Goal: Use online tool/utility: Utilize a website feature to perform a specific function

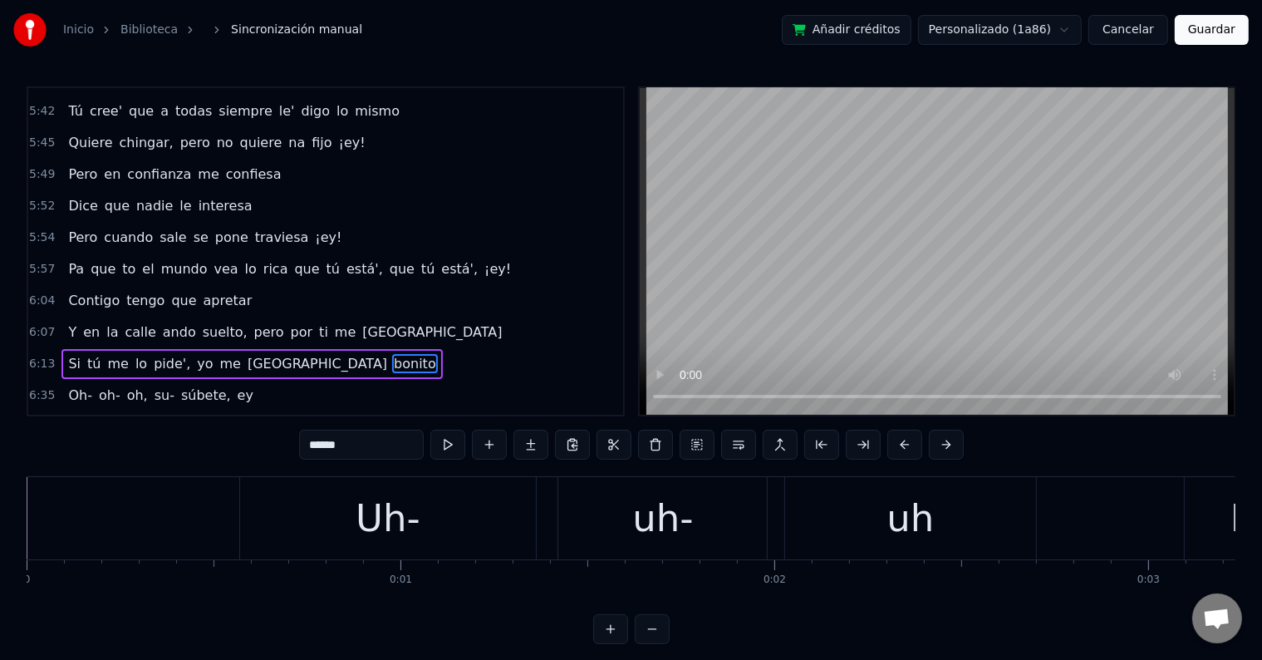
scroll to position [0, 140810]
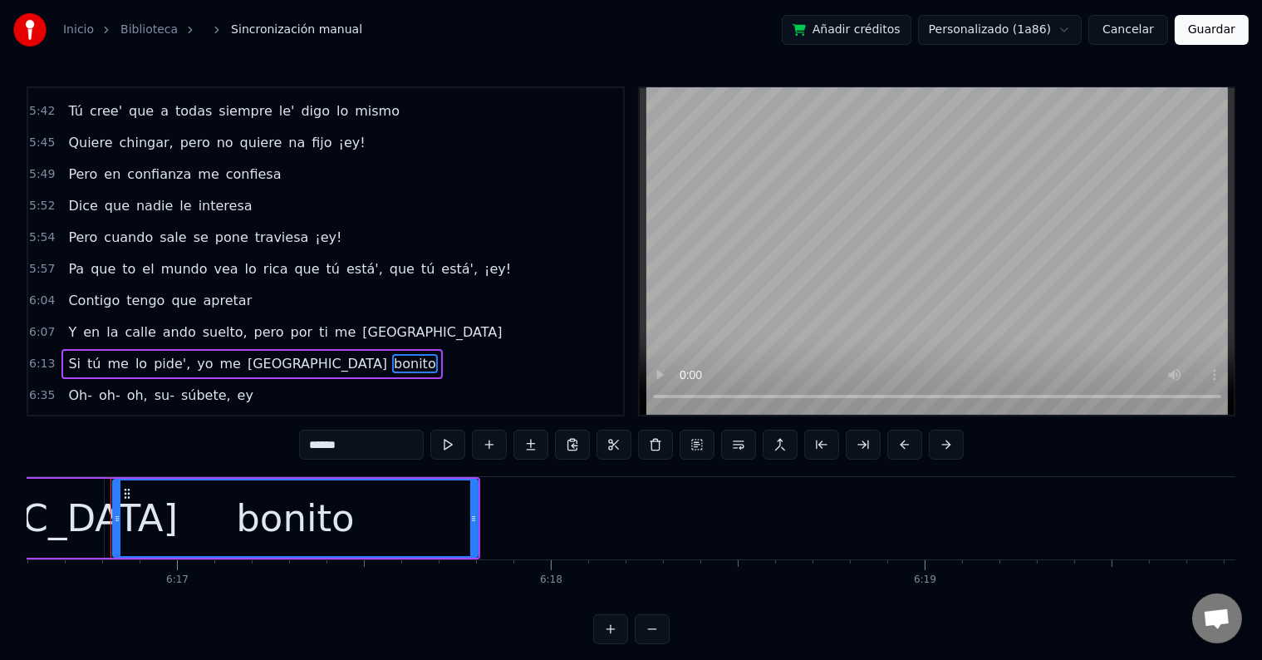
click at [259, 380] on div "6:35 Oh- oh- oh, su- súbete, ey" at bounding box center [325, 396] width 595 height 32
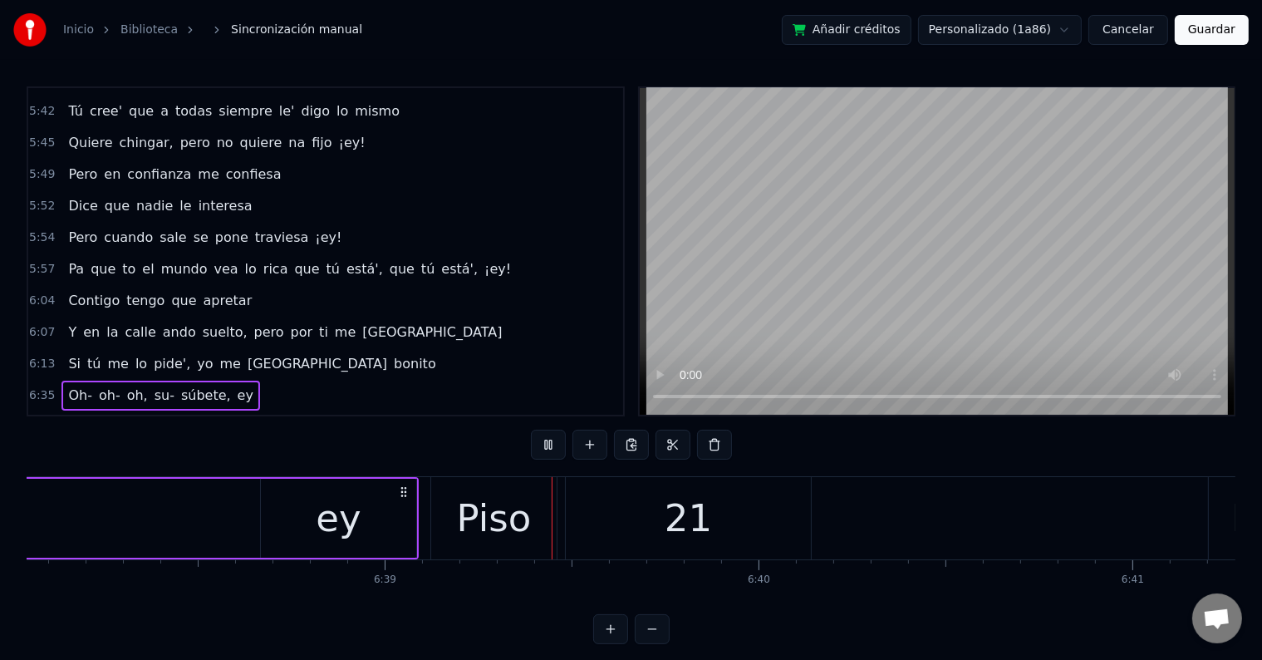
scroll to position [0, 149003]
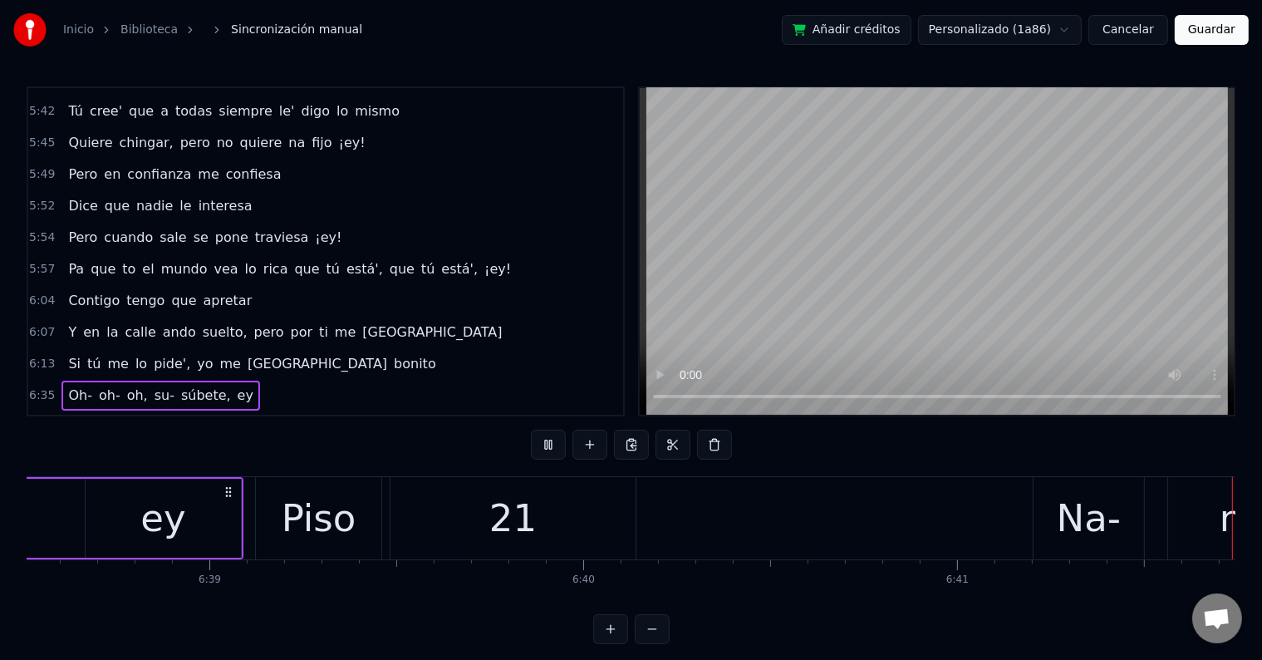
click at [240, 380] on div "6:35 Oh- oh- oh, su- súbete, ey" at bounding box center [325, 396] width 595 height 32
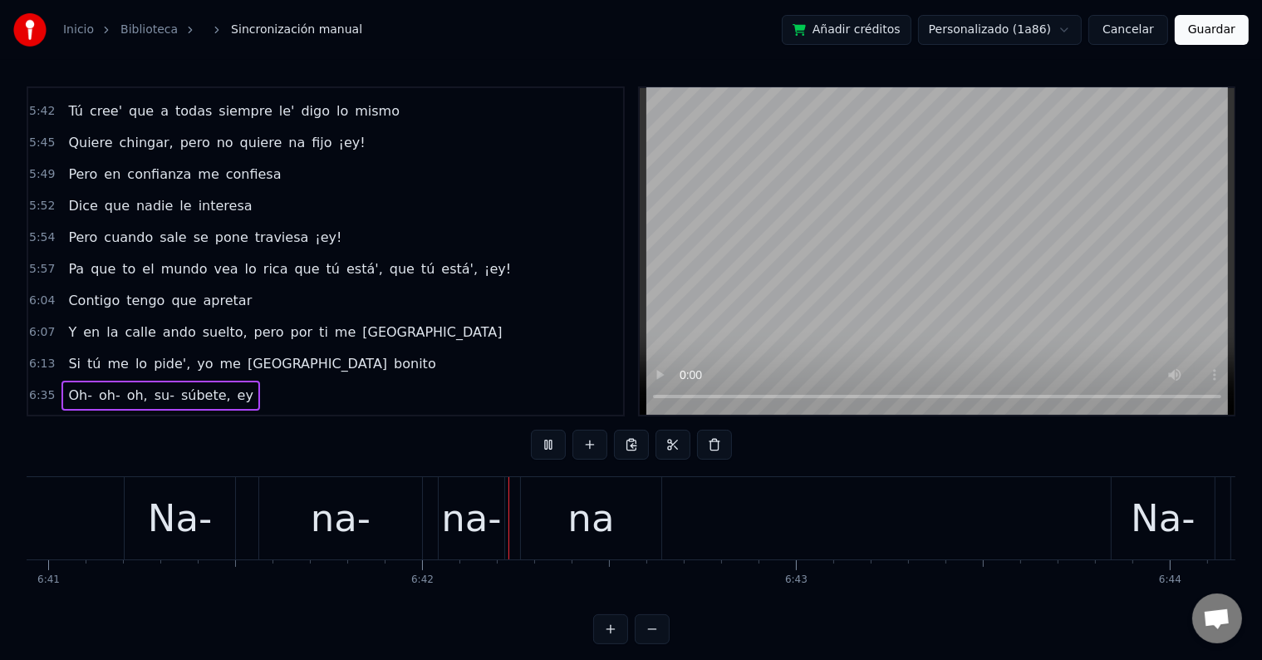
scroll to position [0, 150098]
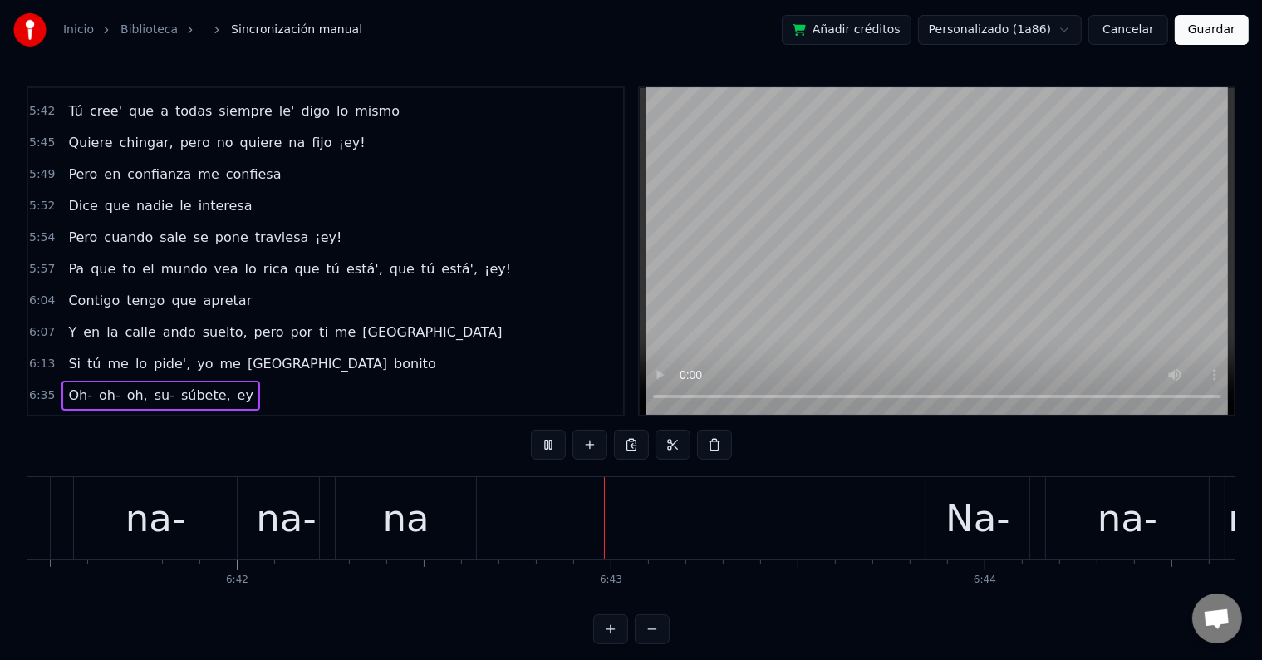
click at [114, 411] on div "6:39 Piso 21" at bounding box center [325, 427] width 595 height 32
click at [100, 417] on span "21" at bounding box center [110, 426] width 20 height 19
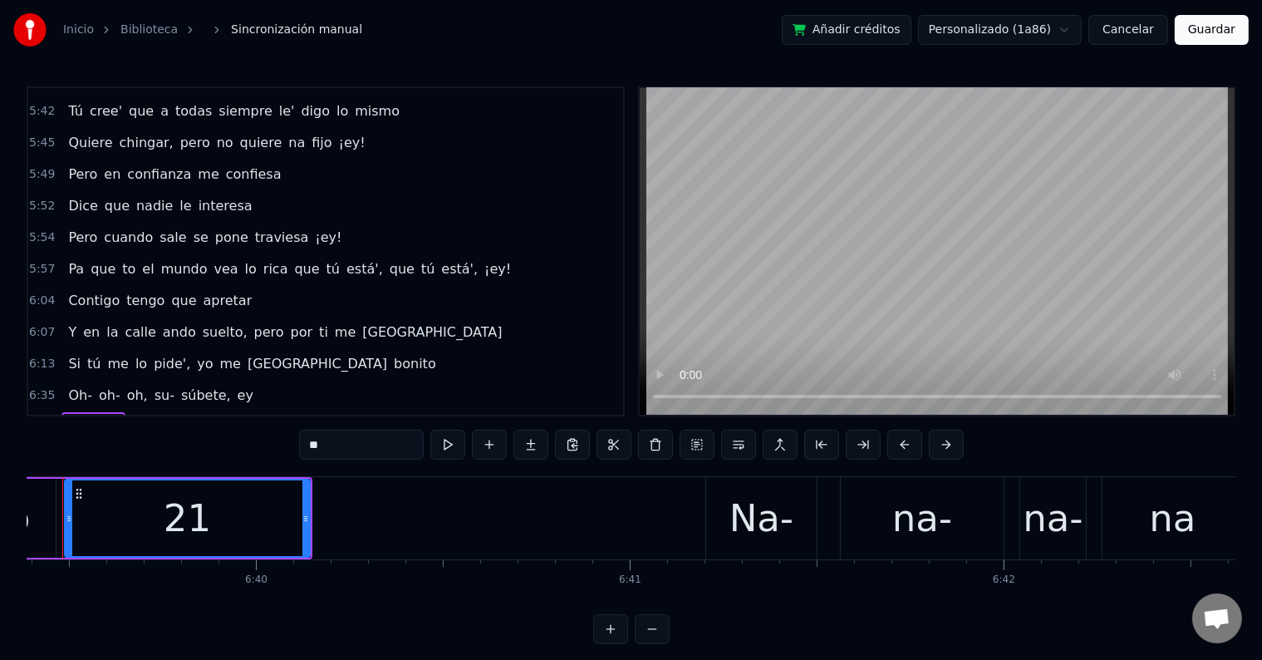
click at [233, 381] on div "Oh- oh- oh, su- súbete, ey" at bounding box center [160, 396] width 198 height 30
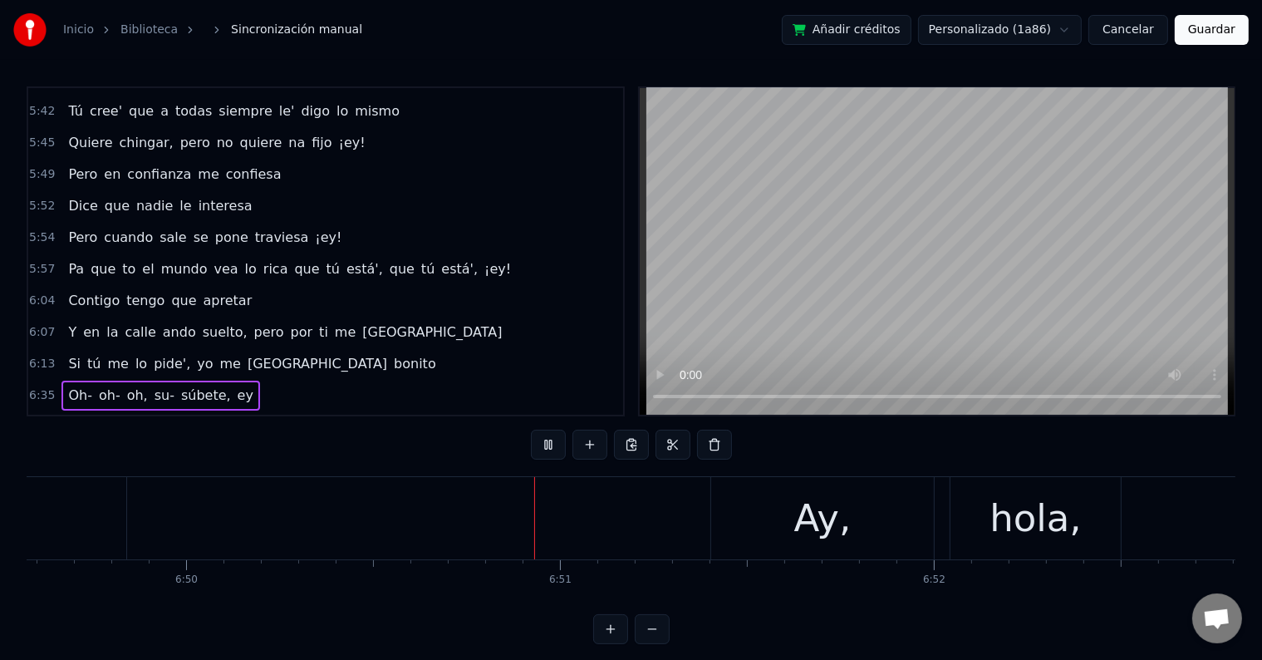
scroll to position [0, 153323]
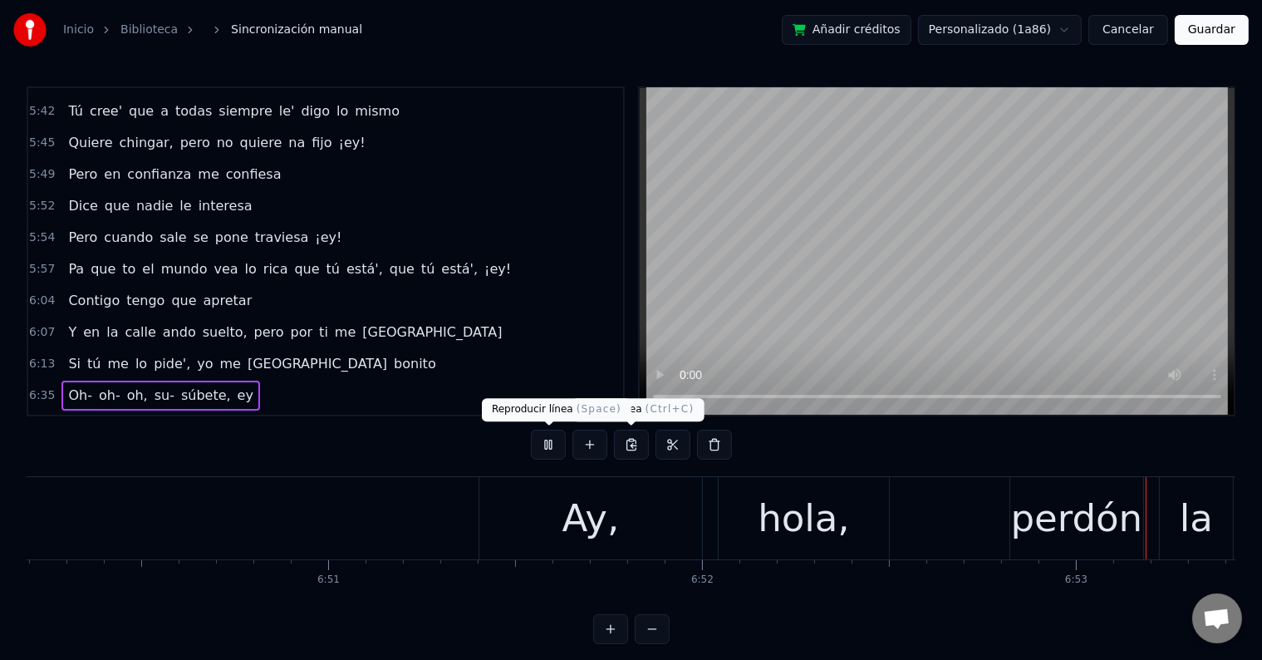
click at [545, 445] on button at bounding box center [548, 445] width 35 height 30
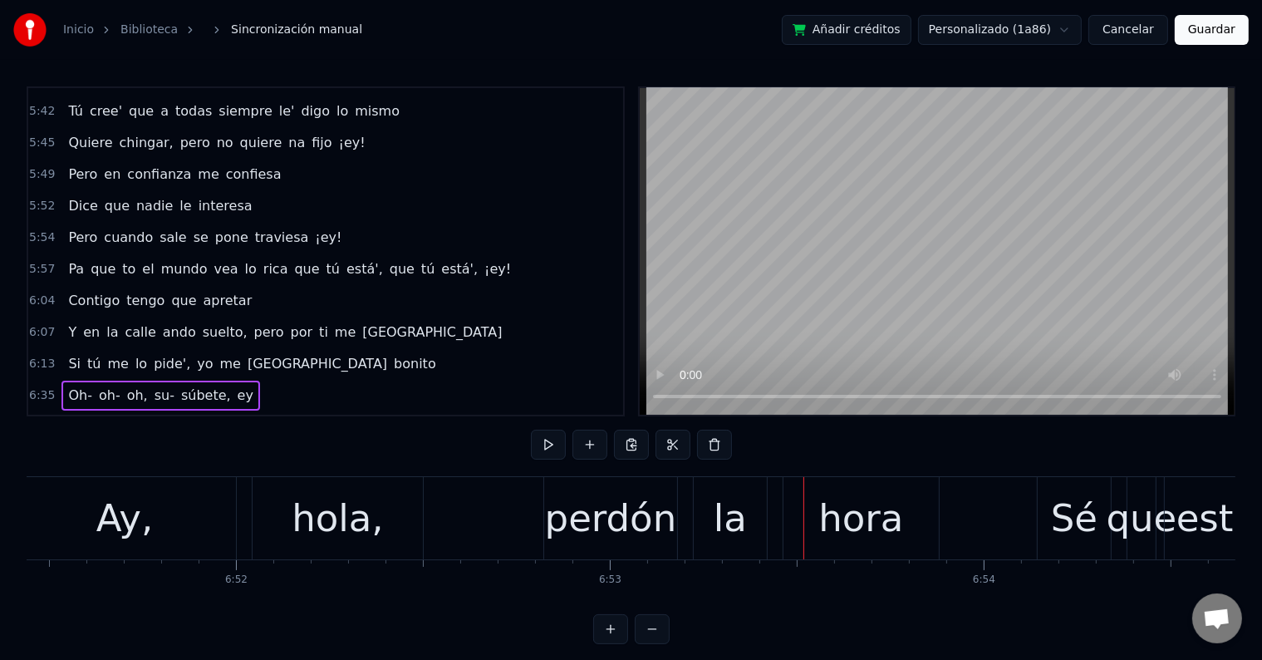
scroll to position [0, 153838]
click at [178, 523] on div "Ay," at bounding box center [123, 518] width 223 height 82
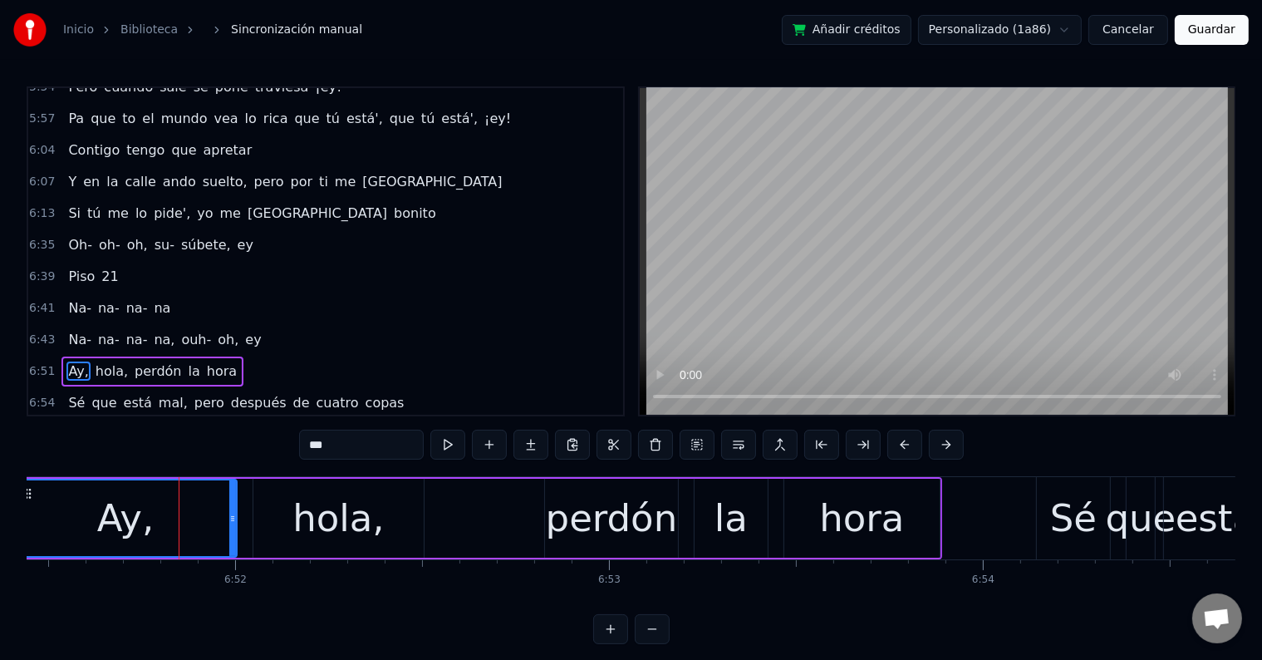
scroll to position [3429, 0]
click at [402, 443] on input "***" at bounding box center [361, 445] width 125 height 30
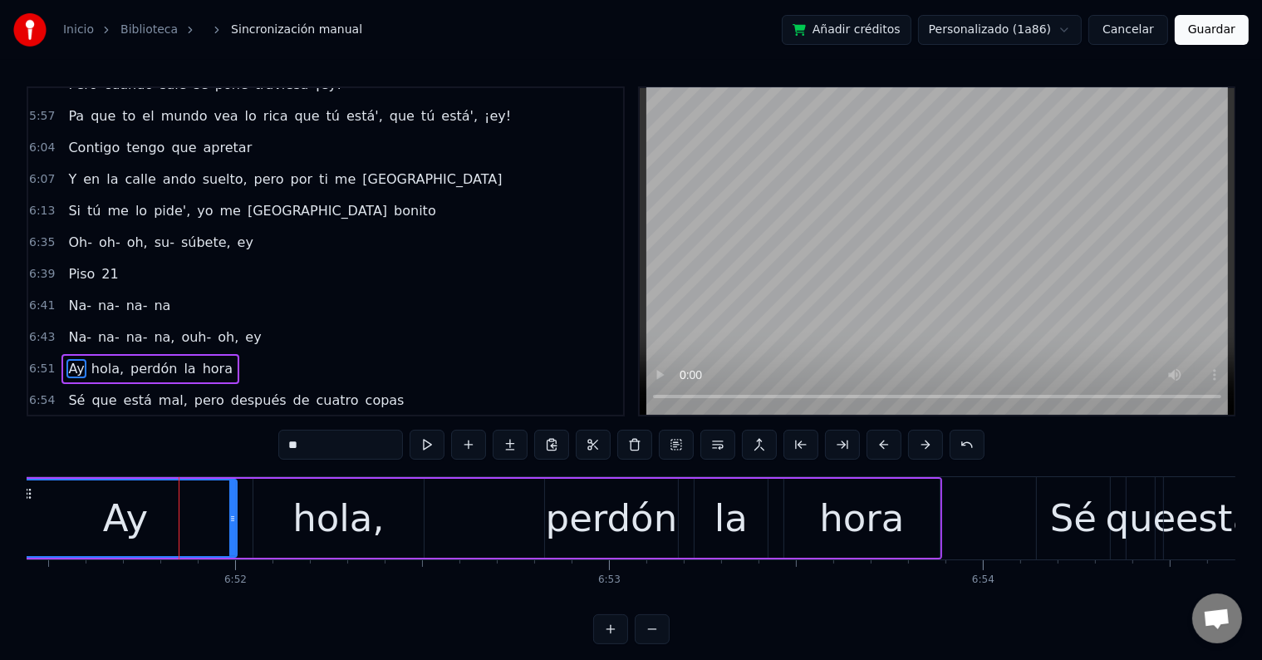
click at [386, 512] on div "hola," at bounding box center [338, 518] width 170 height 79
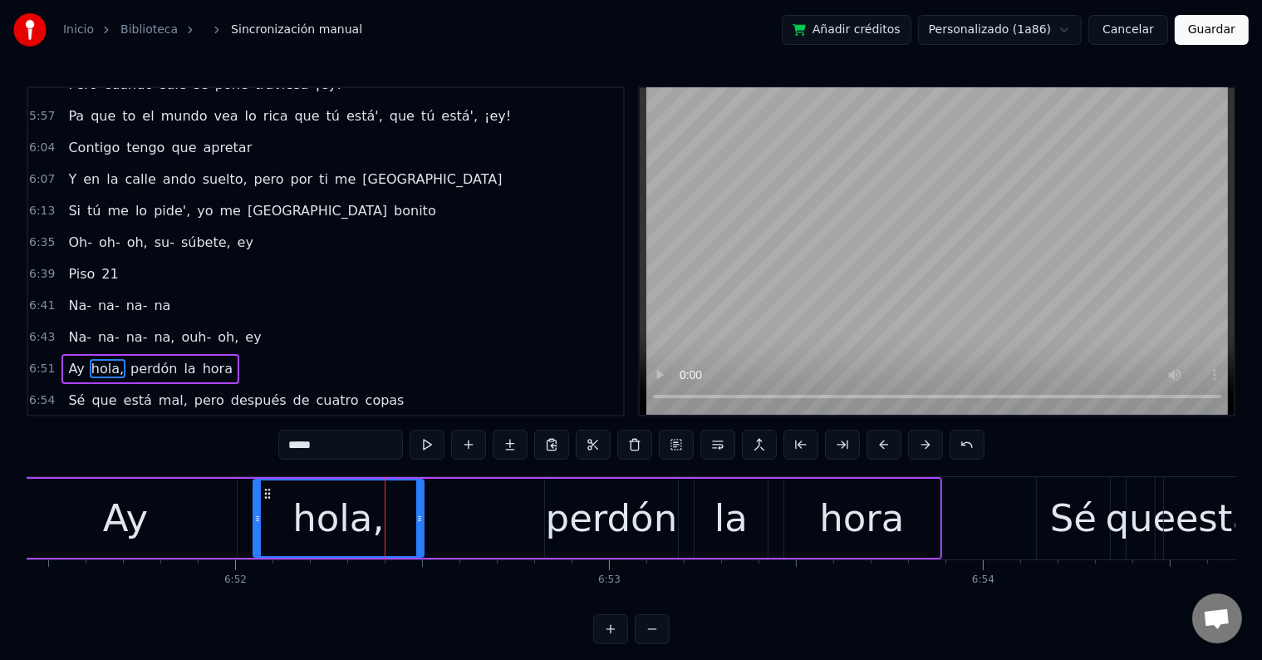
click at [352, 430] on input "*****" at bounding box center [340, 445] width 125 height 30
click at [437, 446] on button at bounding box center [427, 445] width 35 height 30
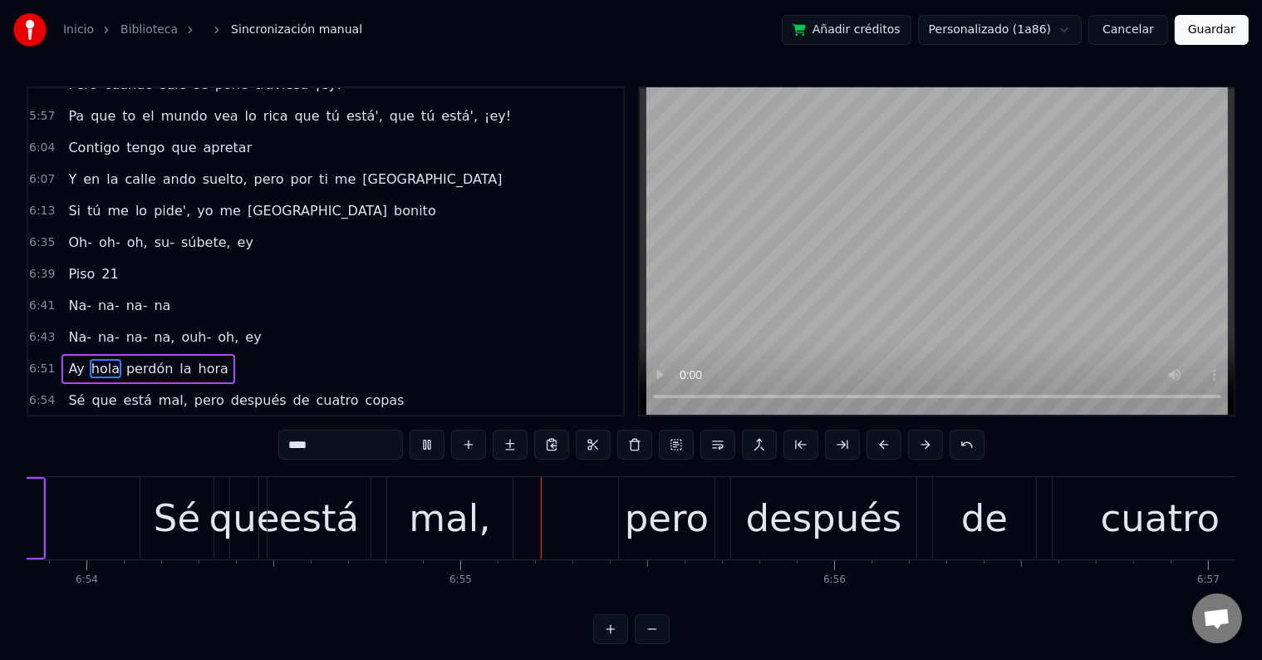
scroll to position [0, 154901]
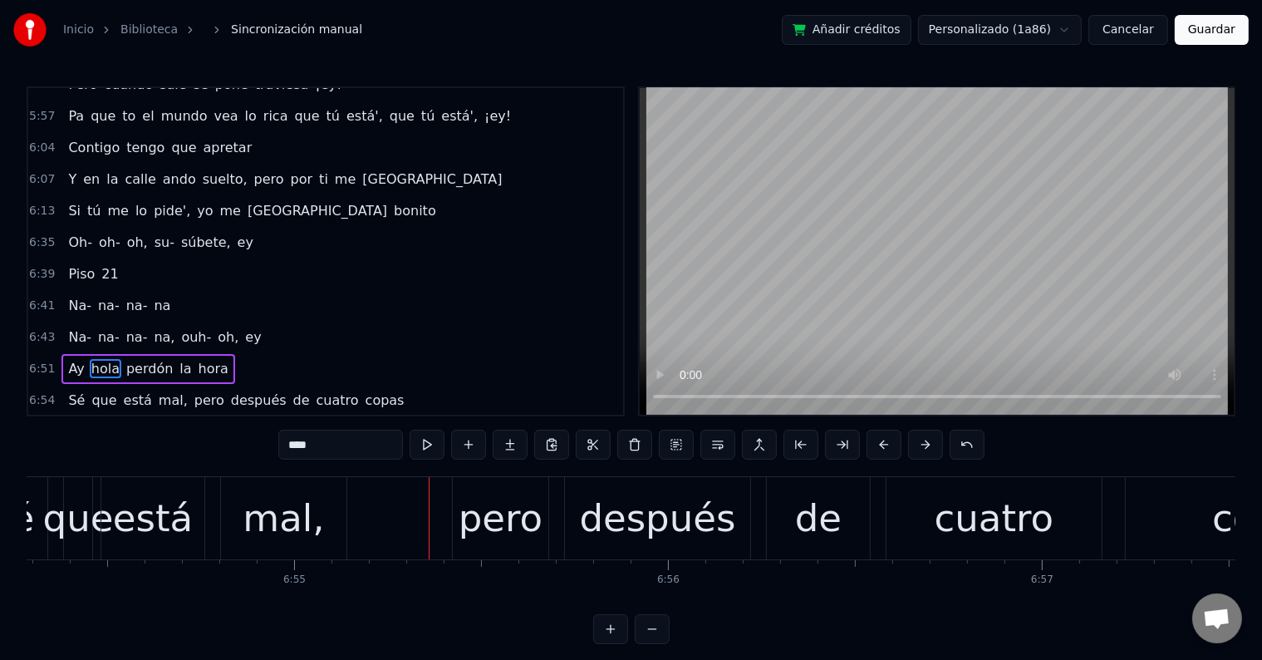
click at [318, 510] on div "mal," at bounding box center [283, 518] width 125 height 82
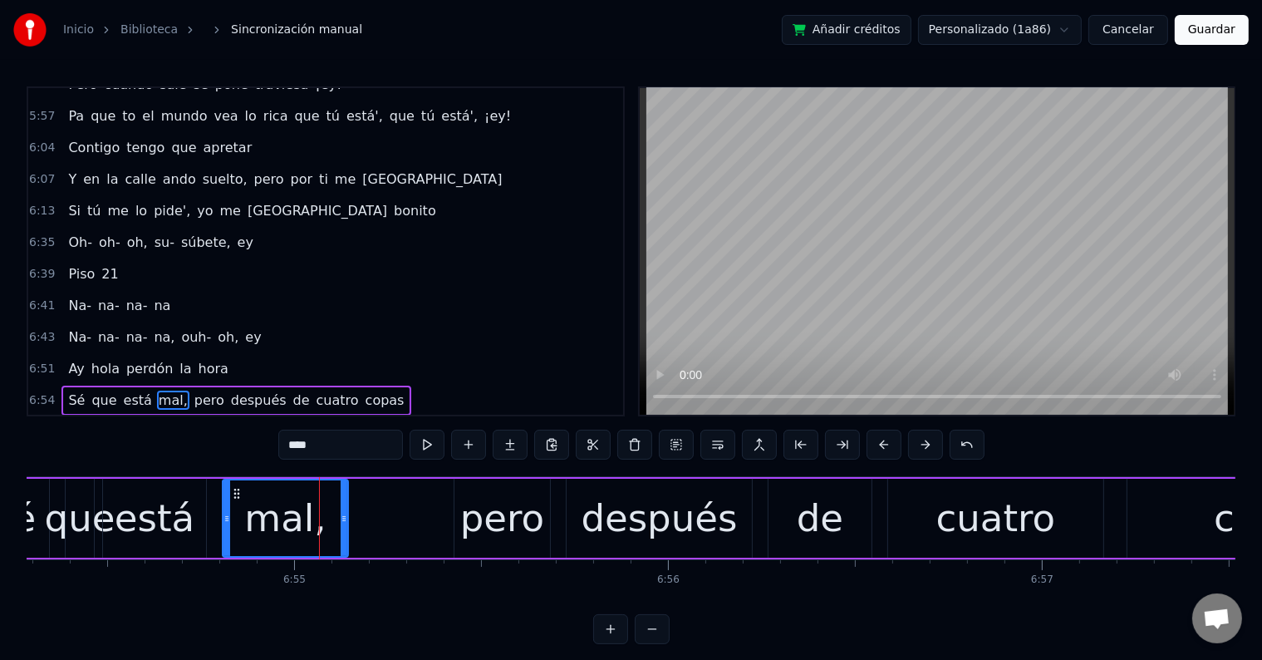
scroll to position [3460, 0]
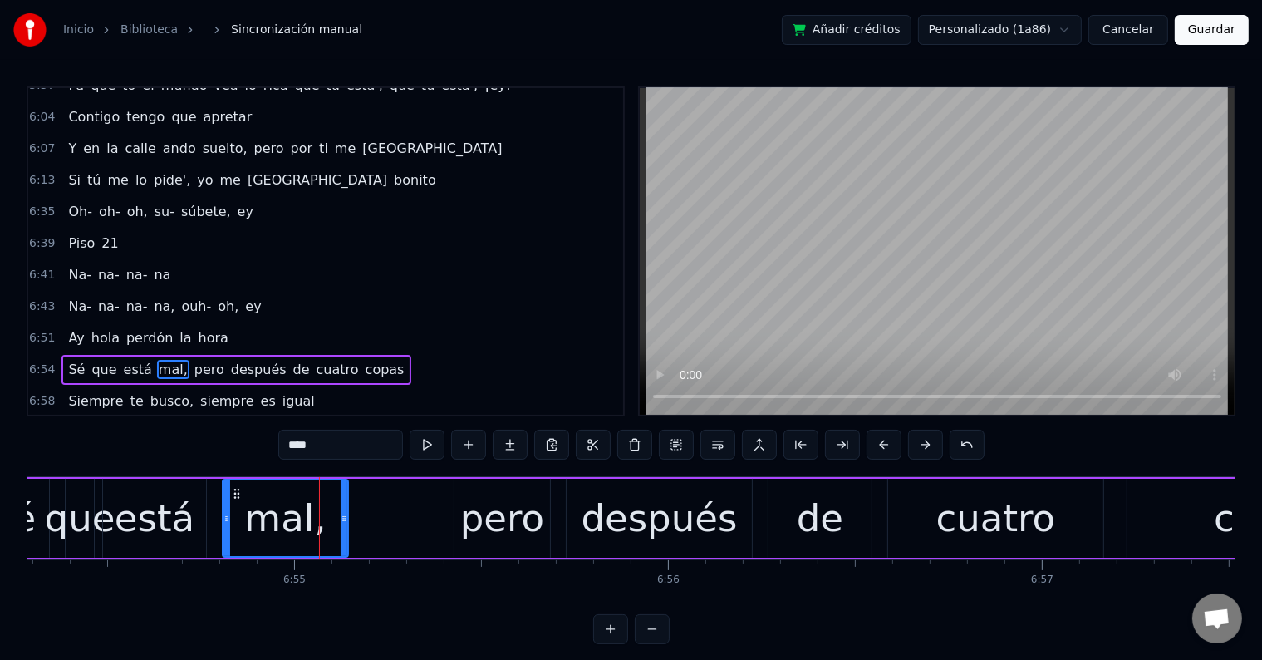
click at [366, 440] on input "****" at bounding box center [340, 445] width 125 height 30
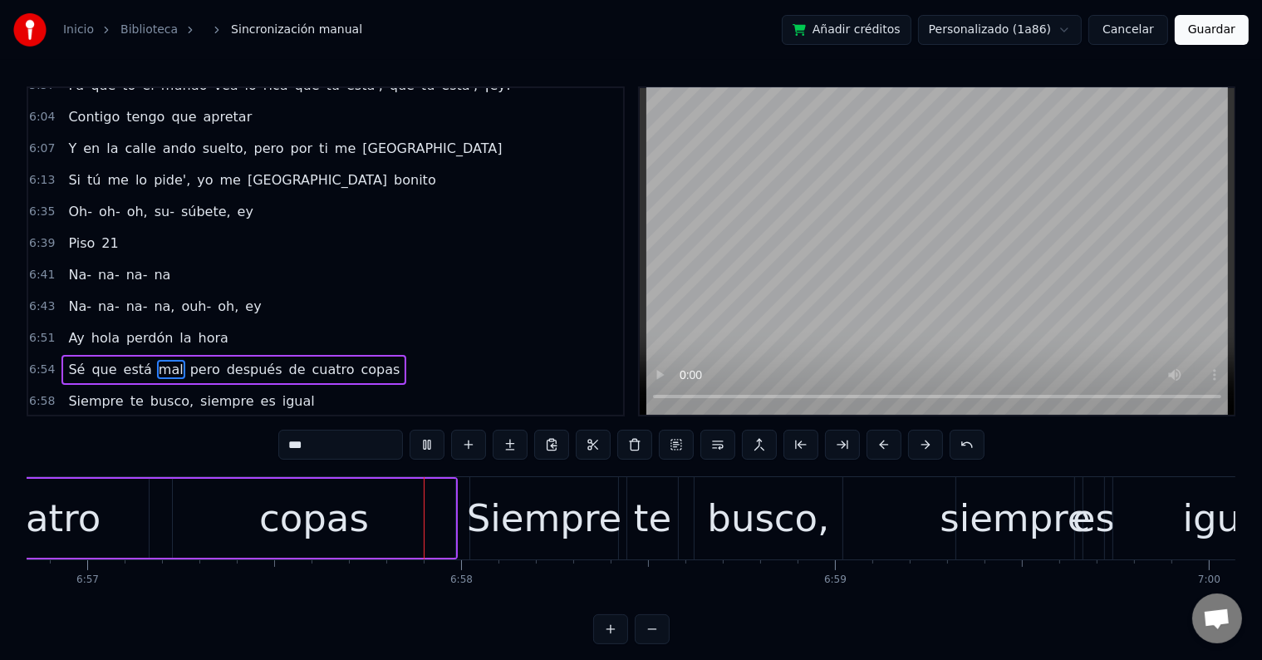
scroll to position [0, 155968]
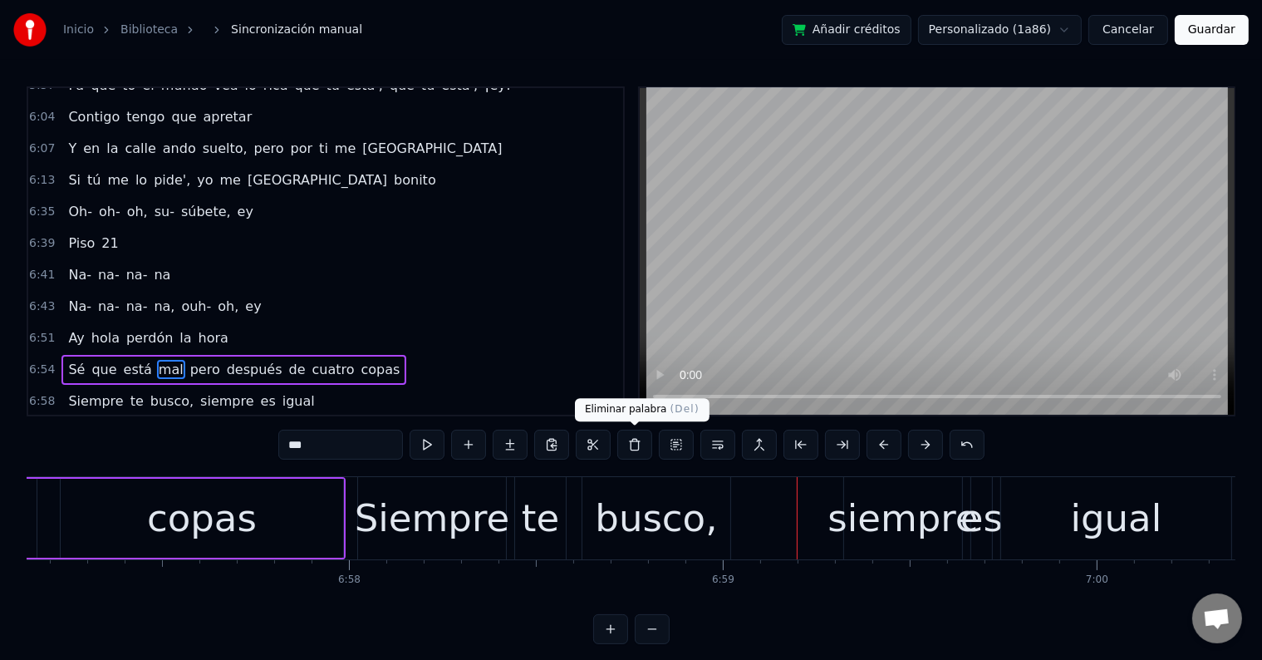
click at [662, 522] on div "busco," at bounding box center [656, 518] width 122 height 57
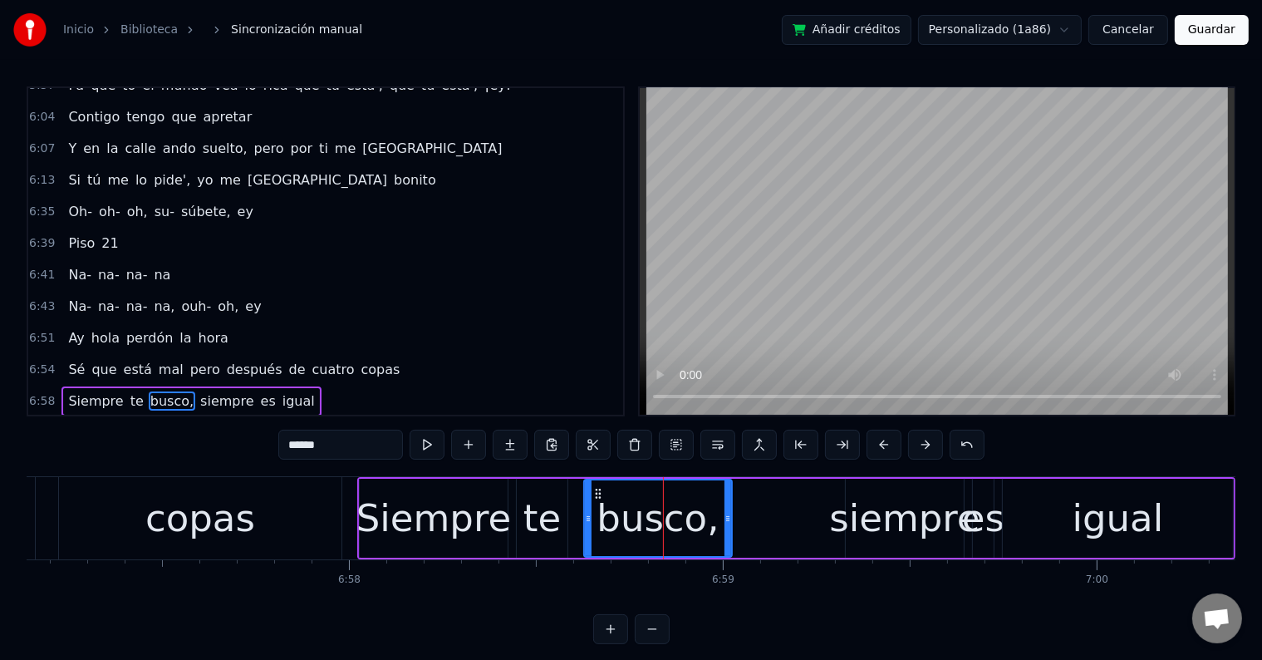
scroll to position [3490, 0]
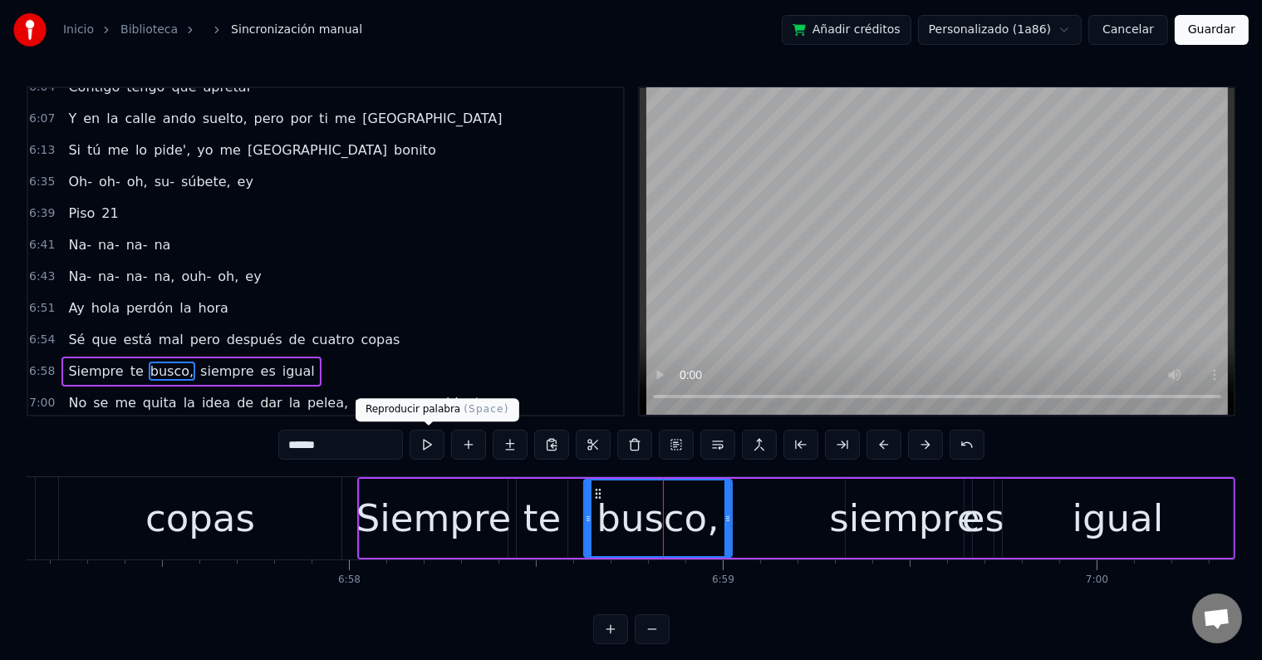
click at [376, 442] on input "******" at bounding box center [340, 445] width 125 height 30
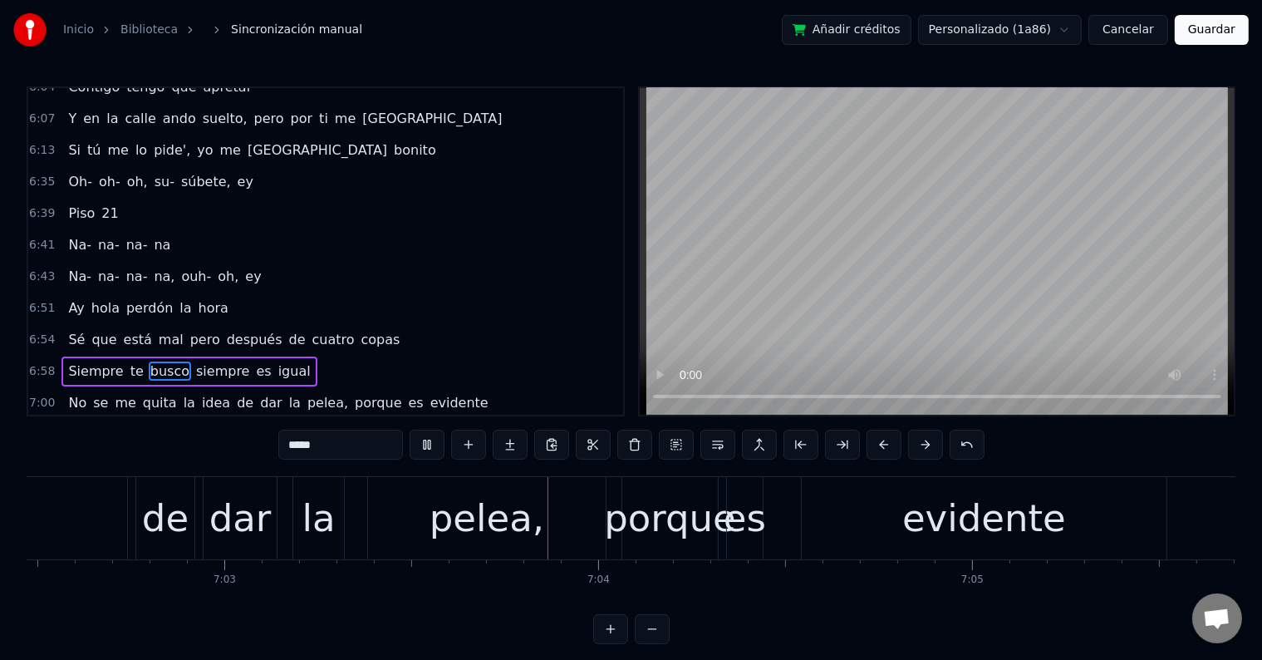
scroll to position [0, 158187]
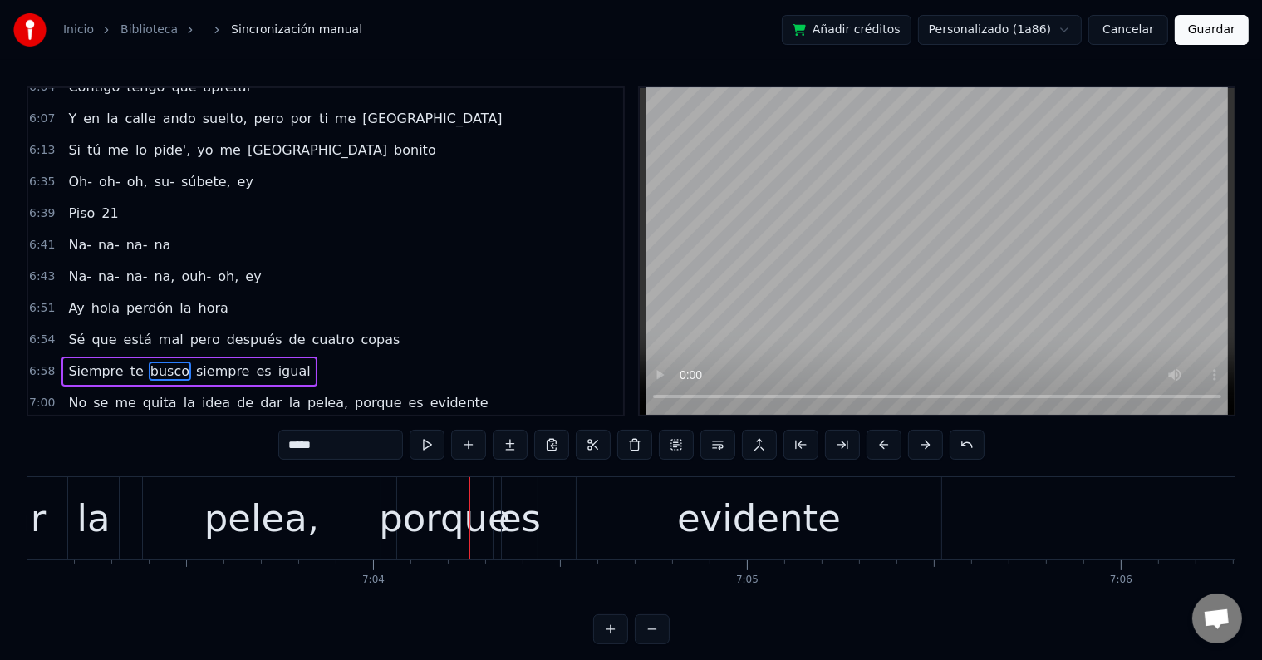
click at [279, 519] on div "pelea," at bounding box center [261, 518] width 115 height 57
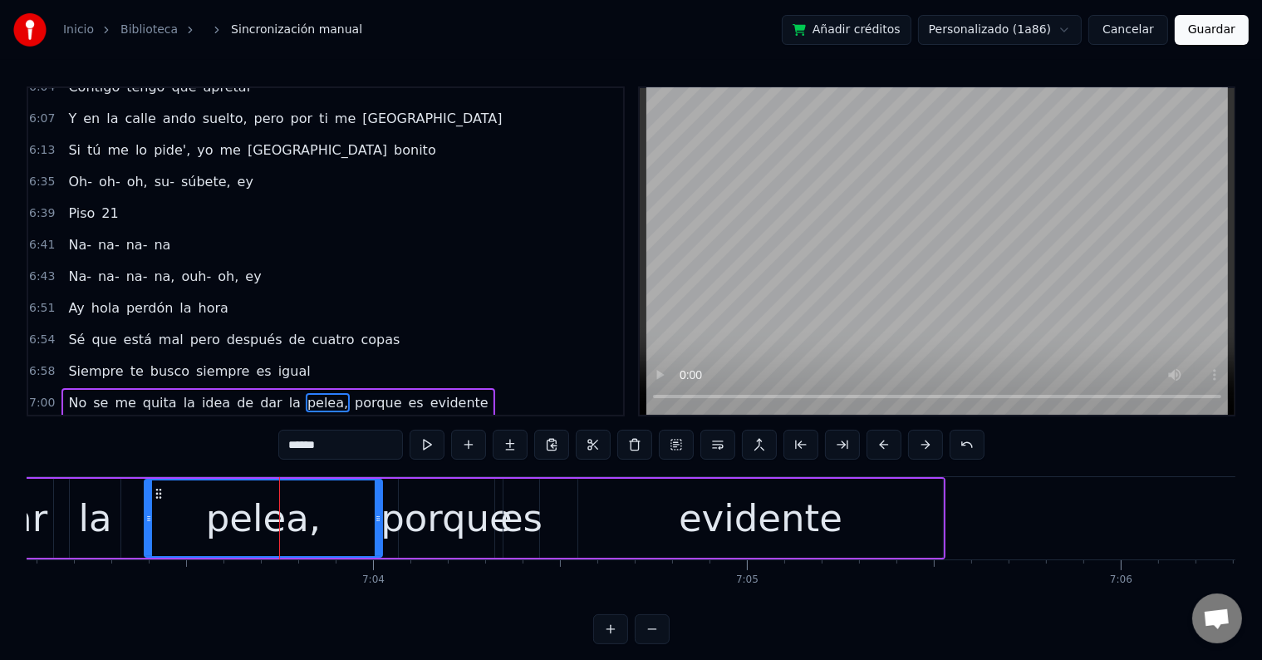
scroll to position [3520, 0]
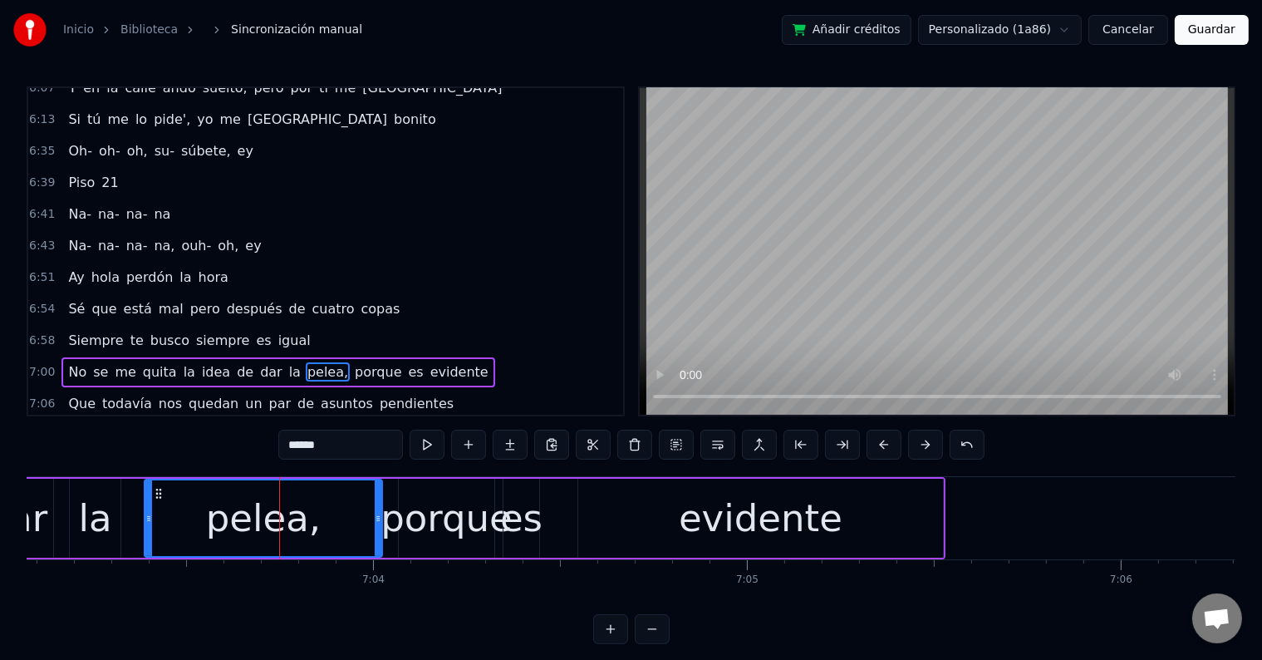
click at [339, 453] on input "******" at bounding box center [340, 445] width 125 height 30
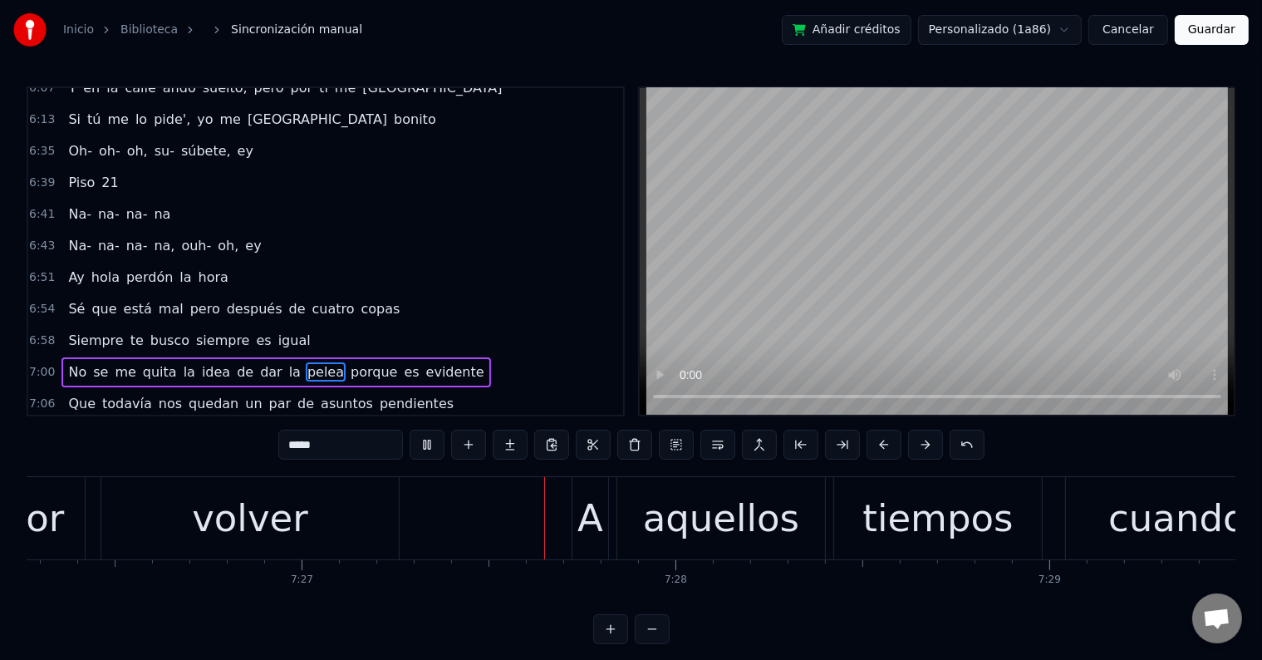
scroll to position [0, 167007]
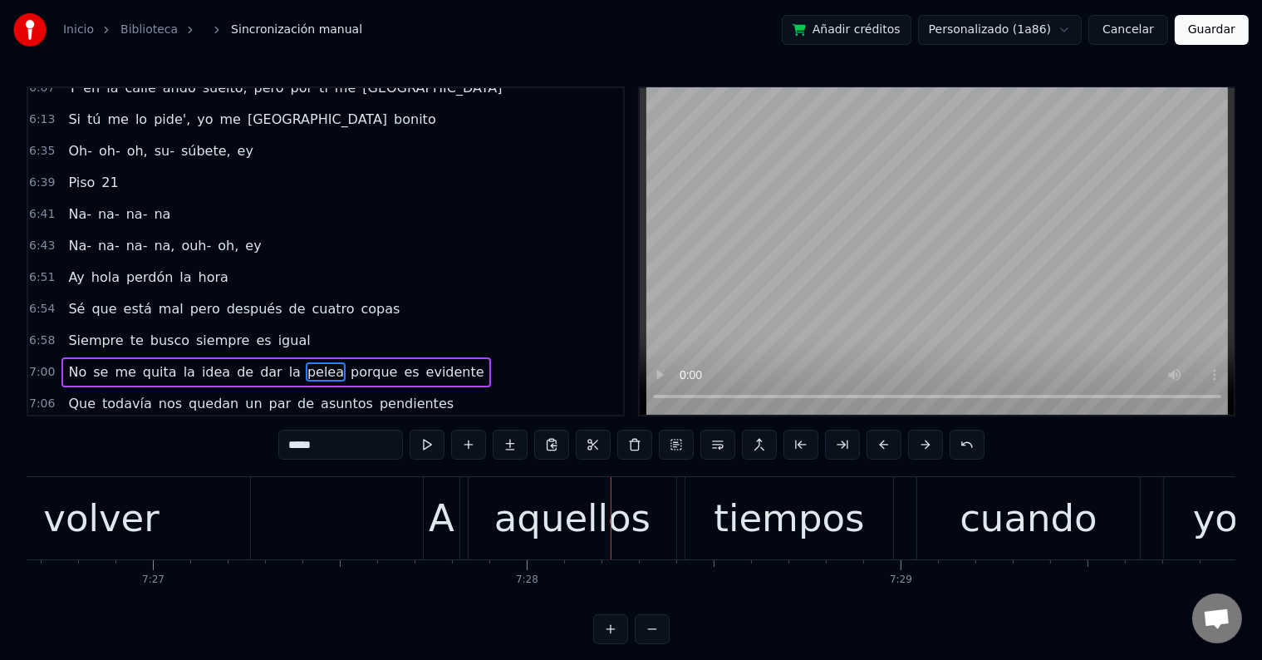
click at [121, 518] on div "volver" at bounding box center [100, 518] width 115 height 57
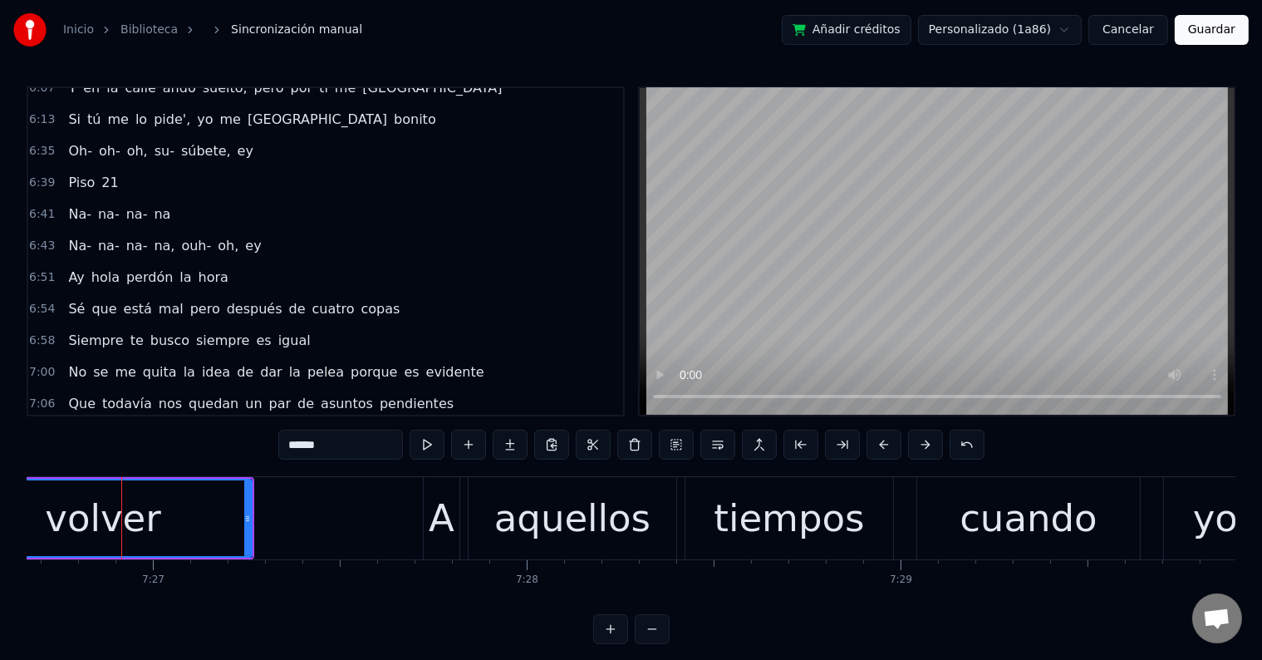
scroll to position [3673, 0]
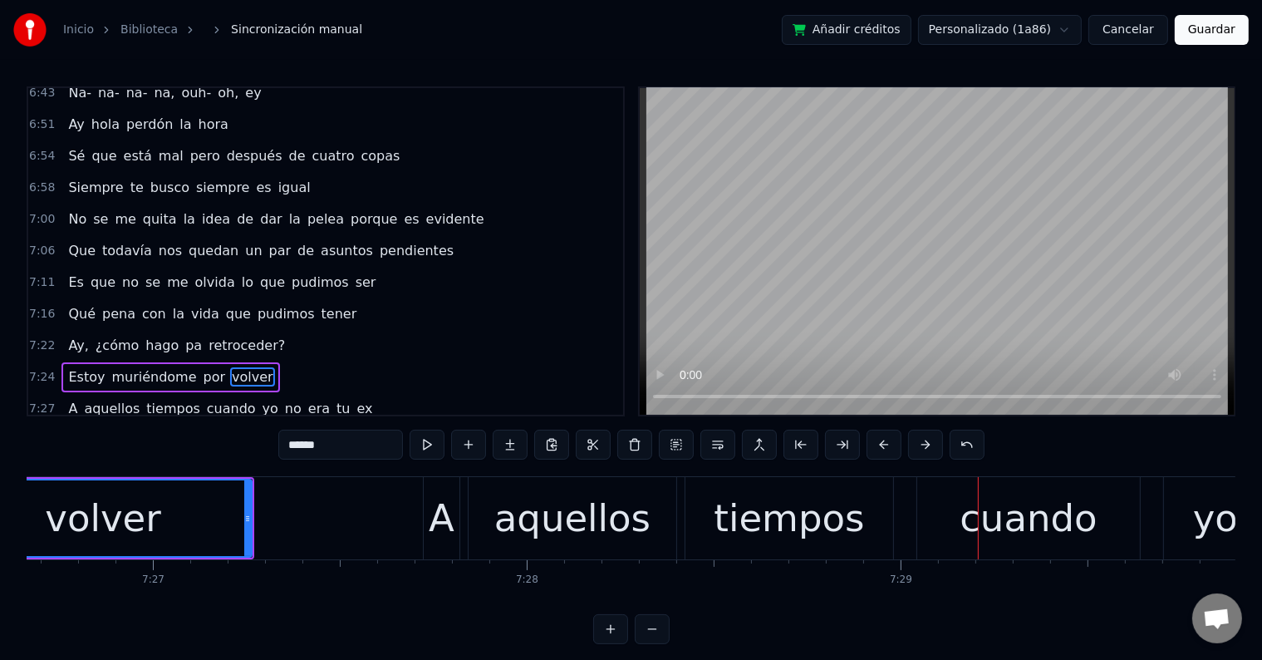
click at [449, 518] on div "A" at bounding box center [442, 518] width 26 height 57
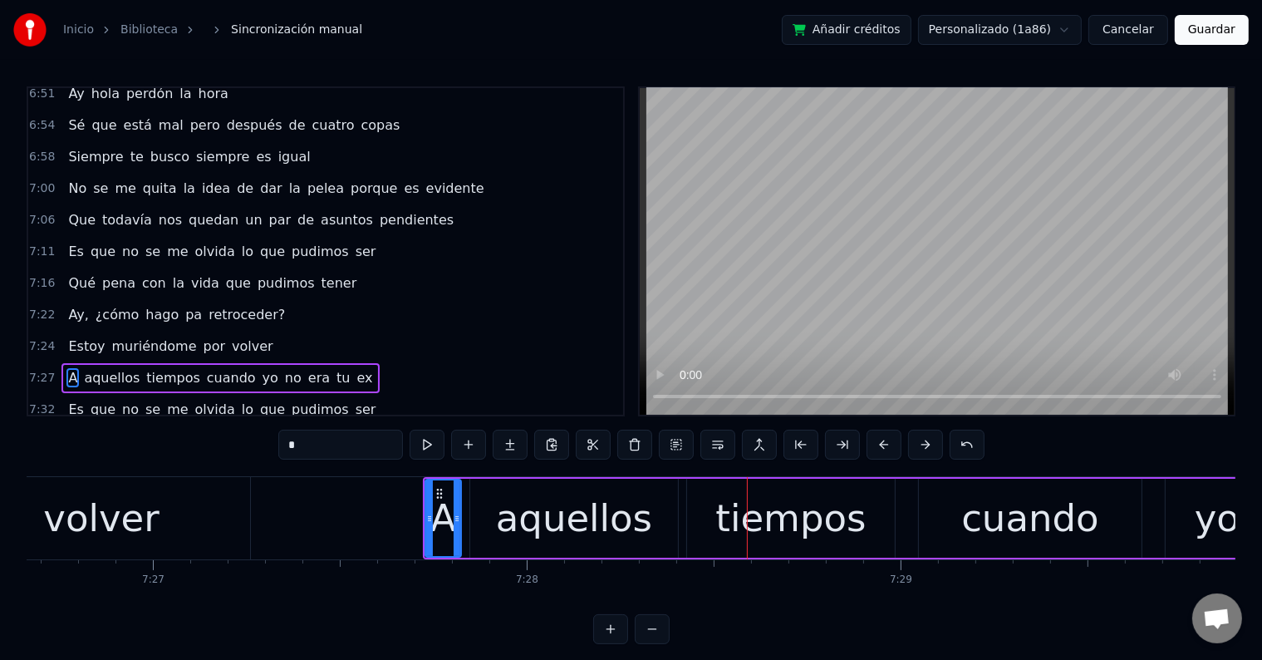
click at [193, 511] on div "volver" at bounding box center [101, 518] width 297 height 82
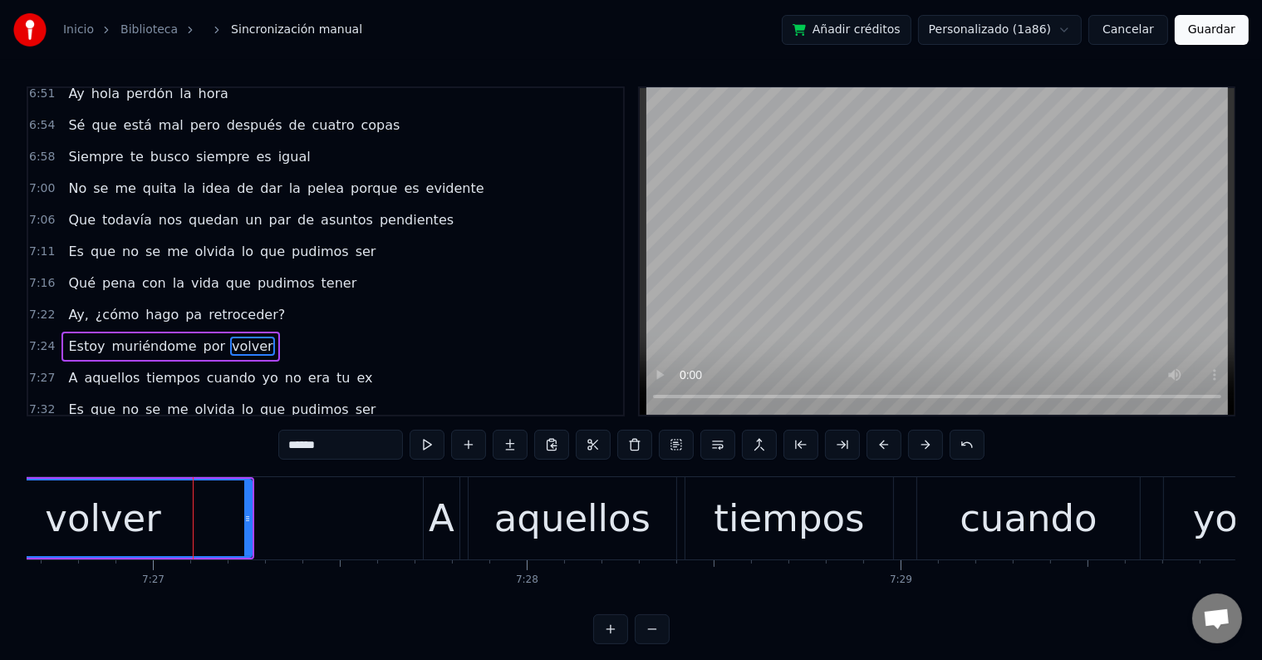
scroll to position [3673, 0]
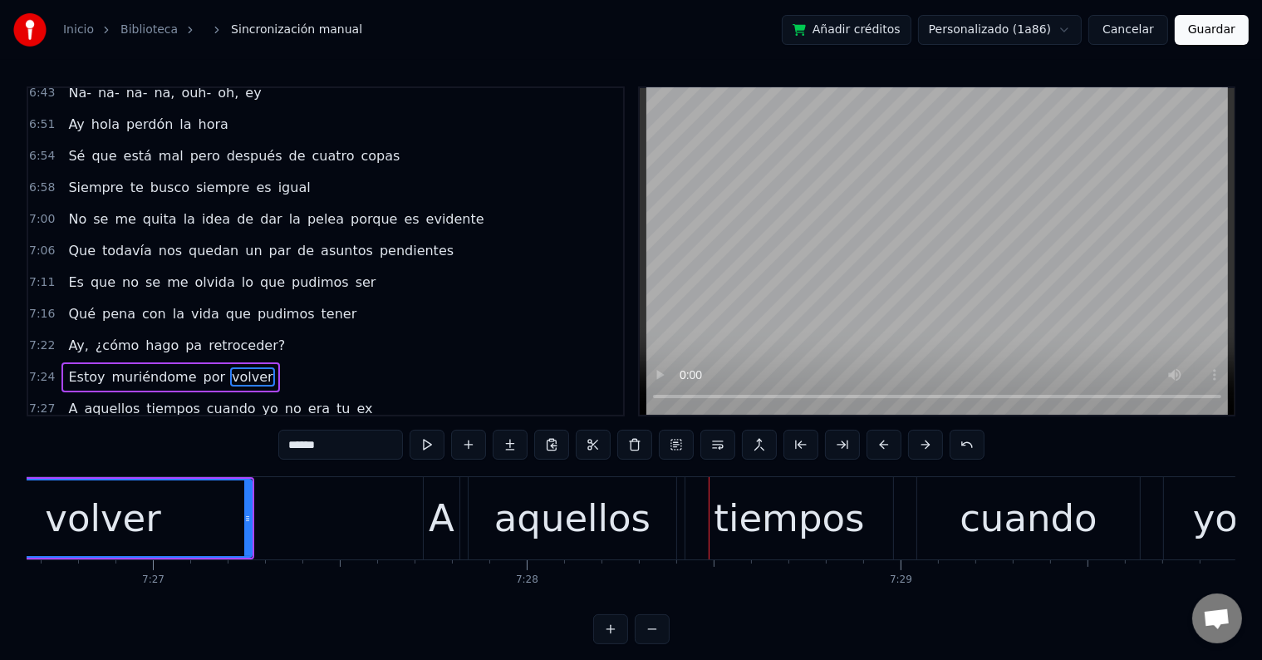
click at [449, 515] on div "A" at bounding box center [442, 518] width 26 height 57
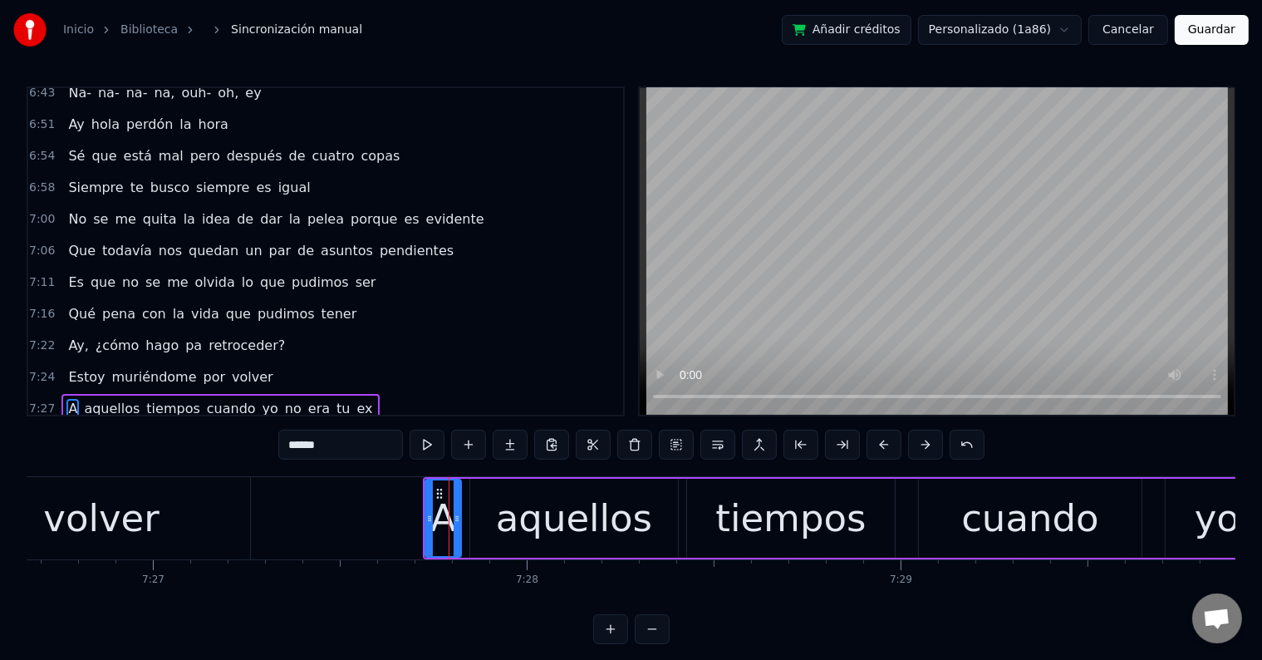
type input "*"
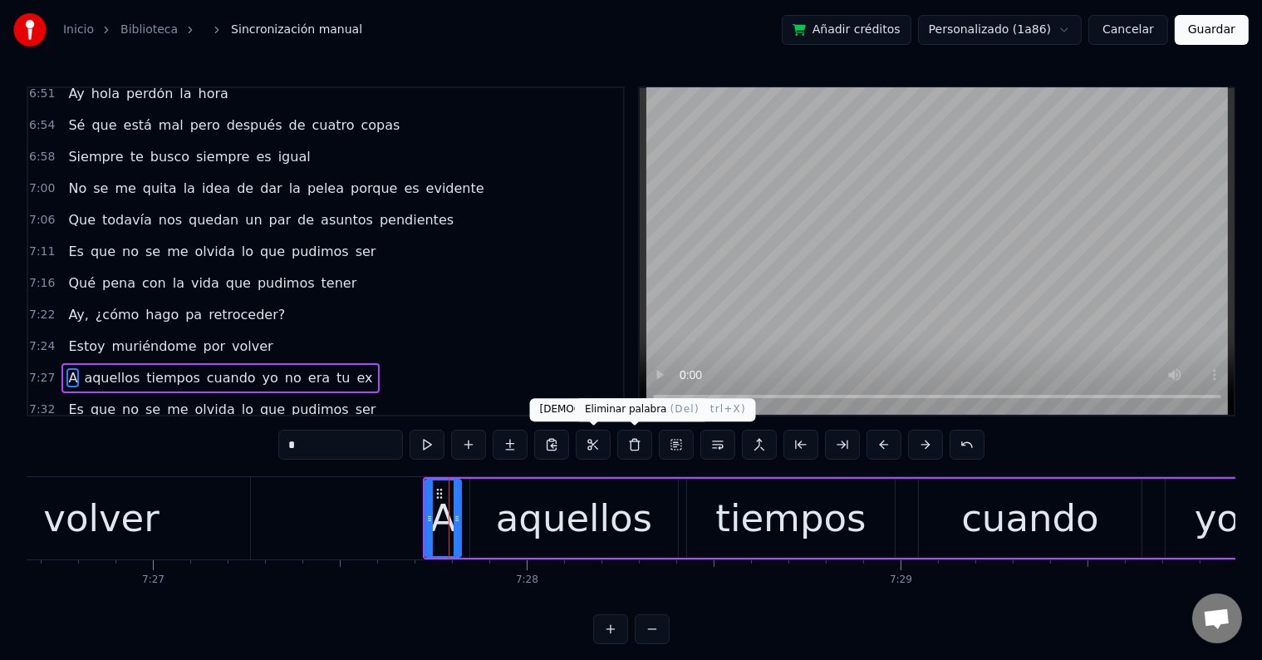
click at [631, 445] on button at bounding box center [634, 445] width 35 height 30
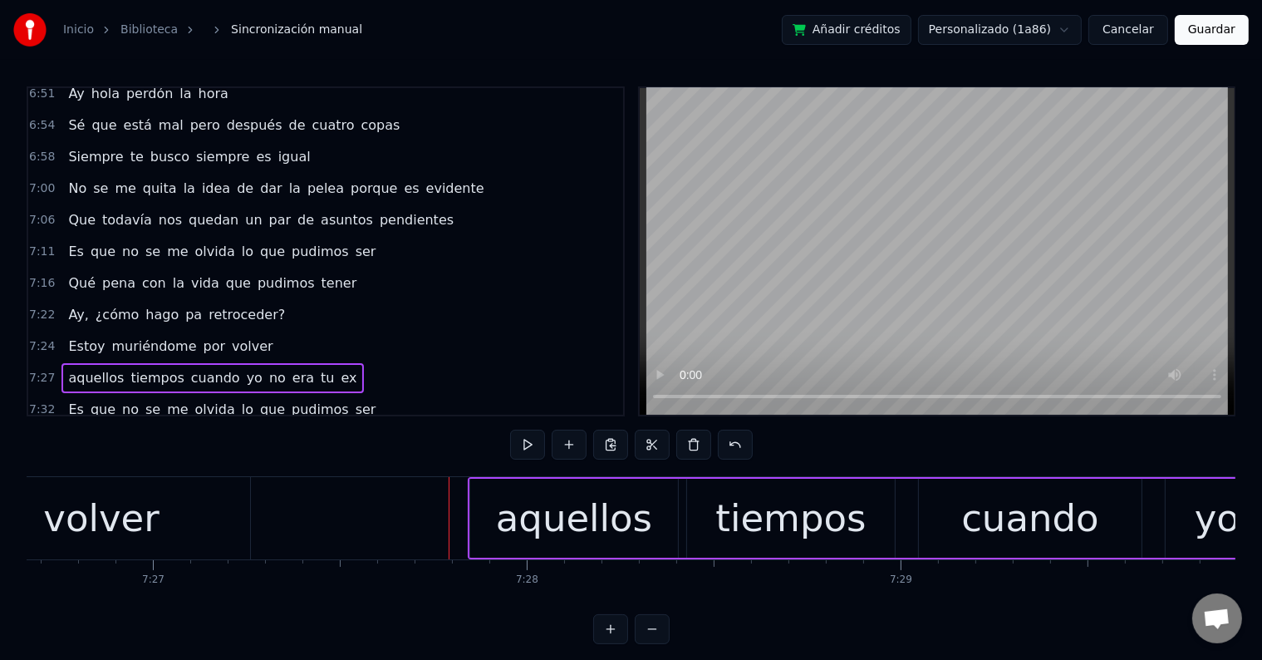
click at [547, 535] on div "aquellos" at bounding box center [574, 518] width 156 height 57
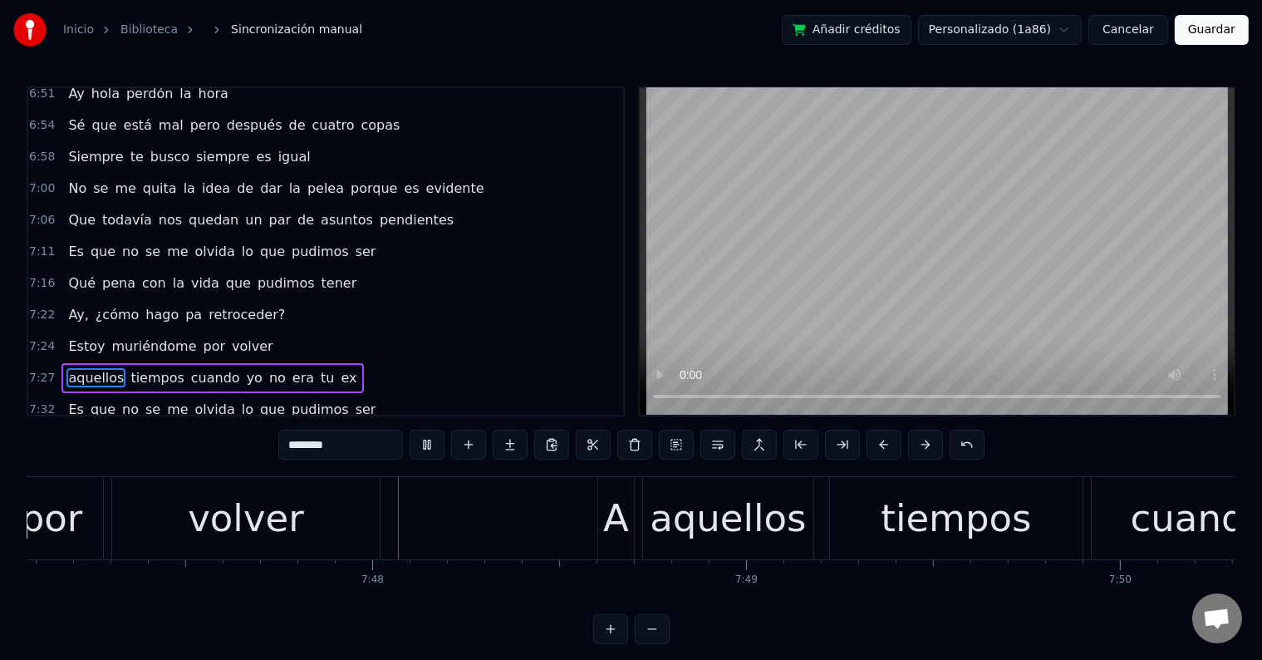
scroll to position [0, 174640]
click at [605, 529] on div "A" at bounding box center [615, 518] width 26 height 57
type input "*"
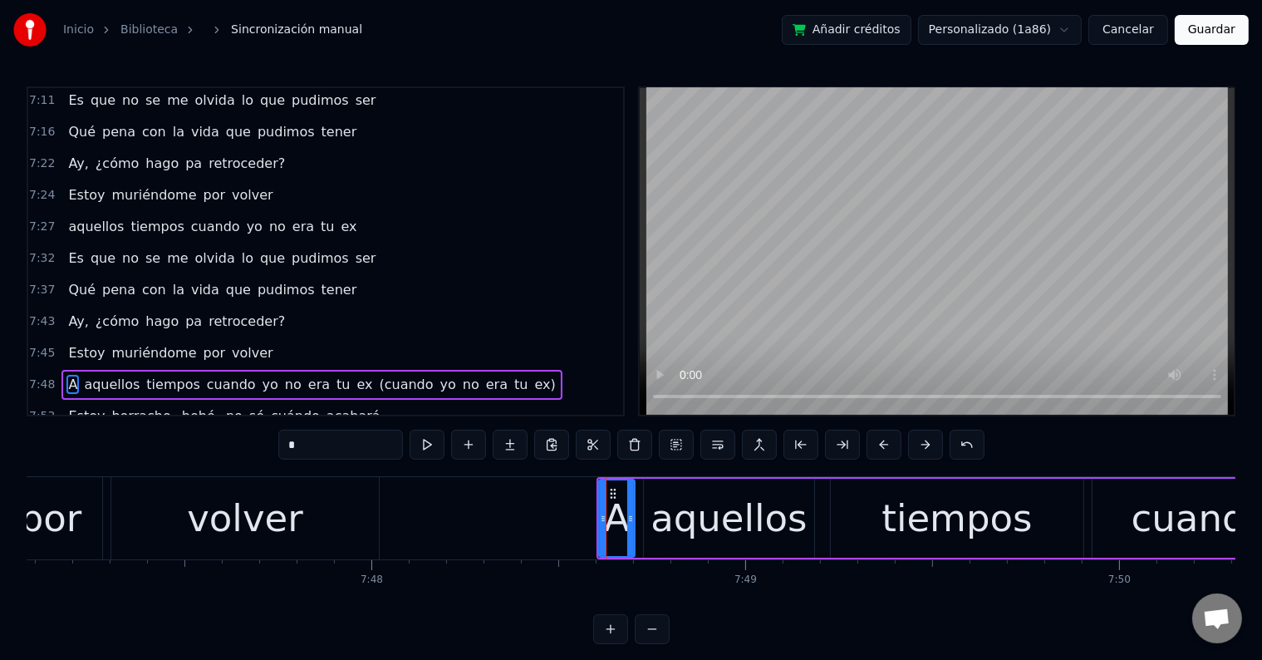
scroll to position [3857, 0]
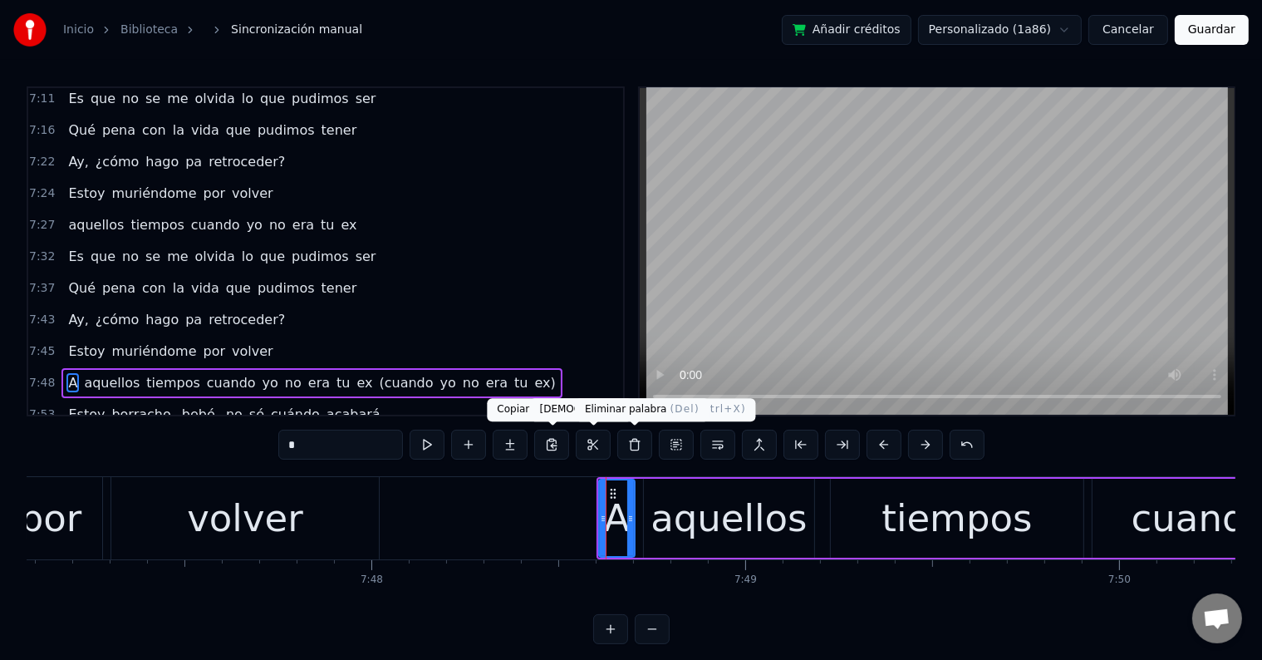
click at [631, 434] on button at bounding box center [634, 445] width 35 height 30
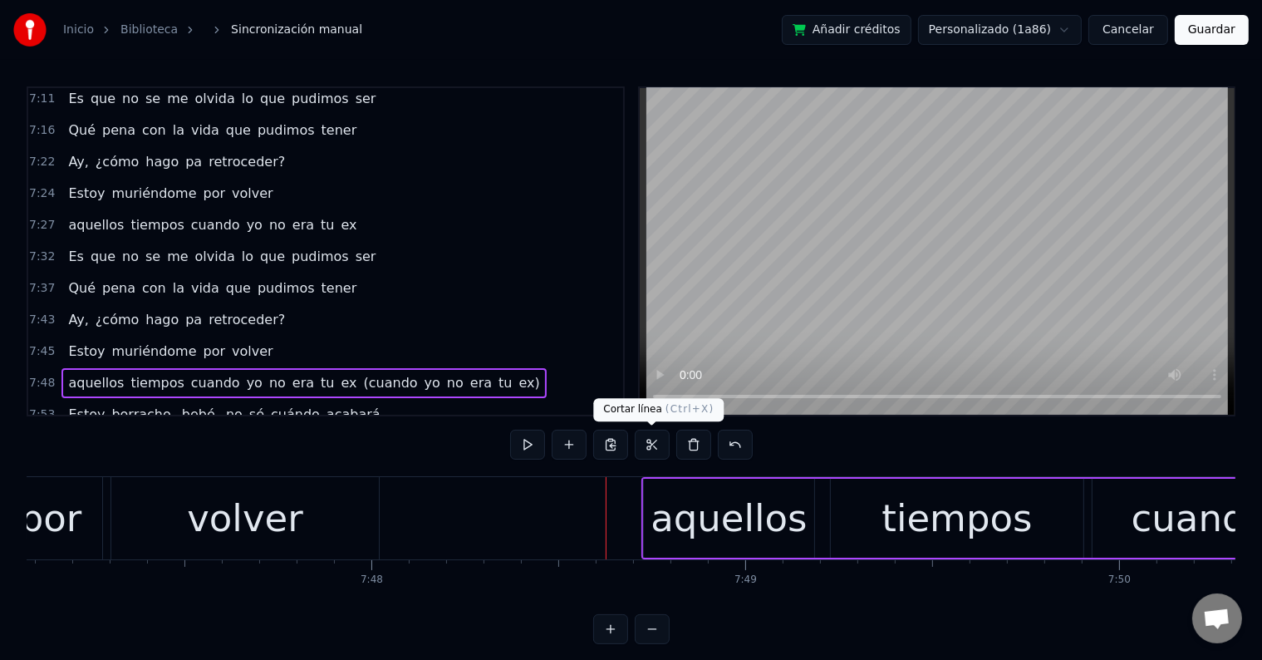
click at [670, 535] on div "aquellos" at bounding box center [729, 518] width 156 height 57
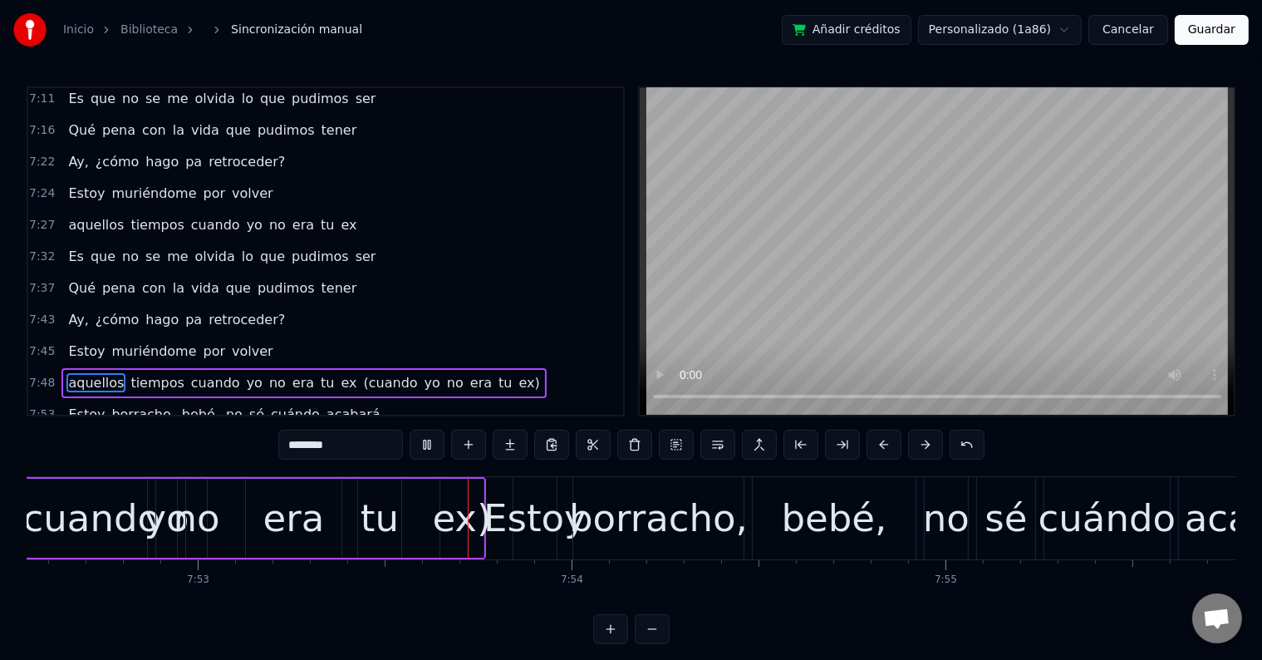
scroll to position [0, 176835]
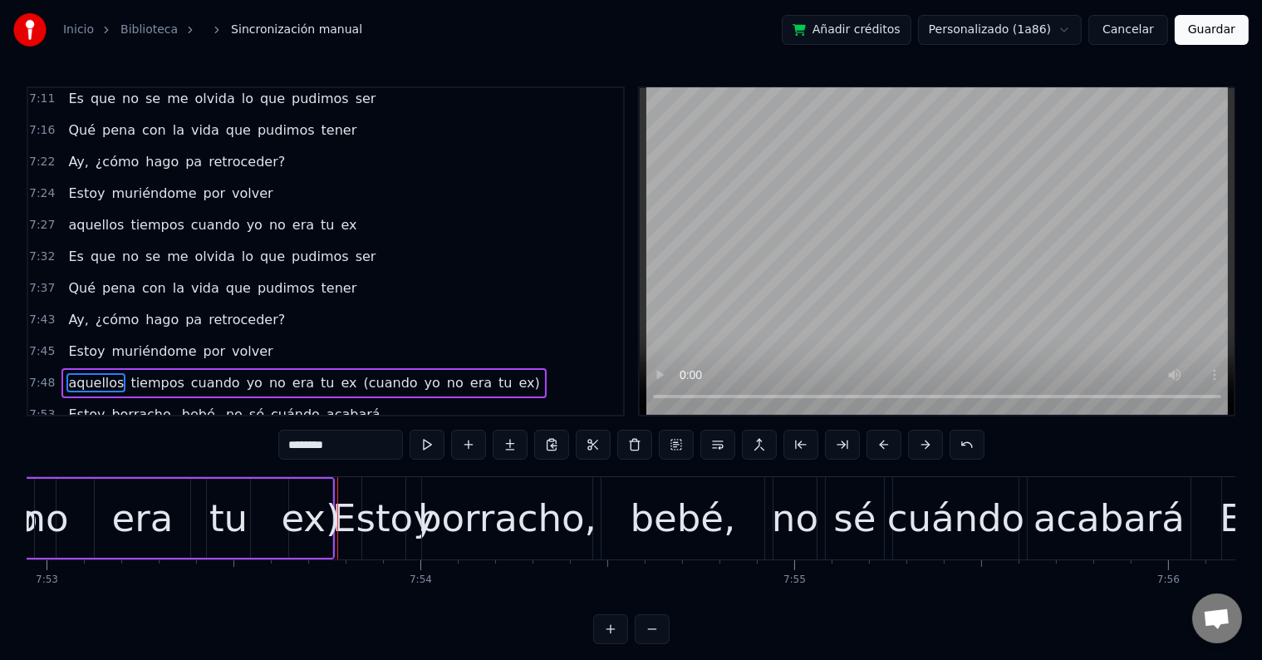
click at [311, 518] on div "ex)" at bounding box center [310, 518] width 59 height 57
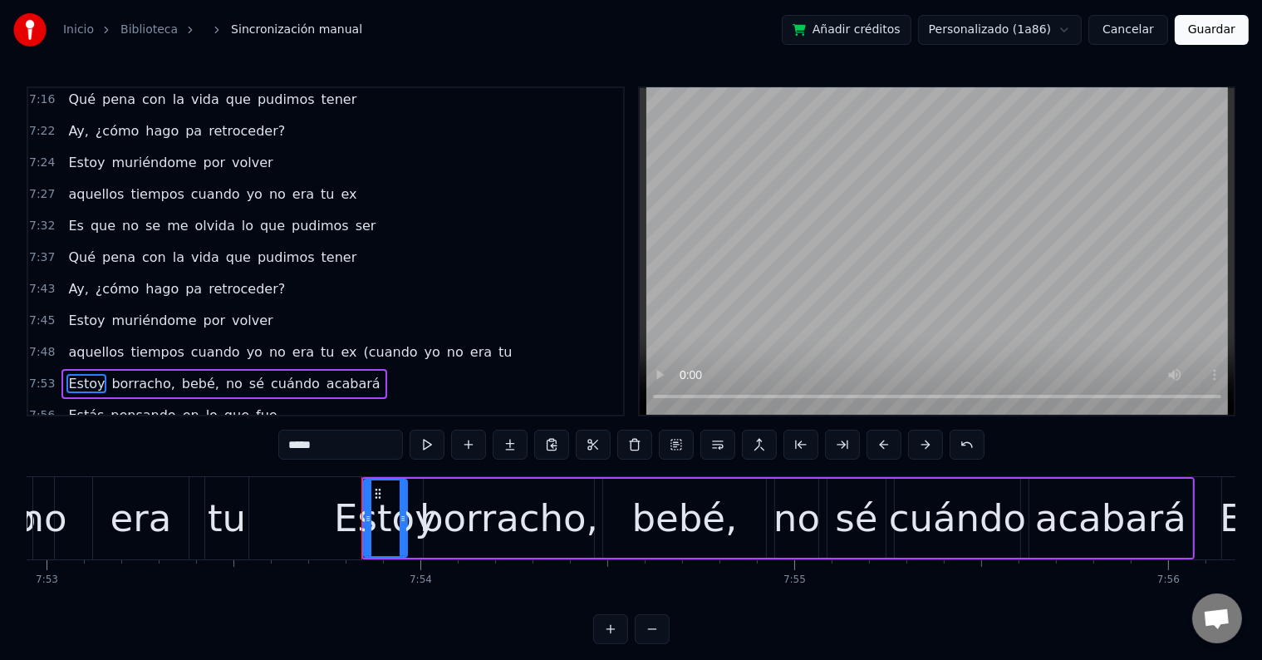
click at [224, 509] on div "tu" at bounding box center [227, 518] width 38 height 57
click at [153, 528] on div "era" at bounding box center [141, 518] width 61 height 57
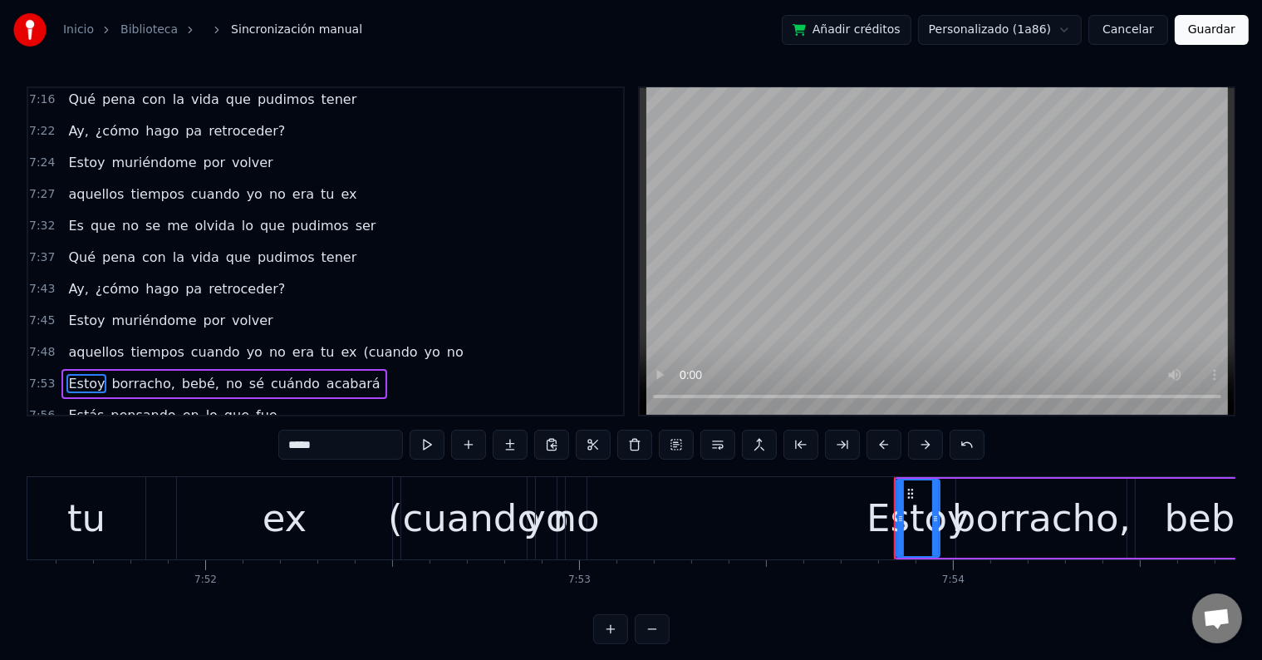
scroll to position [0, 176299]
click at [569, 520] on div "no" at bounding box center [579, 518] width 47 height 57
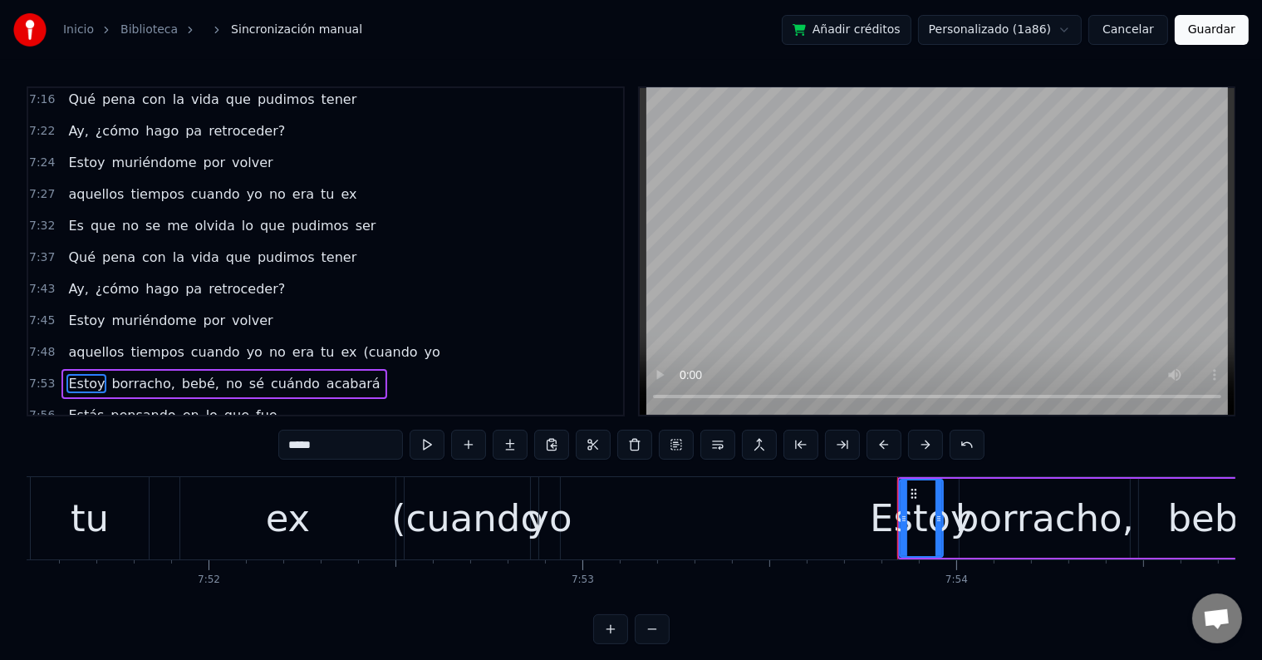
click at [465, 531] on div "(cuando" at bounding box center [467, 518] width 152 height 57
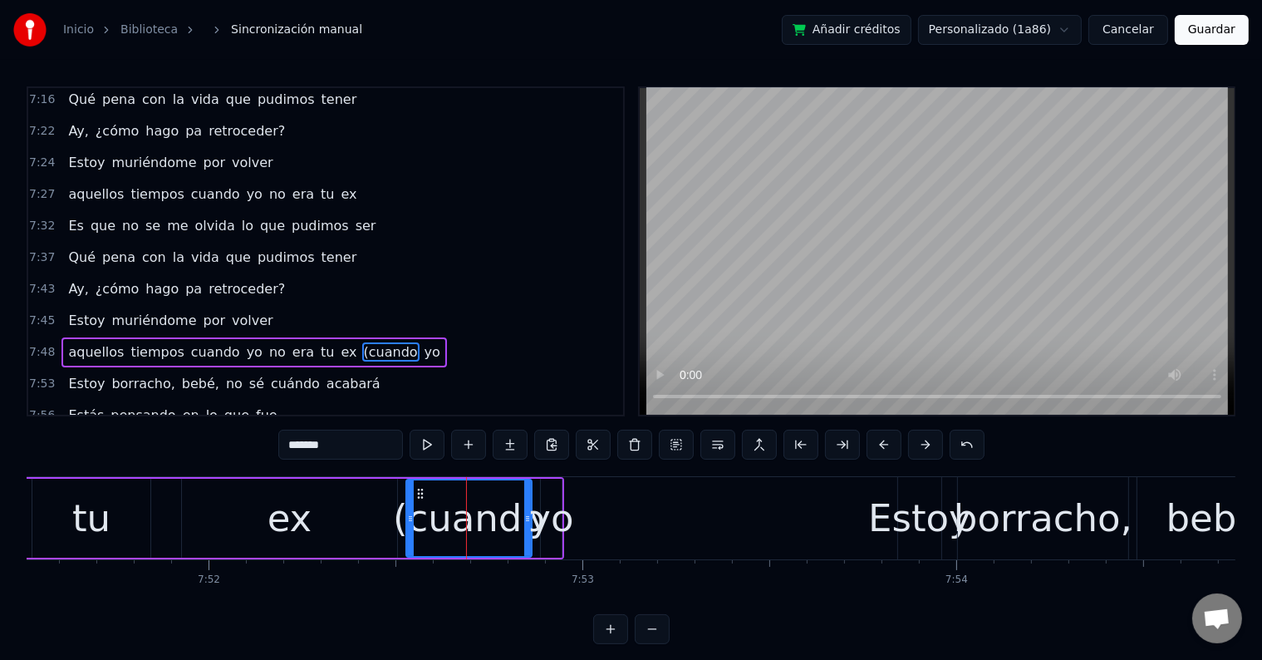
scroll to position [3857, 0]
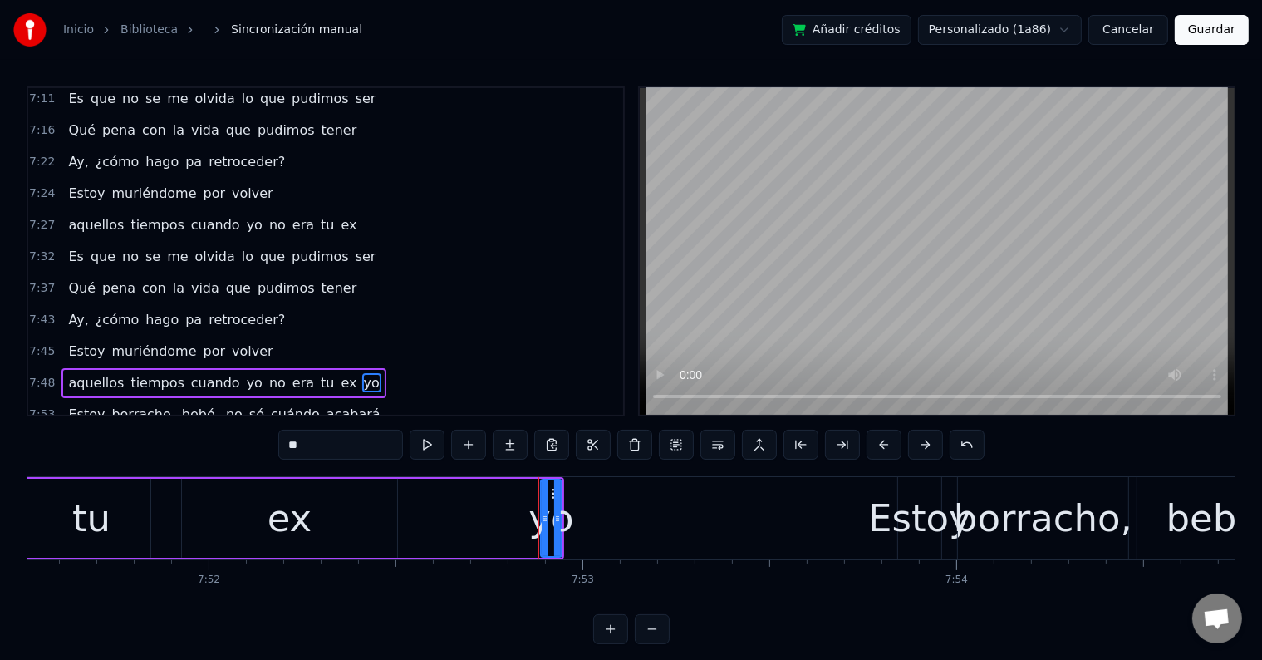
click at [552, 522] on div "yo" at bounding box center [550, 518] width 45 height 57
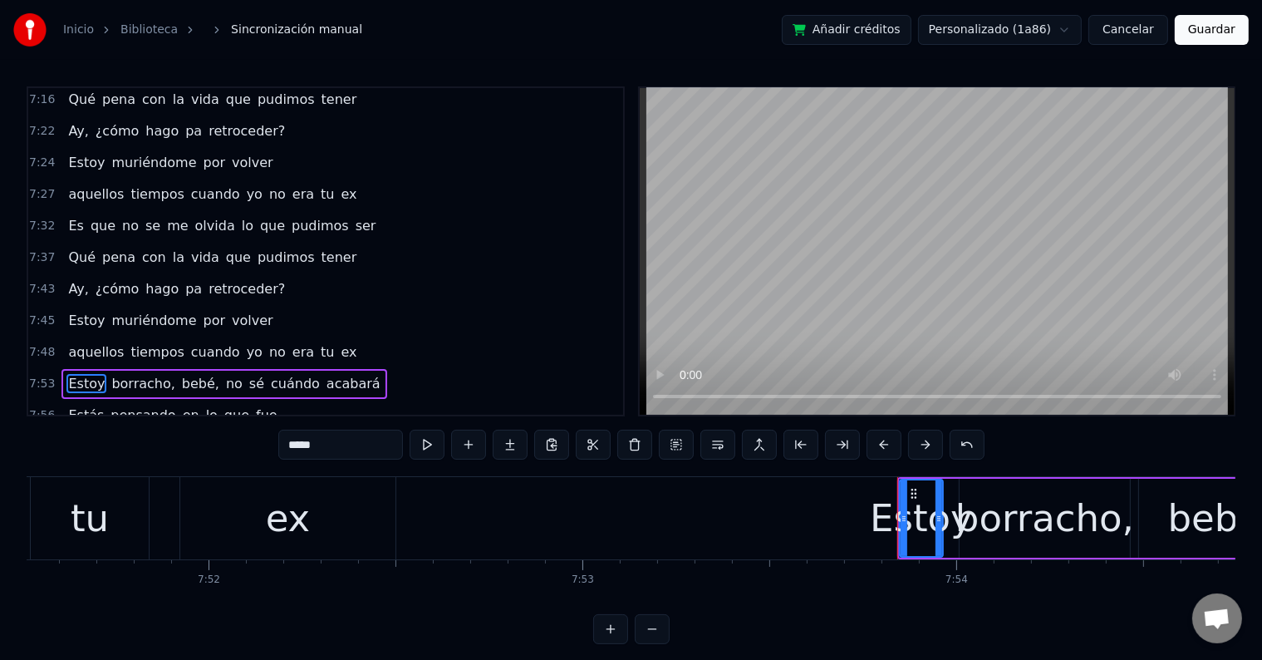
click at [276, 542] on div "ex" at bounding box center [288, 518] width 45 height 57
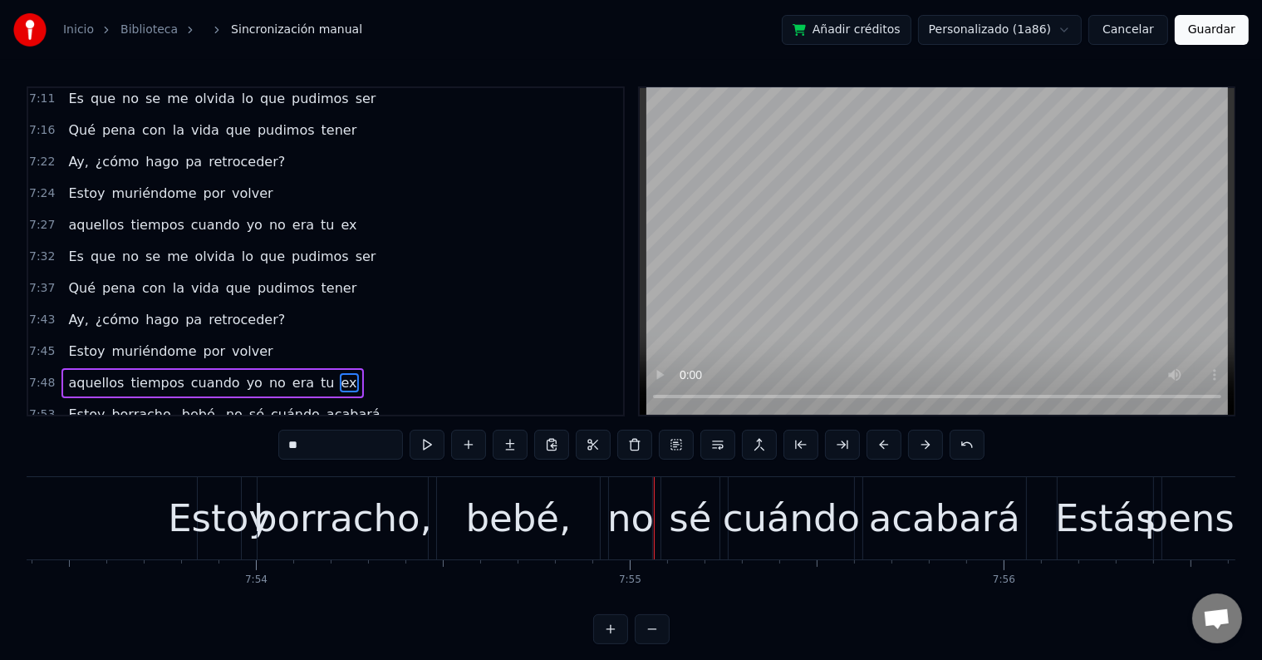
scroll to position [0, 177000]
click at [362, 525] on div "borracho," at bounding box center [342, 518] width 179 height 57
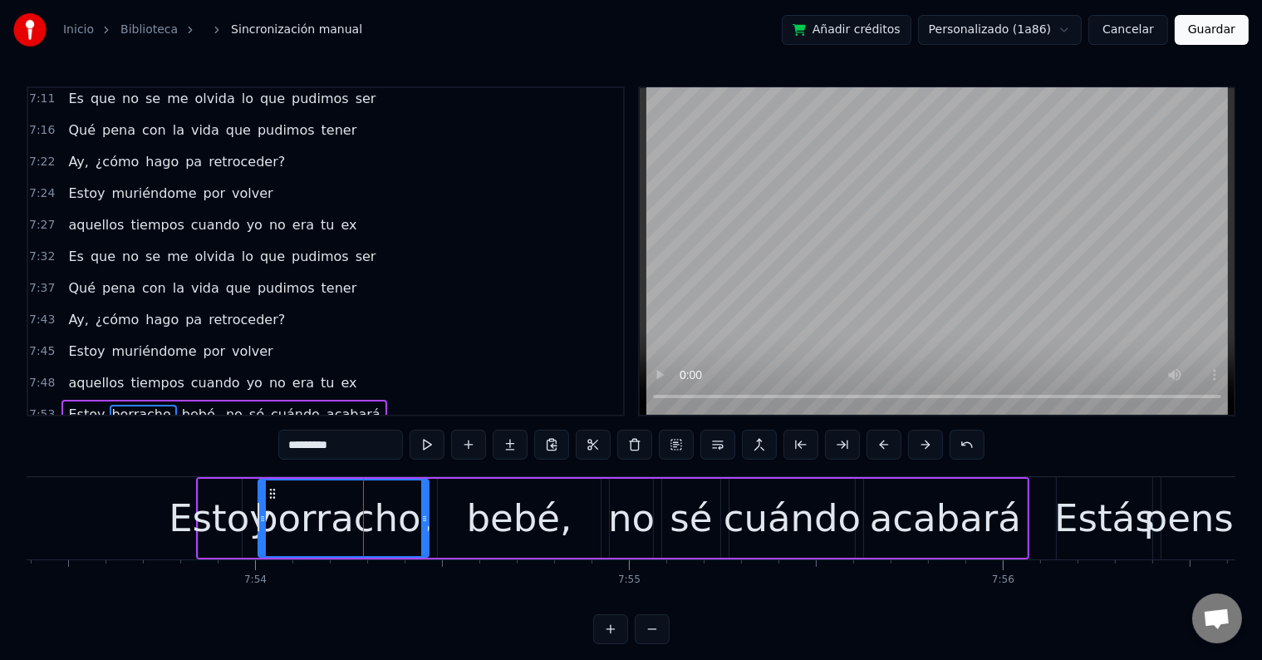
scroll to position [3888, 0]
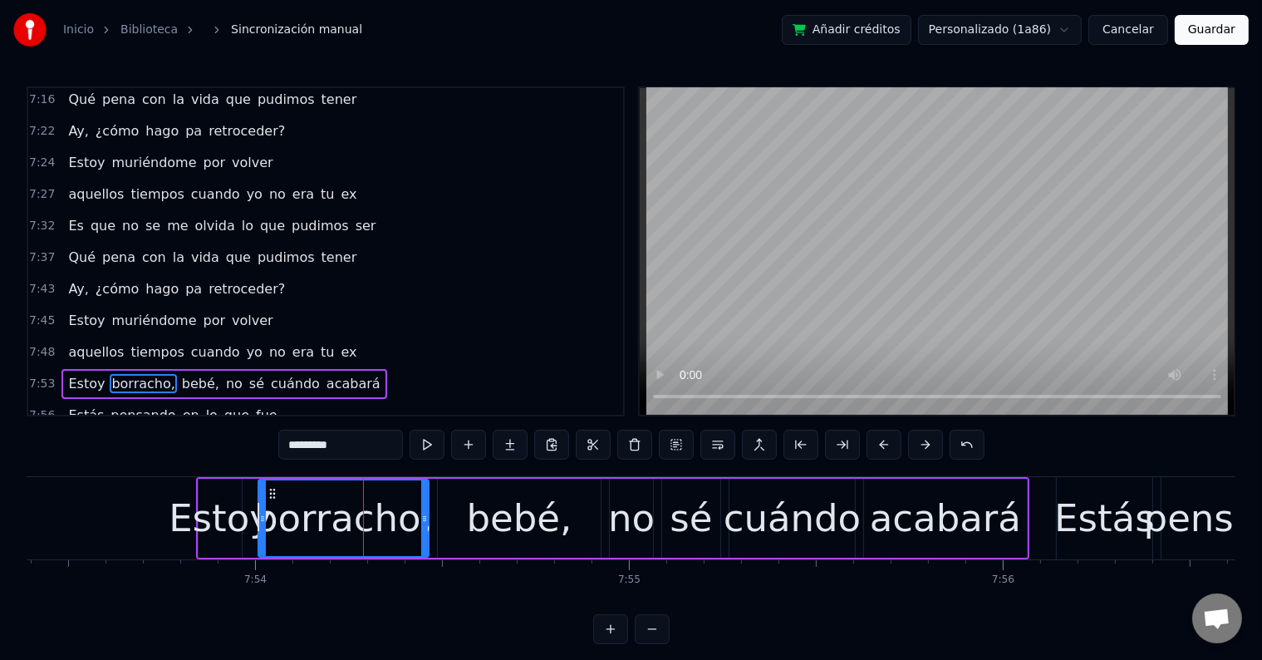
click at [379, 455] on input "*********" at bounding box center [340, 445] width 125 height 30
type input "********"
click at [314, 509] on div "borracho" at bounding box center [343, 518] width 167 height 57
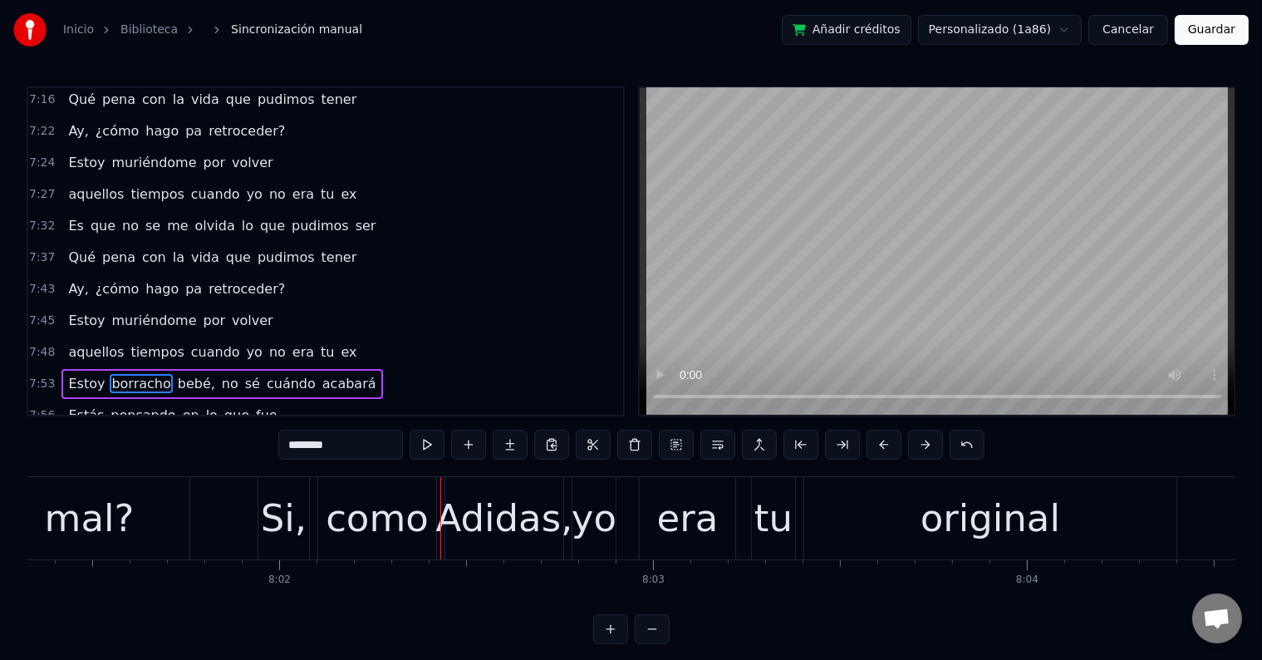
scroll to position [0, 179964]
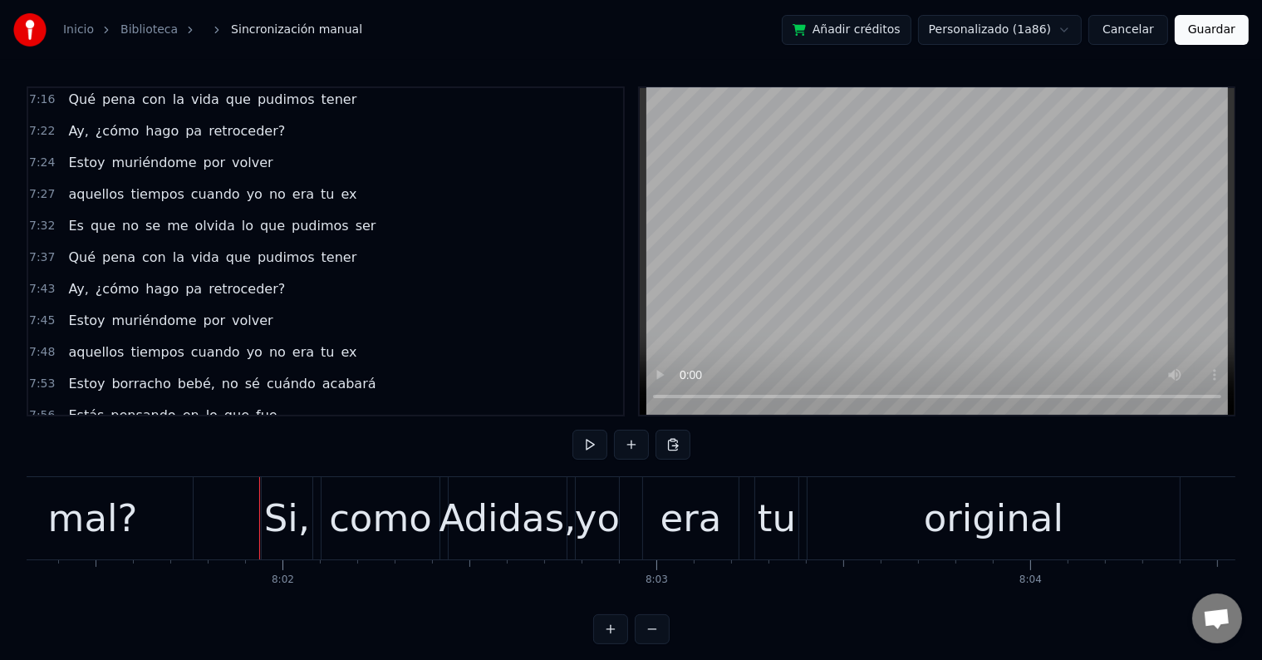
click at [278, 523] on div "Si," at bounding box center [287, 518] width 46 height 57
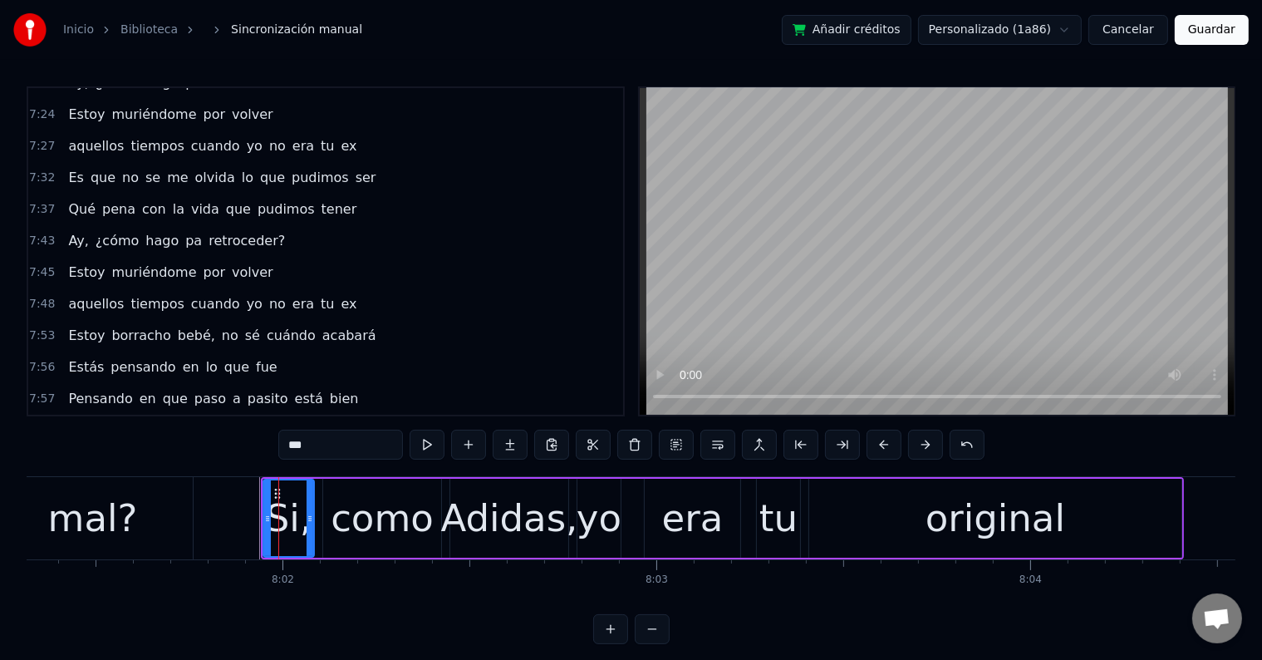
scroll to position [4010, 0]
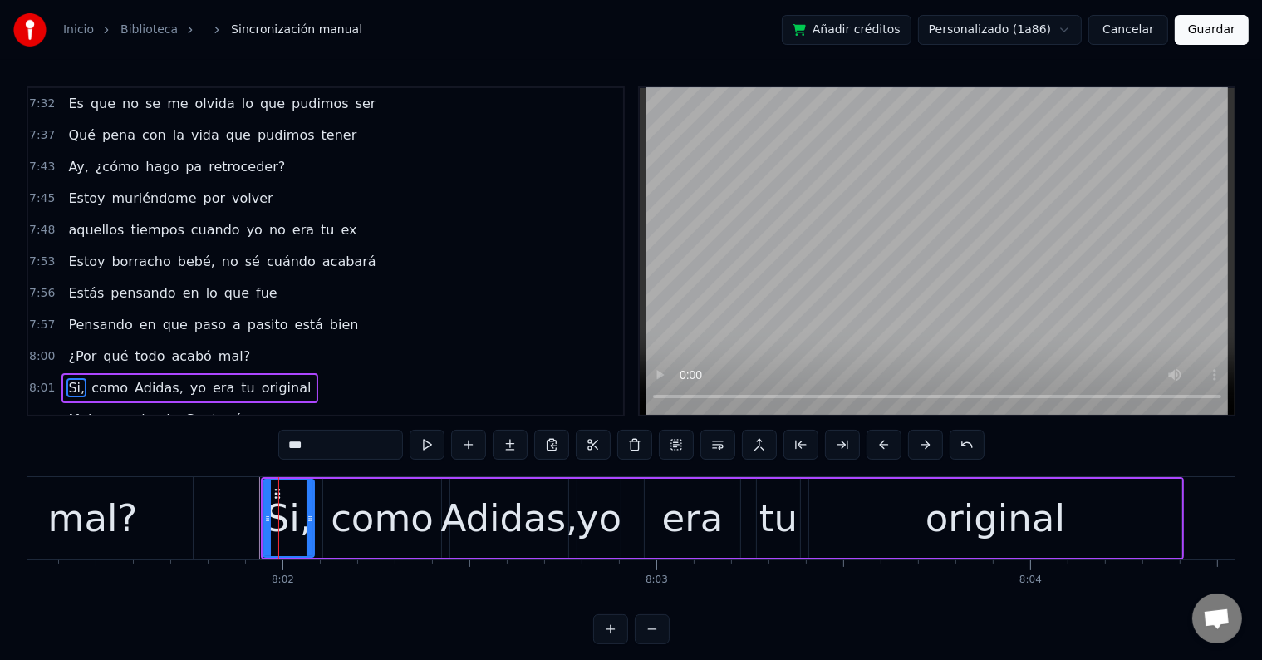
click at [342, 447] on input "***" at bounding box center [340, 445] width 125 height 30
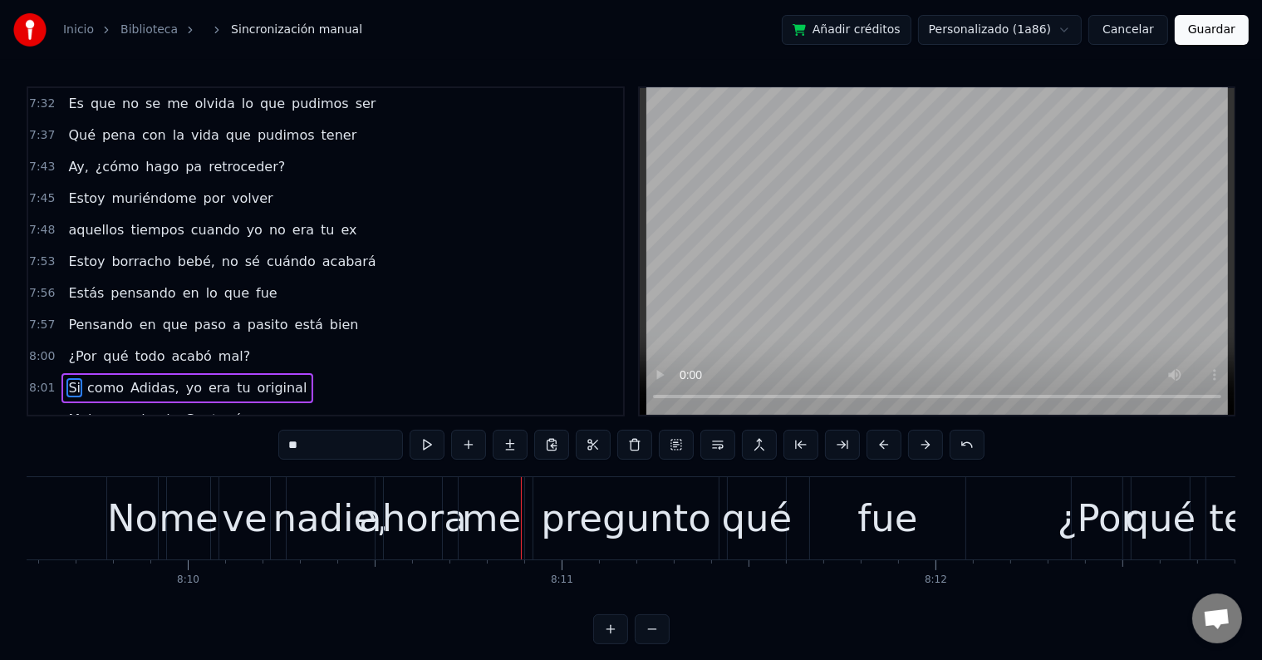
scroll to position [0, 183051]
click at [307, 531] on div "nadie," at bounding box center [329, 518] width 115 height 57
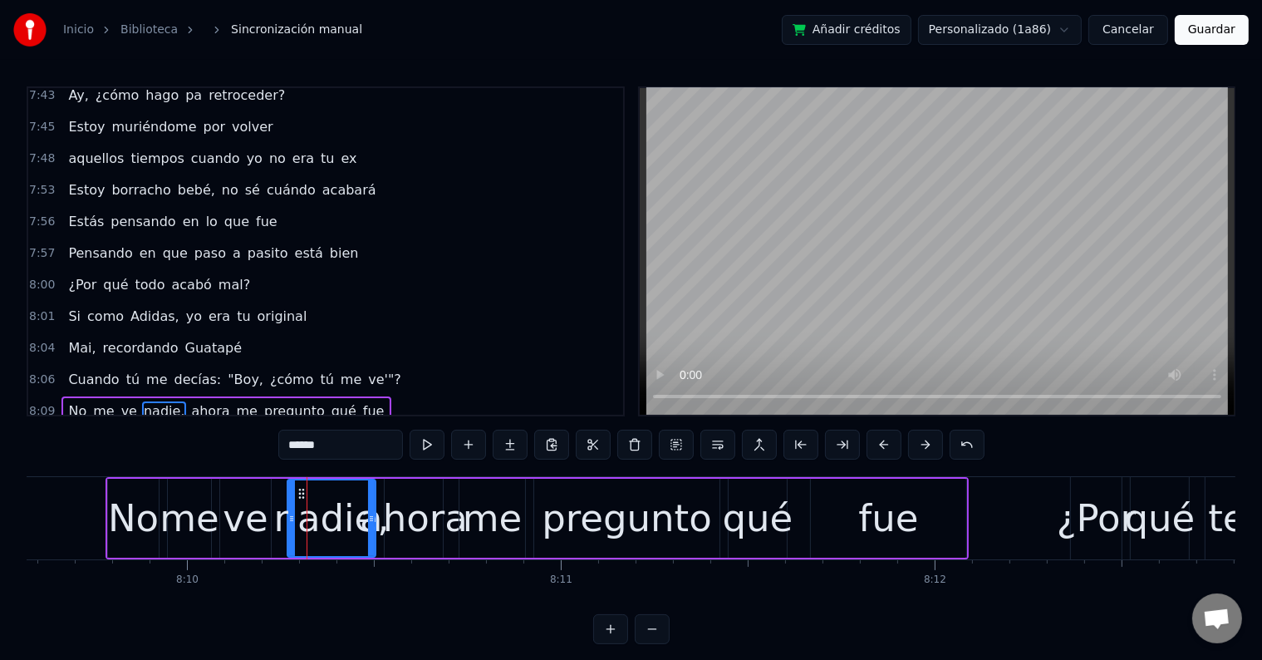
scroll to position [4101, 0]
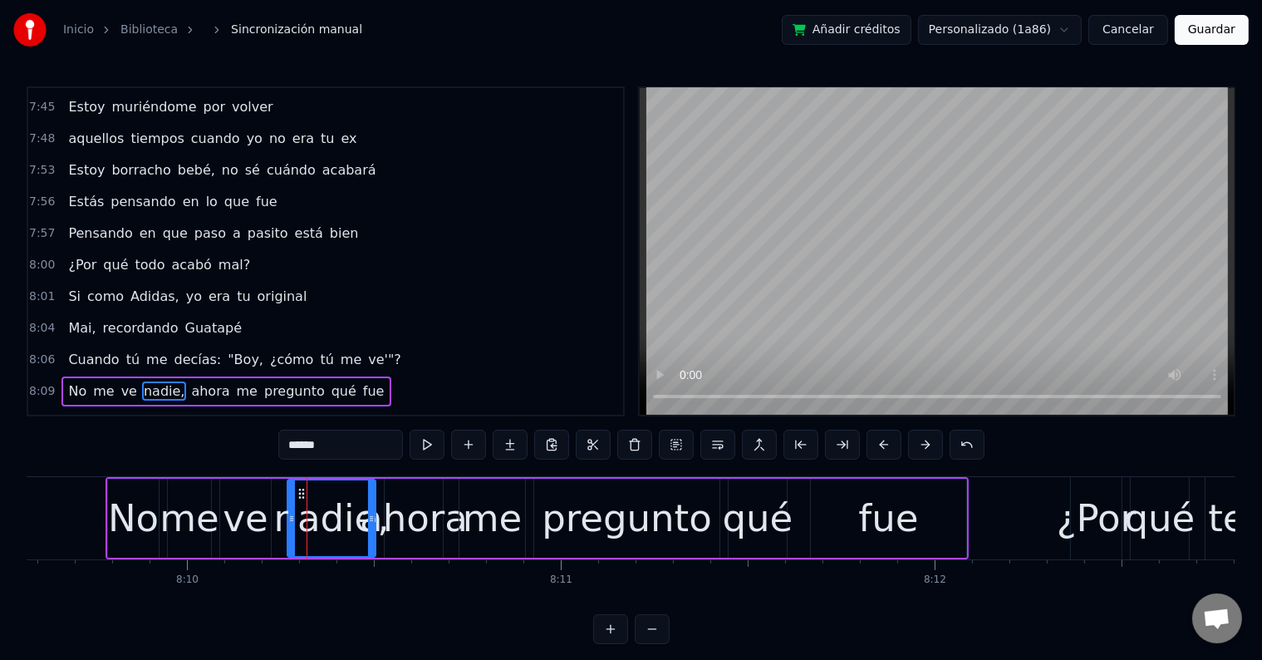
click at [341, 445] on input "******" at bounding box center [340, 445] width 125 height 30
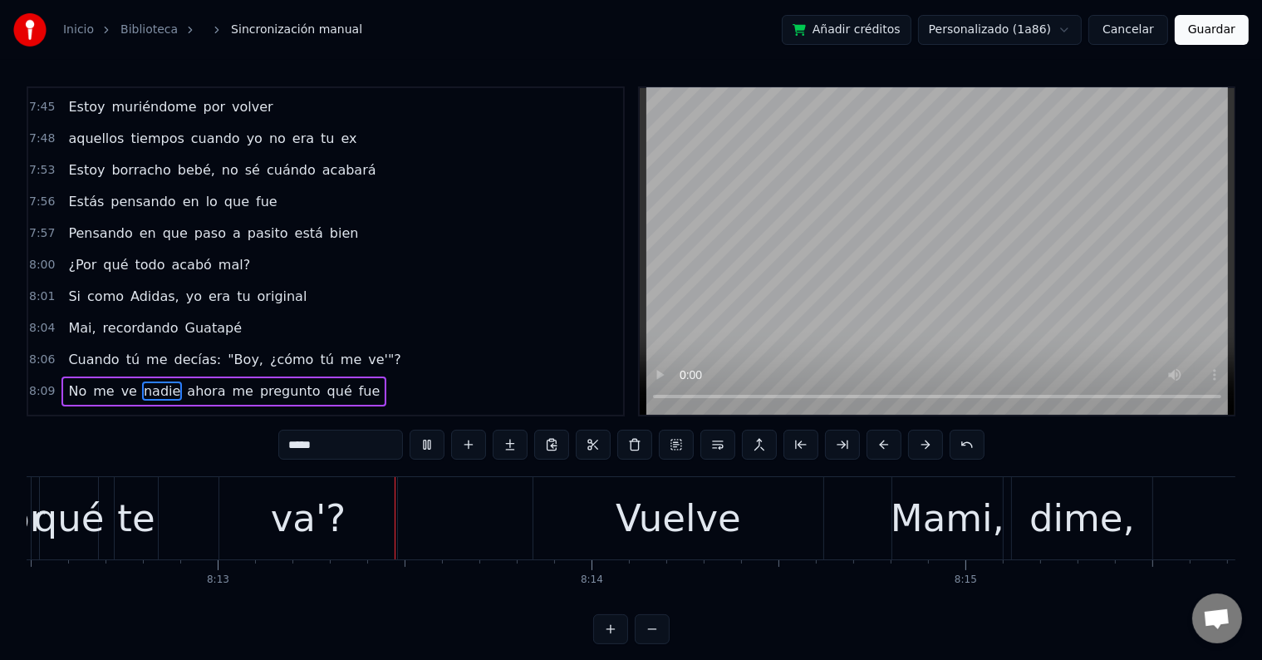
scroll to position [0, 184152]
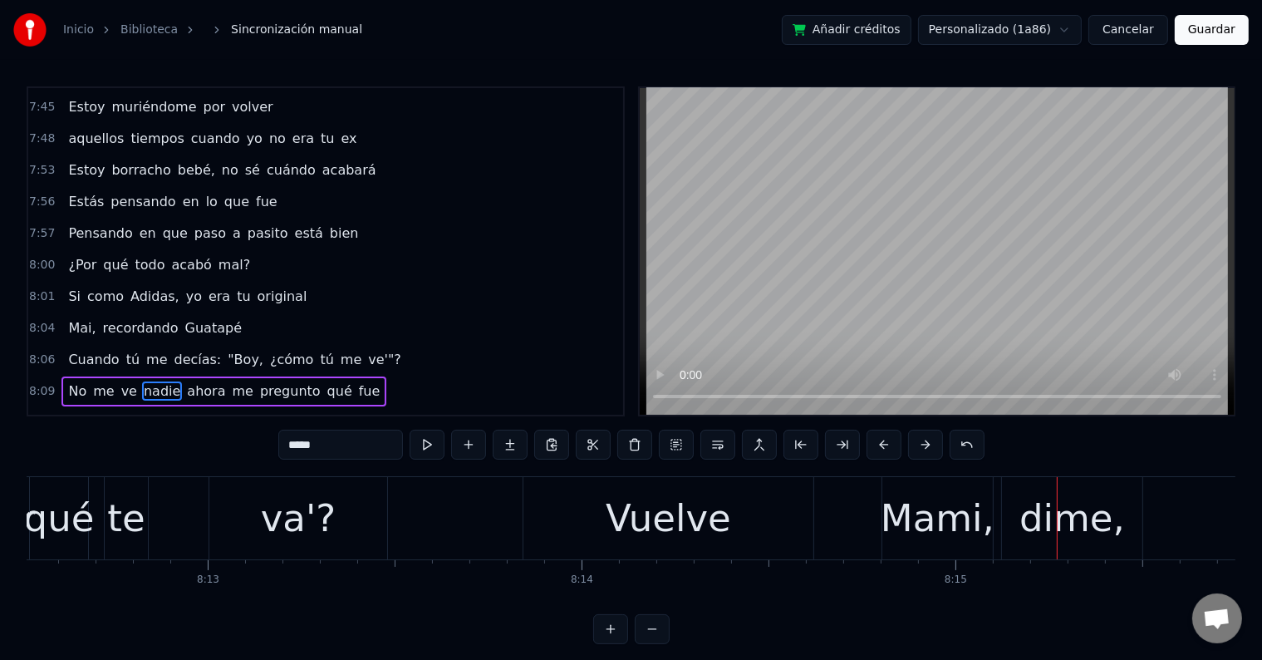
drag, startPoint x: 906, startPoint y: 518, endPoint x: 881, endPoint y: 518, distance: 24.9
click at [907, 518] on div "Mami," at bounding box center [938, 518] width 114 height 57
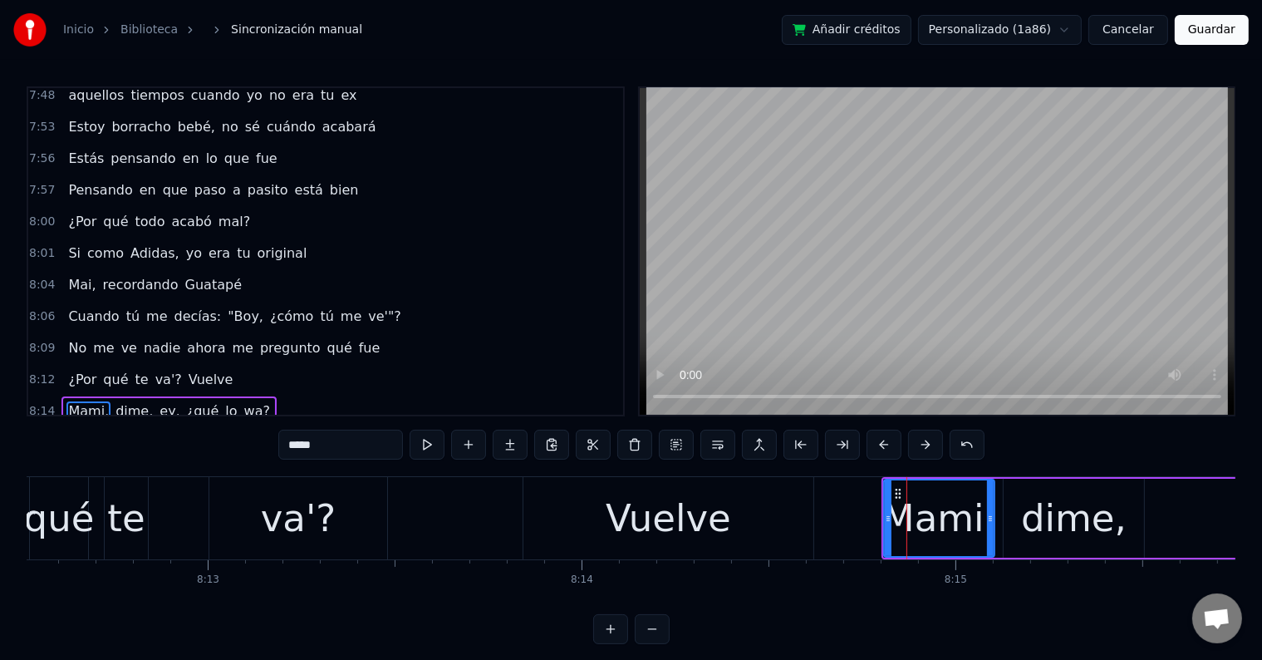
scroll to position [4163, 0]
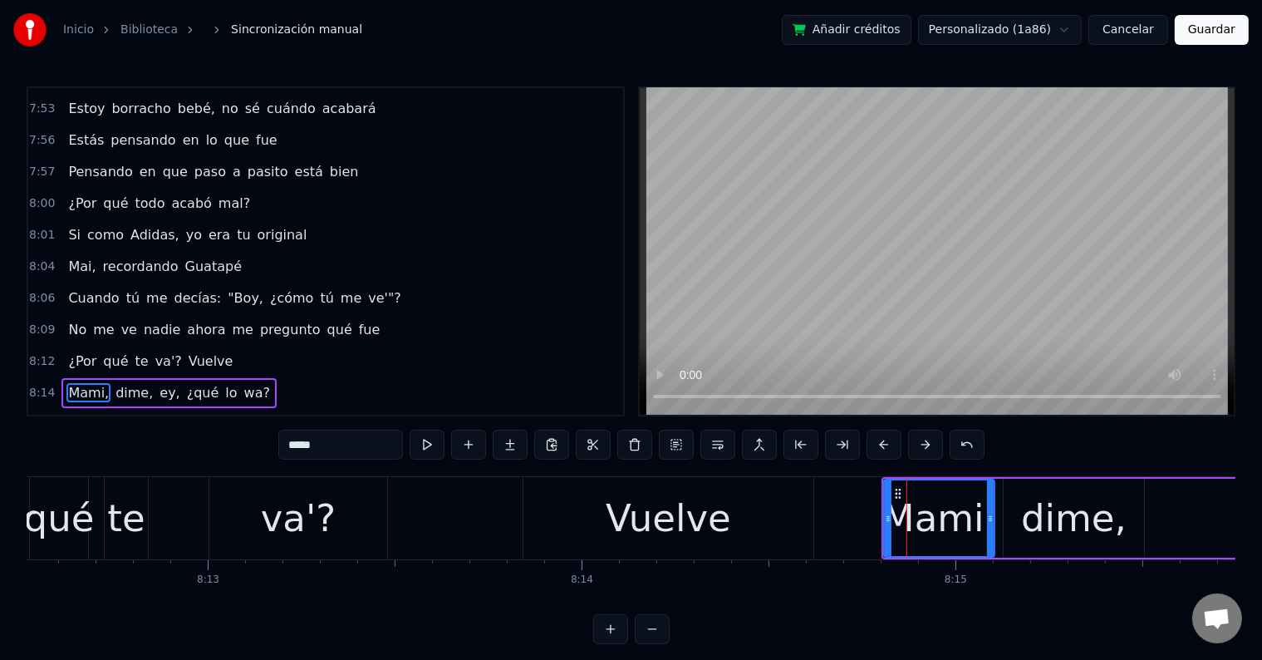
click at [344, 440] on input "*****" at bounding box center [340, 445] width 125 height 30
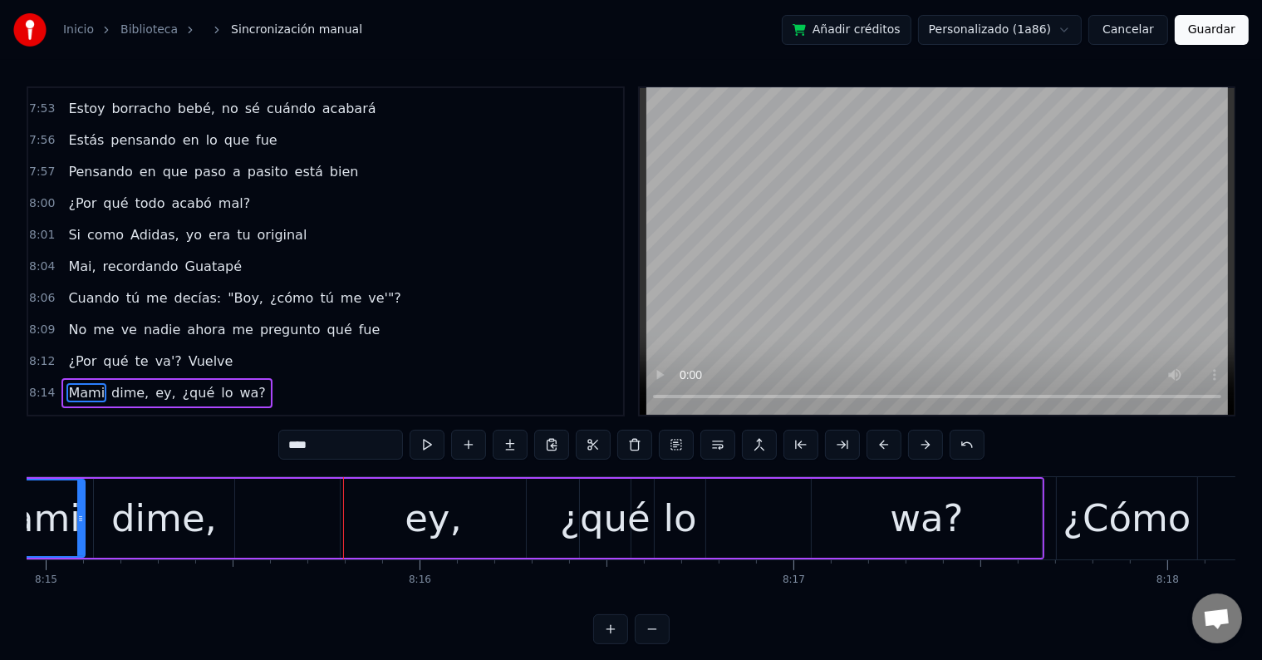
scroll to position [0, 185059]
click at [193, 520] on div "dime," at bounding box center [167, 518] width 106 height 57
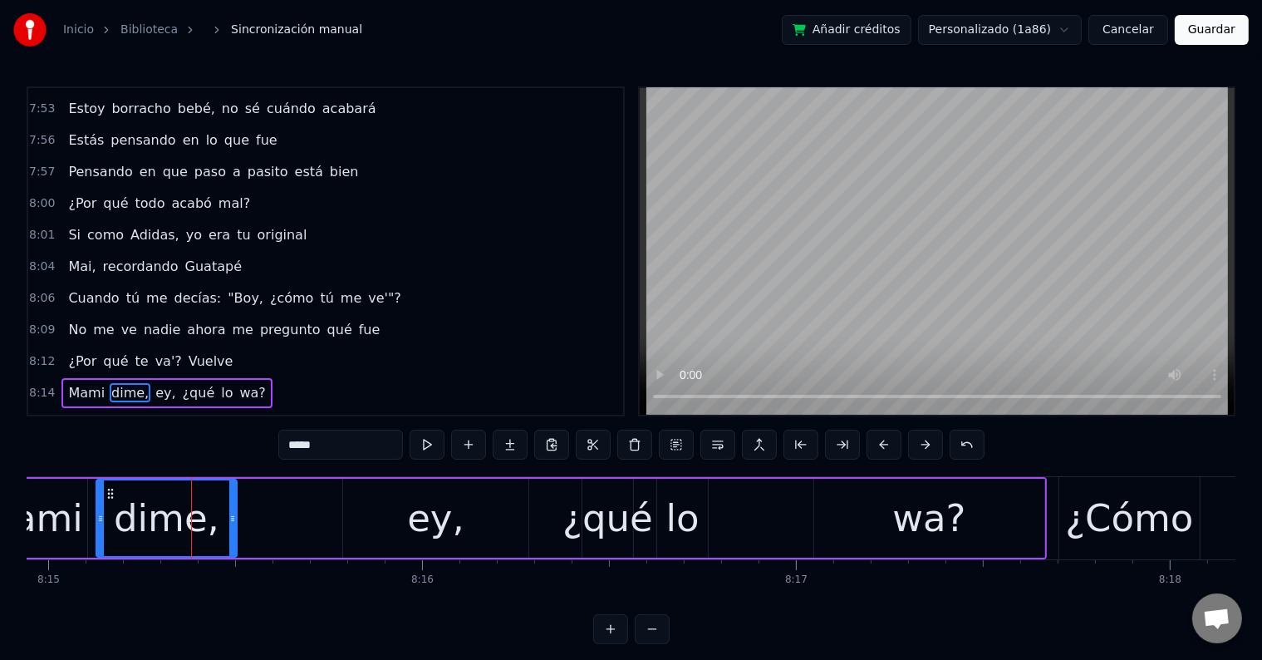
click at [355, 449] on input "*****" at bounding box center [340, 445] width 125 height 30
click at [469, 527] on div "ey," at bounding box center [435, 518] width 185 height 79
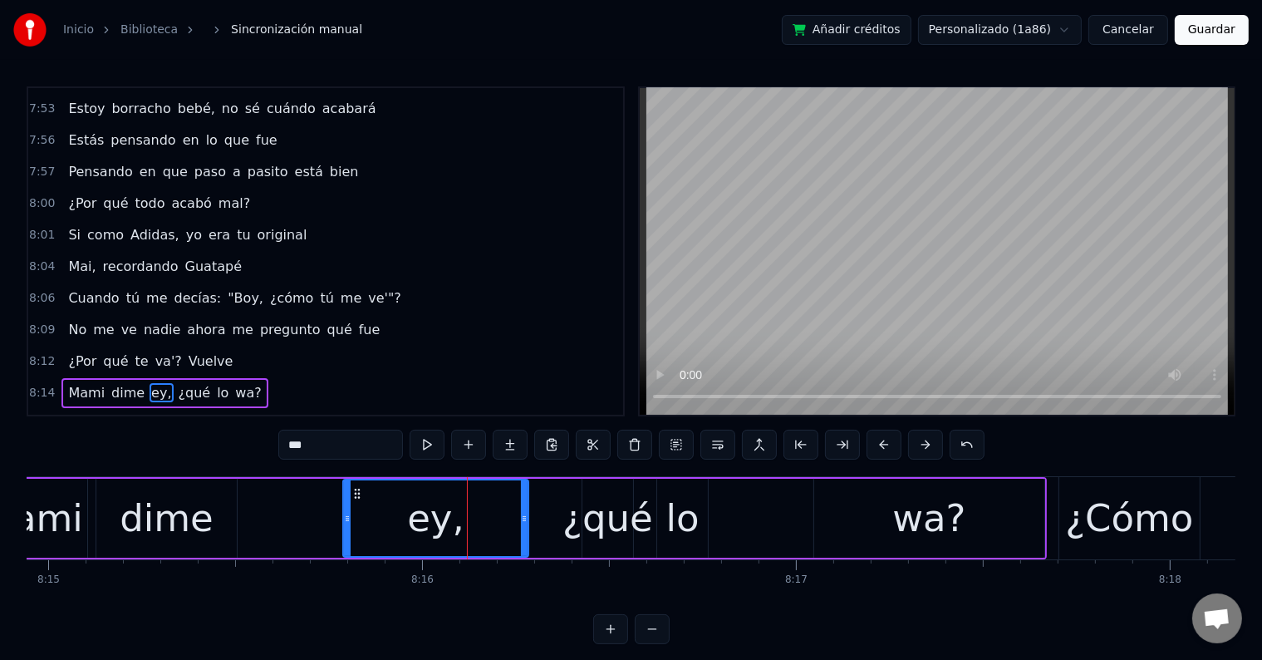
click at [354, 453] on input "***" at bounding box center [340, 445] width 125 height 30
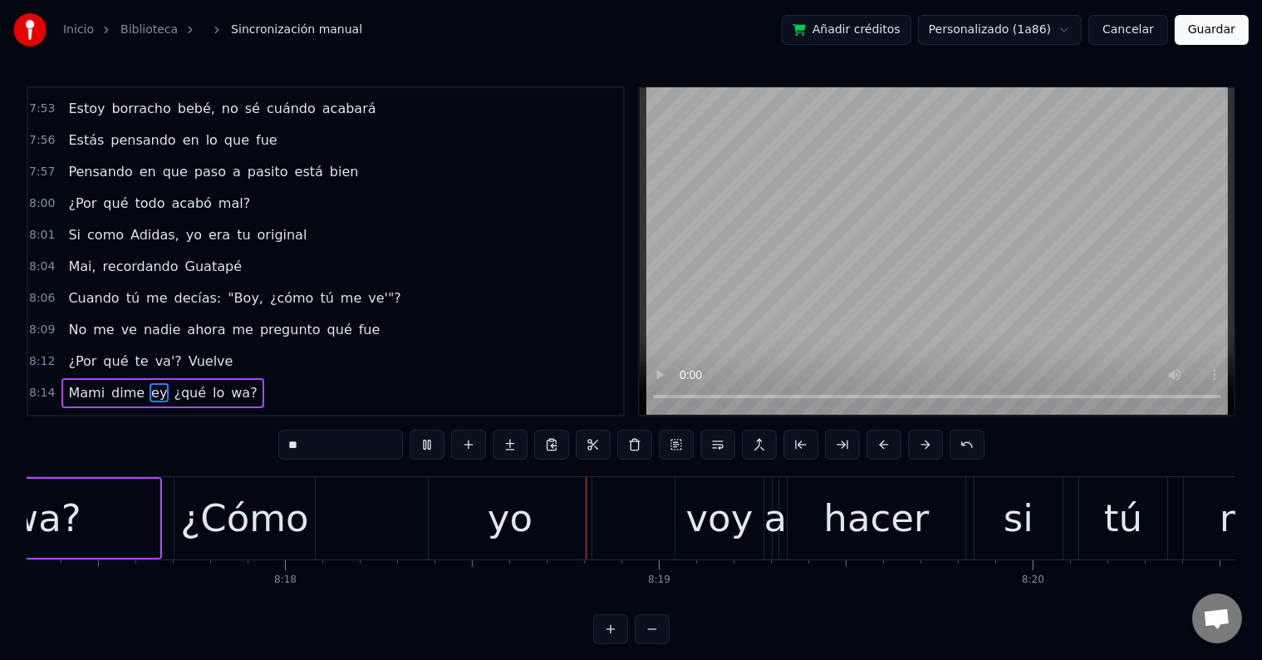
scroll to position [0, 186182]
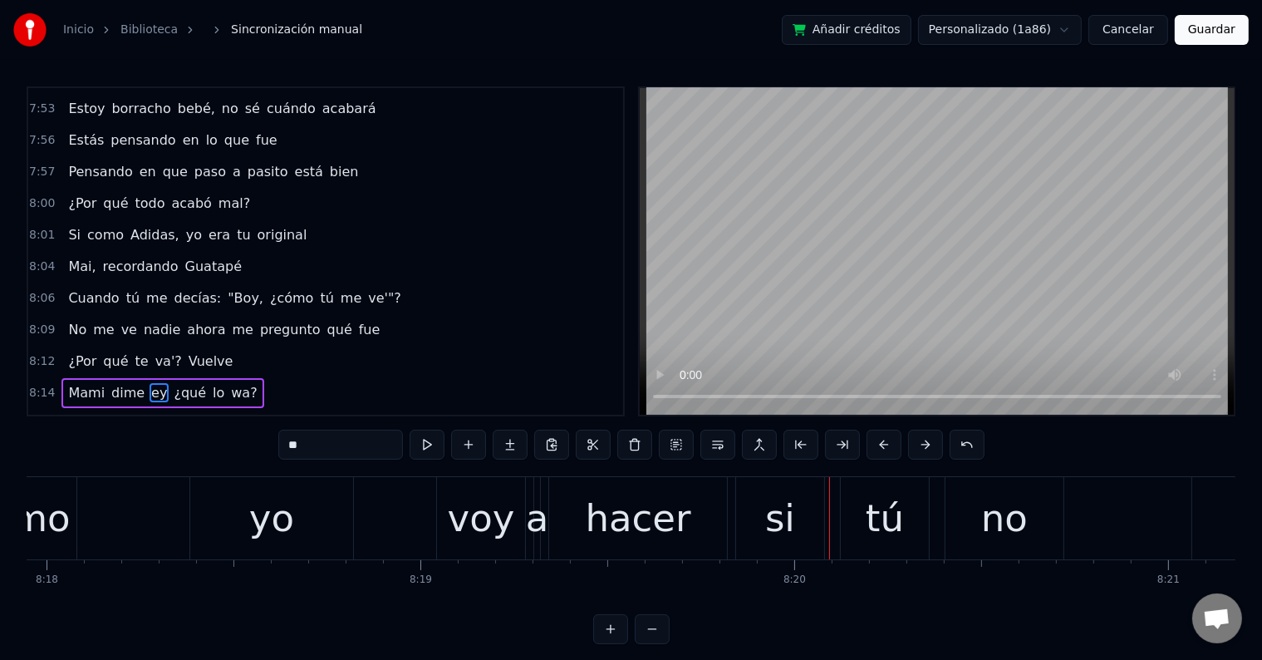
click at [273, 533] on div "yo" at bounding box center [271, 518] width 45 height 57
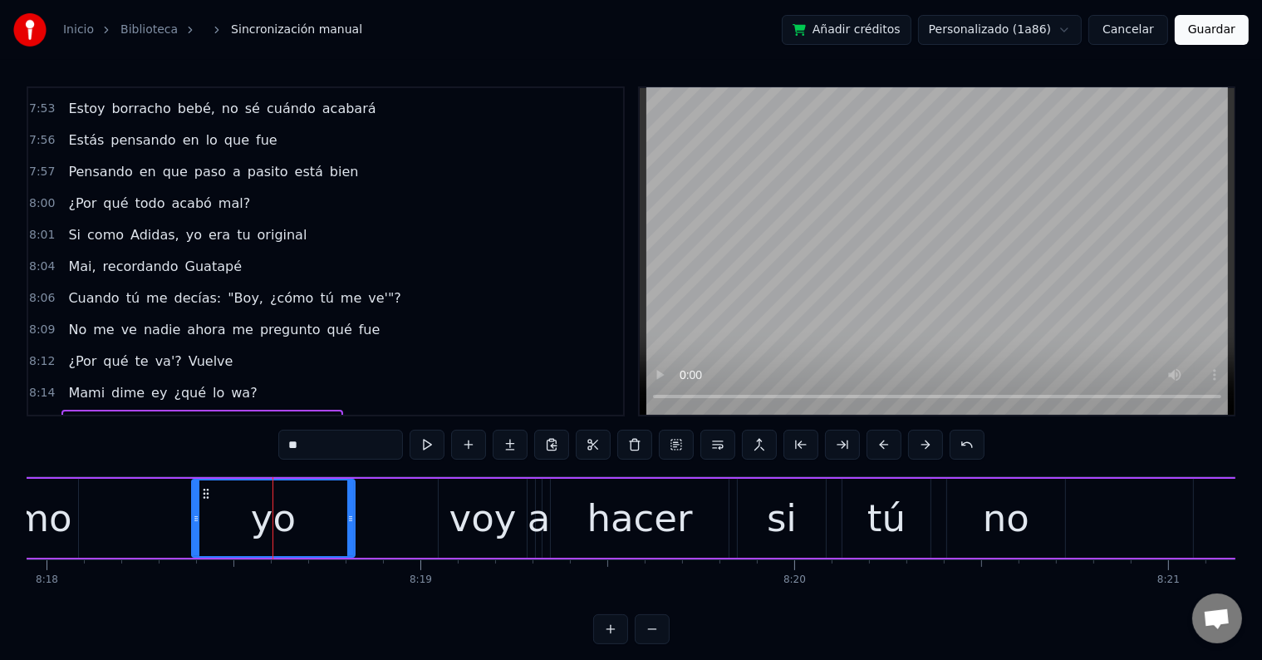
scroll to position [4193, 0]
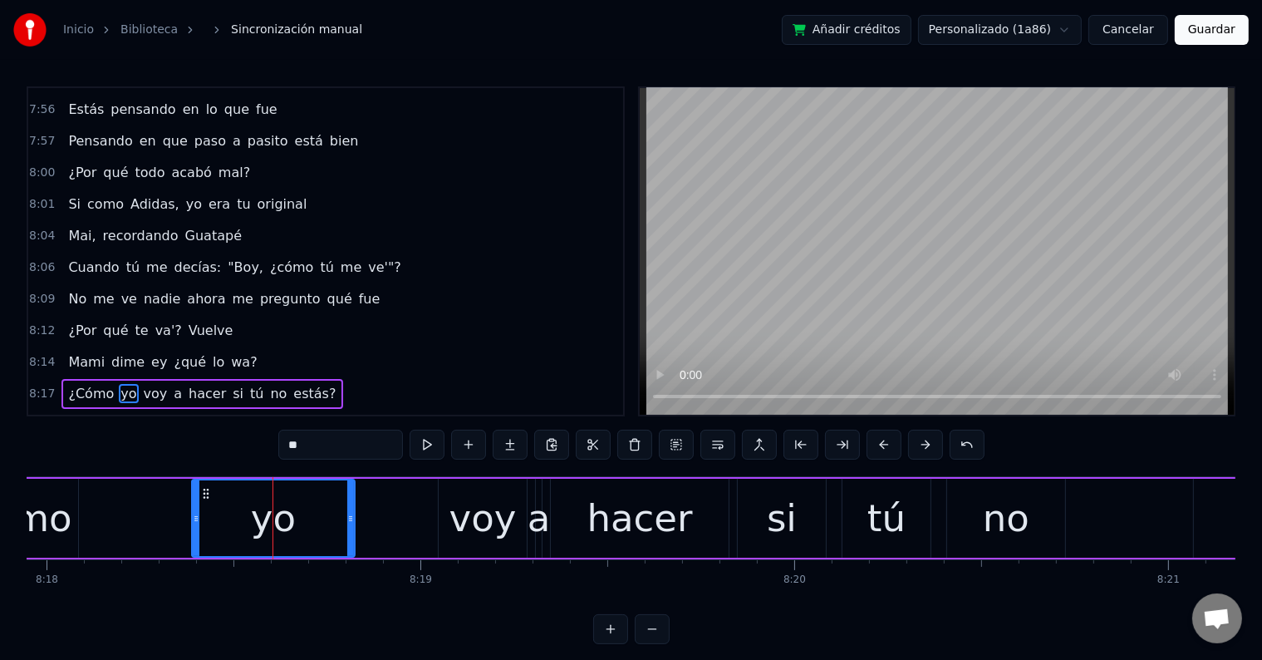
click at [64, 516] on div "¿Cómo" at bounding box center [7, 518] width 128 height 57
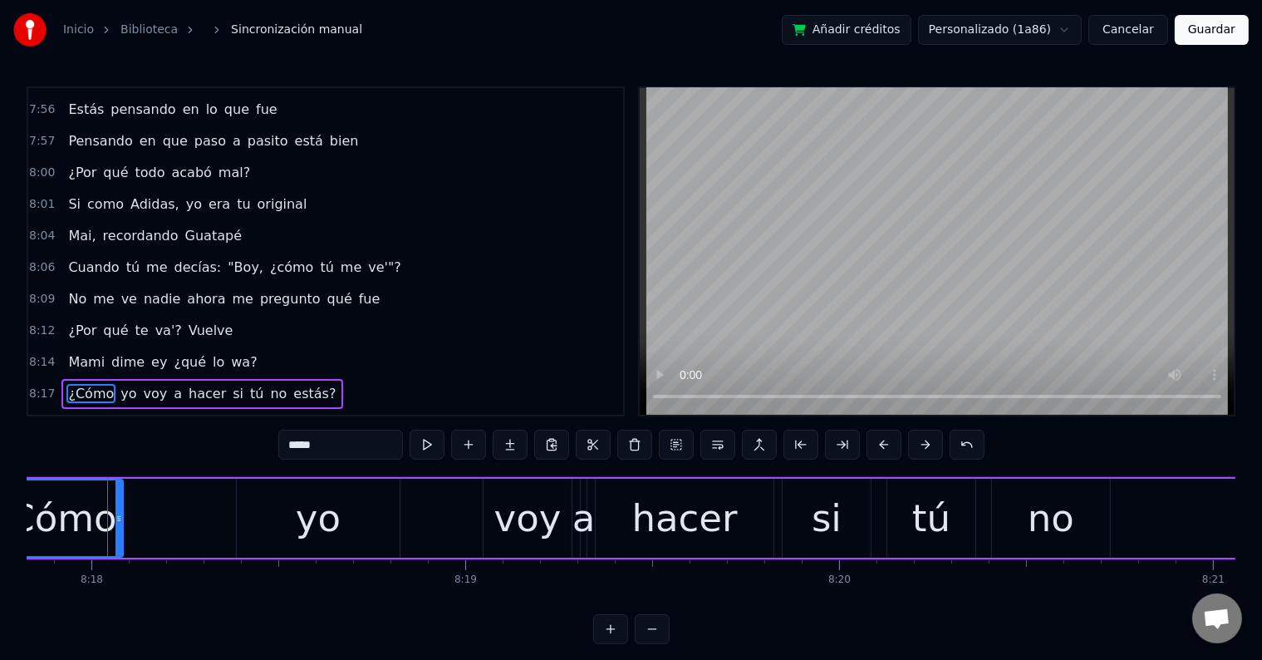
scroll to position [0, 186135]
click at [348, 448] on input "*****" at bounding box center [340, 445] width 125 height 30
click at [41, 515] on div "¿Cómo-" at bounding box center [55, 518] width 142 height 57
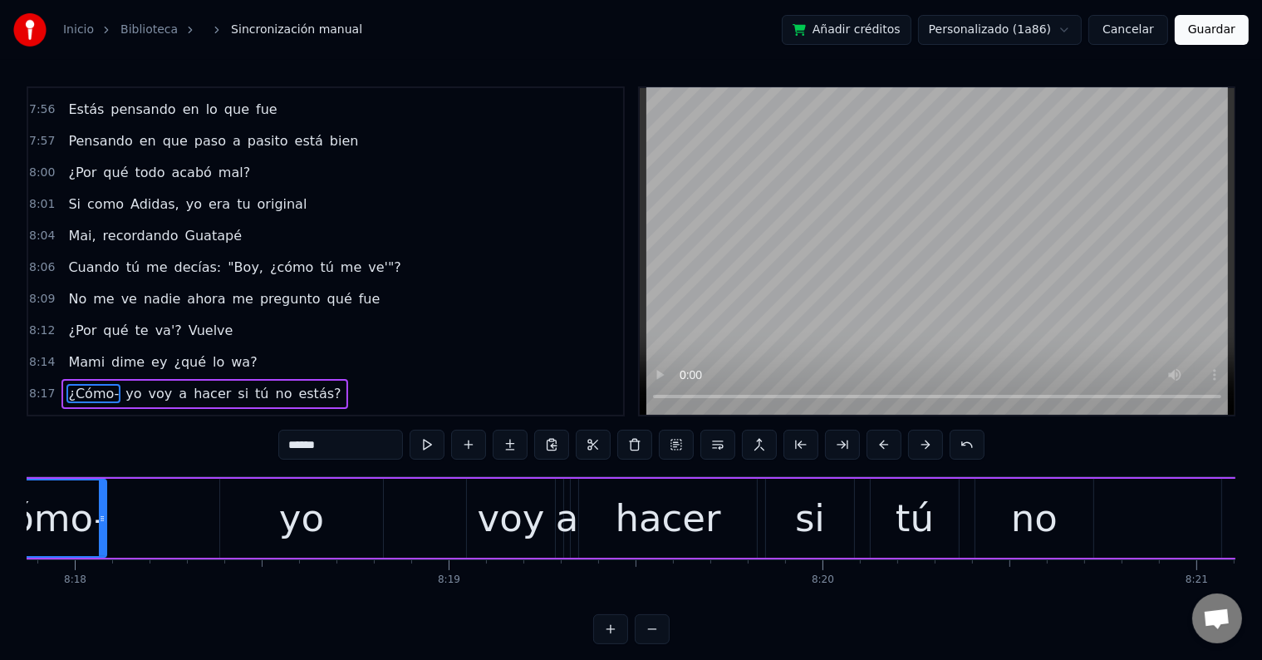
scroll to position [0, 186155]
click at [273, 523] on div "yo" at bounding box center [300, 518] width 163 height 79
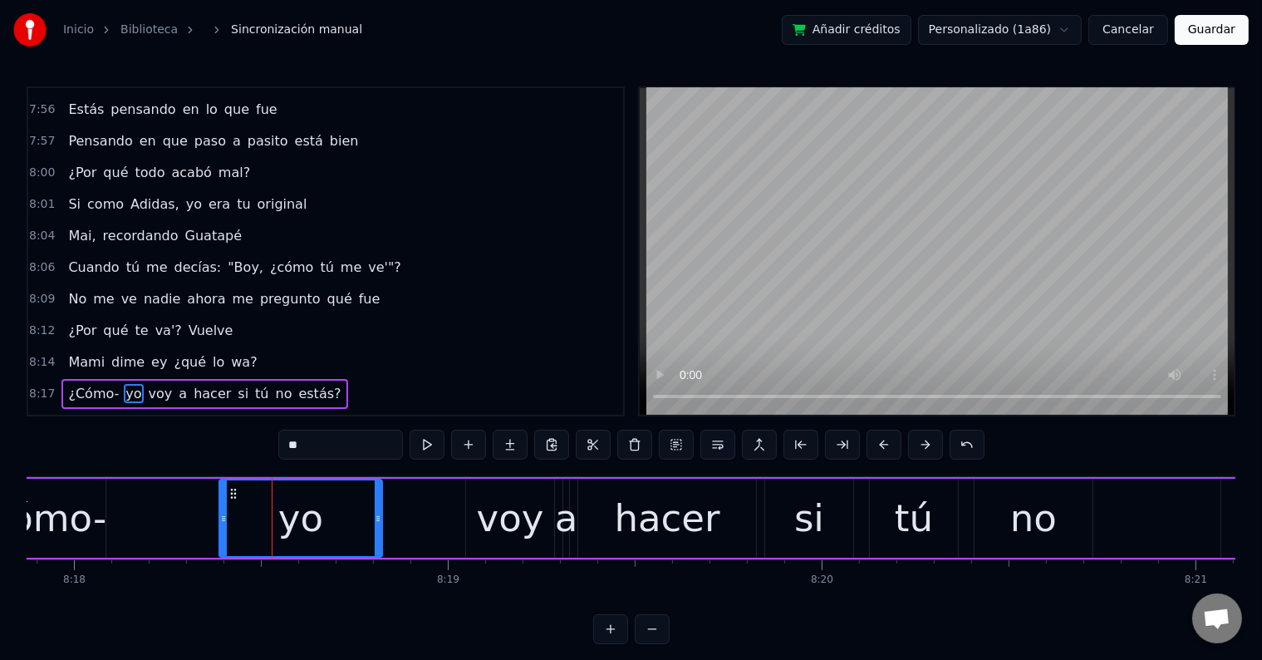
click at [89, 523] on div "¿Cómo-" at bounding box center [35, 518] width 142 height 57
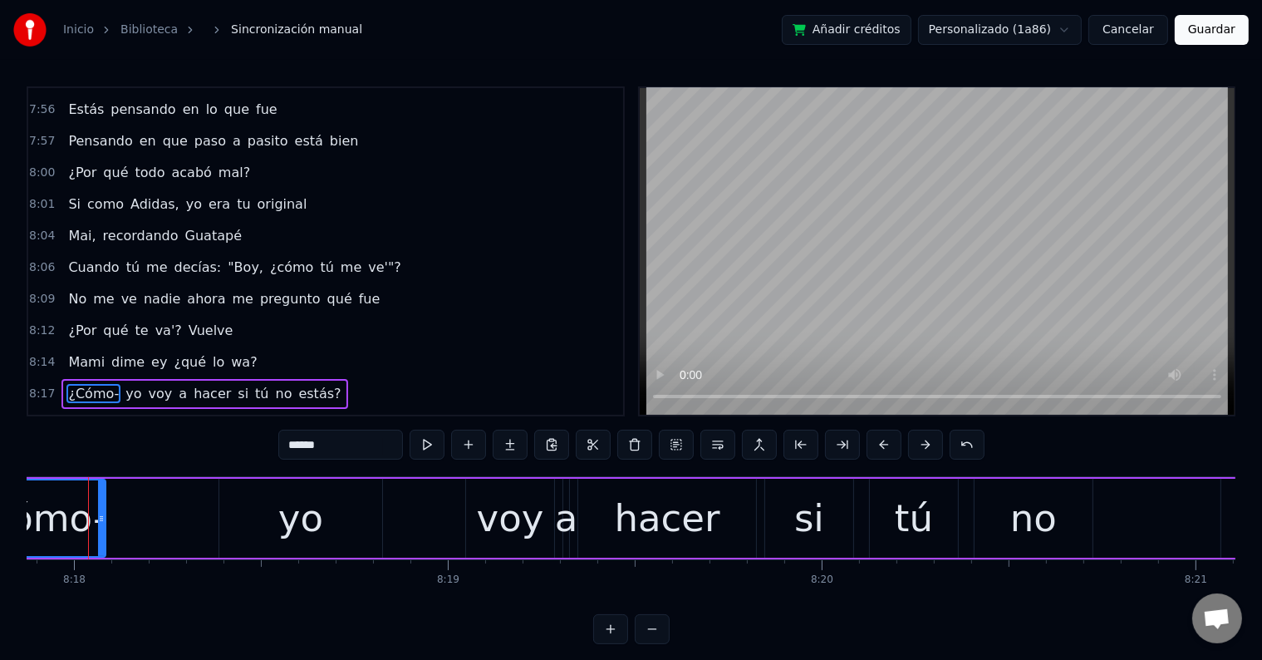
scroll to position [0, 186133]
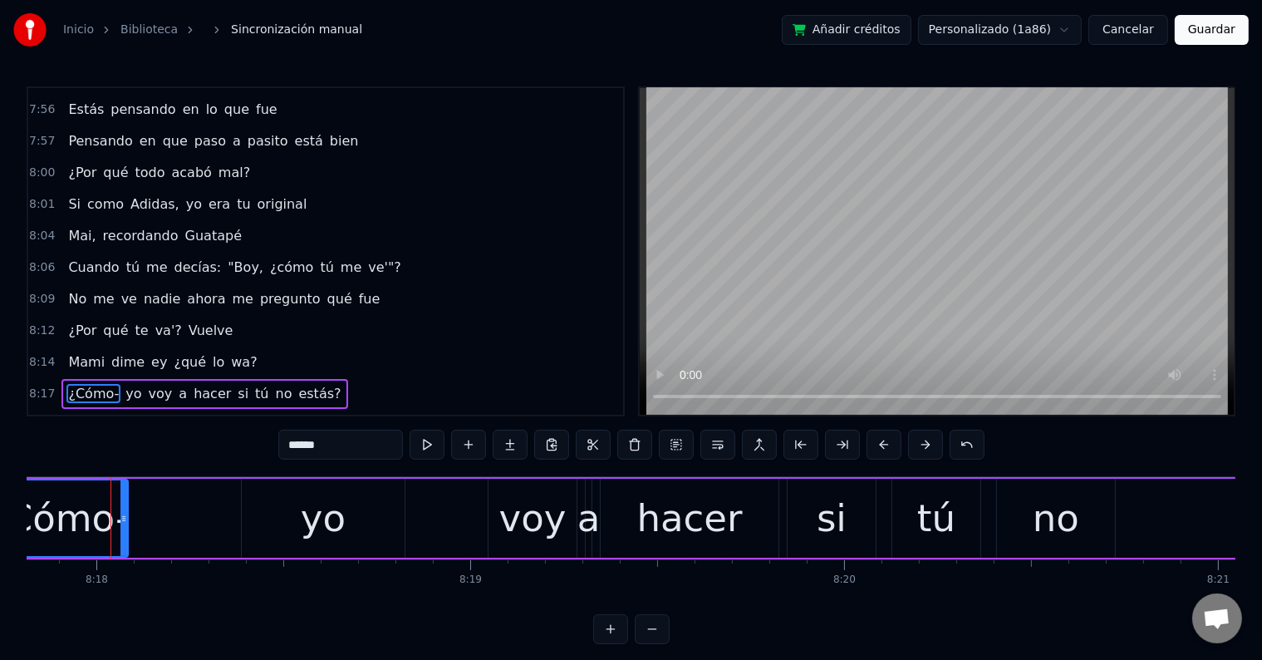
click at [377, 455] on input "******" at bounding box center [340, 445] width 125 height 30
click at [105, 505] on div "¿Cómo" at bounding box center [57, 518] width 128 height 57
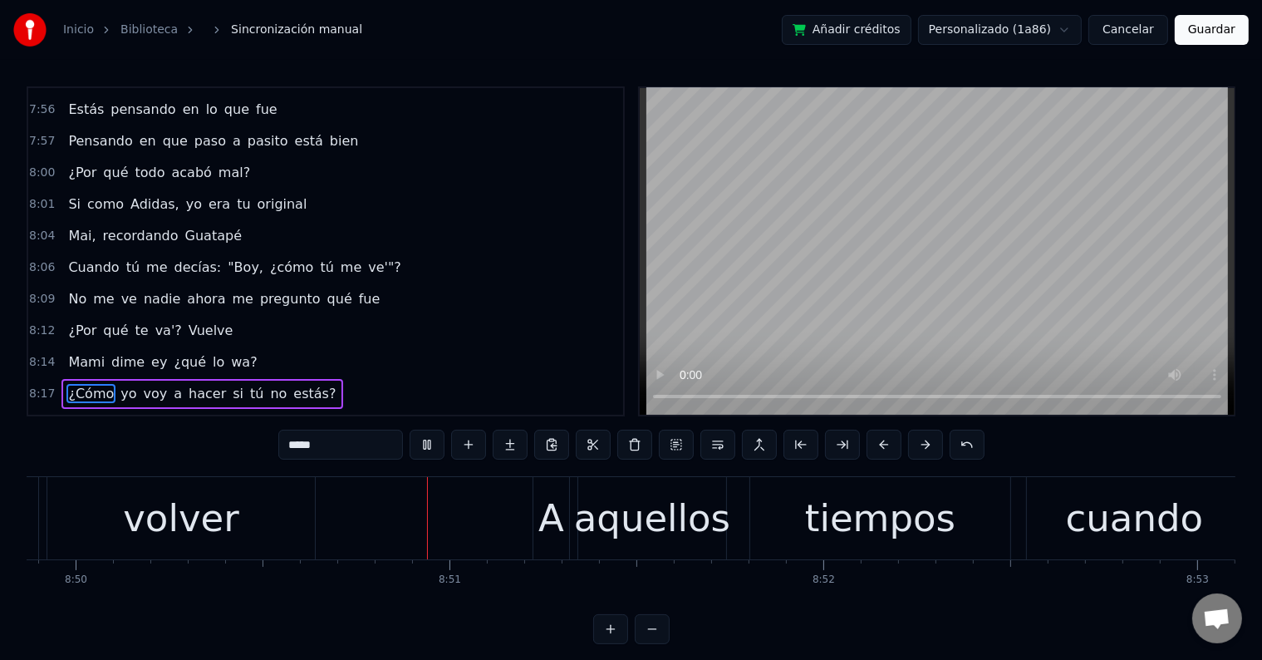
scroll to position [0, 198228]
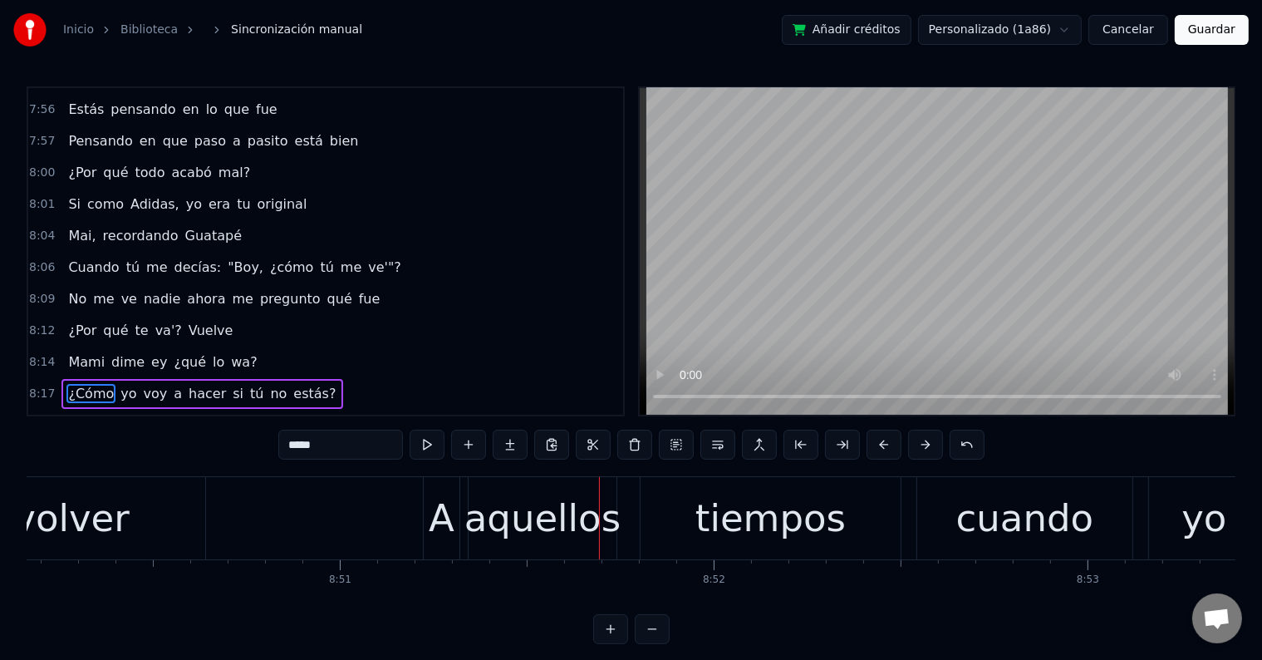
click at [451, 515] on div "A" at bounding box center [442, 518] width 26 height 57
type input "*"
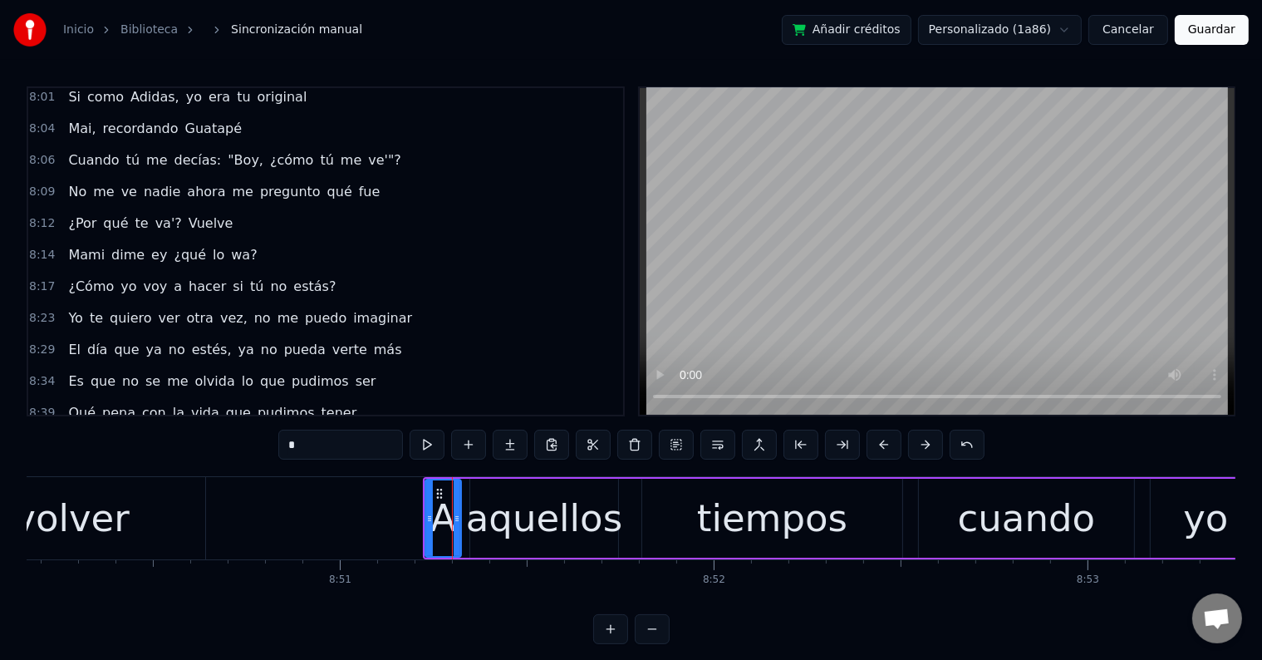
scroll to position [4407, 0]
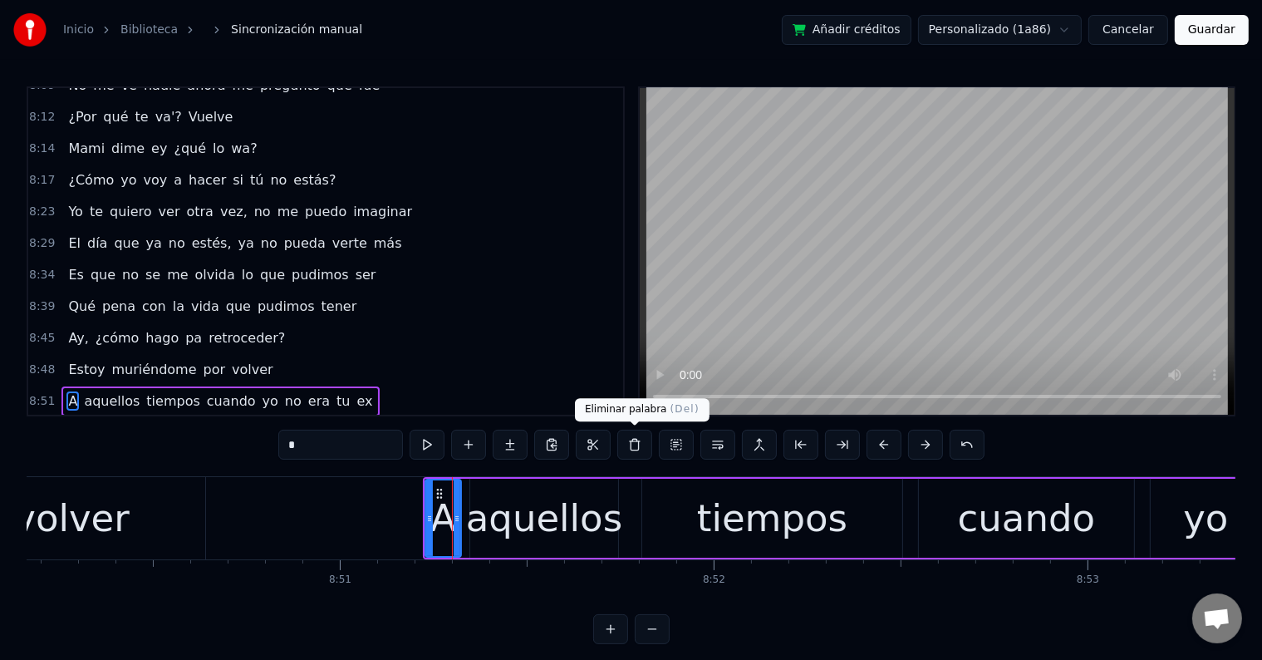
click at [628, 439] on button at bounding box center [634, 445] width 35 height 30
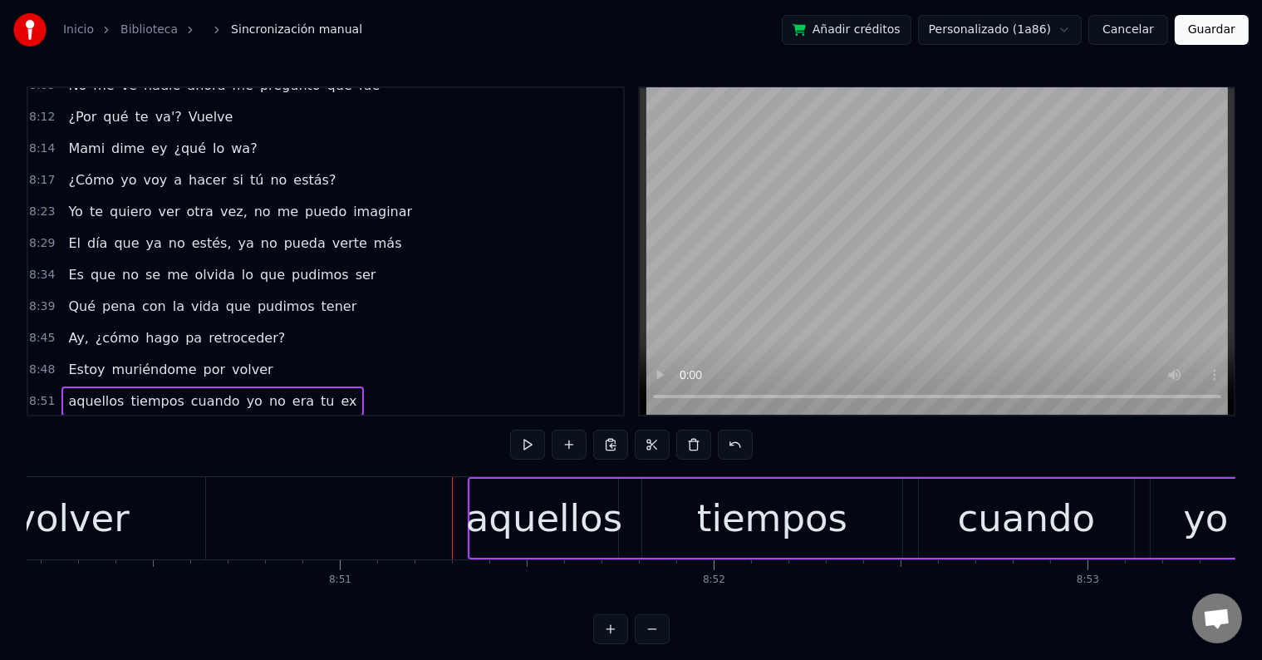
click at [499, 508] on div "aquellos" at bounding box center [544, 518] width 156 height 57
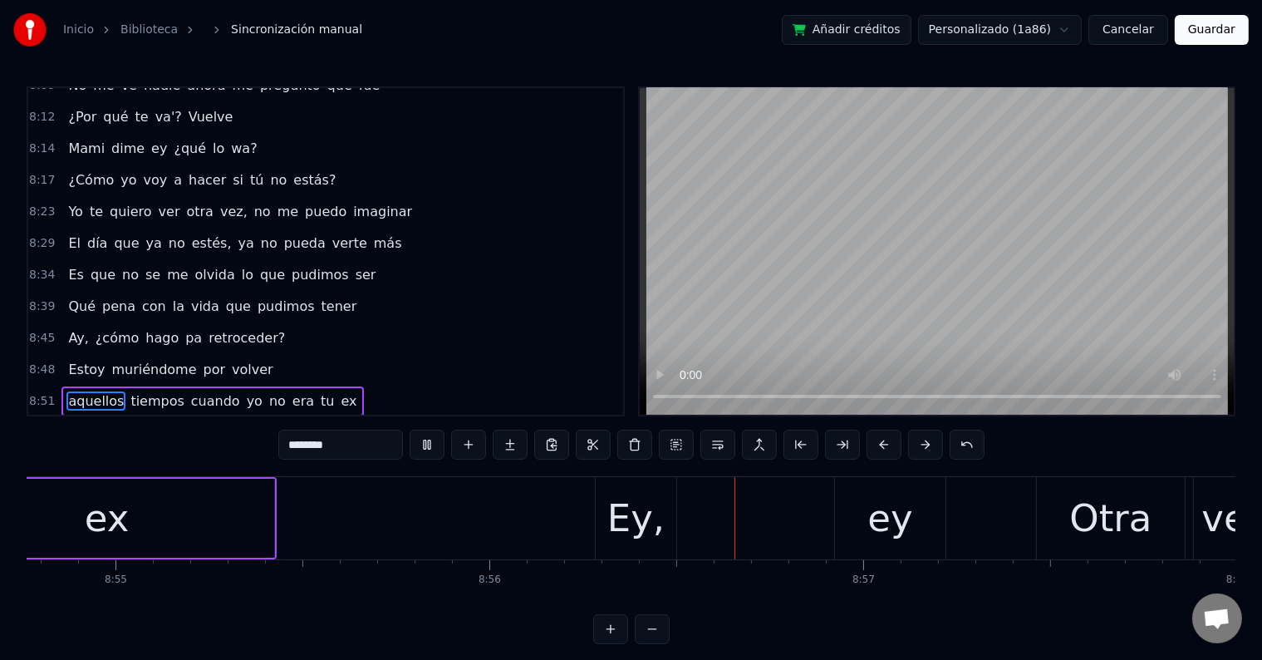
scroll to position [0, 200354]
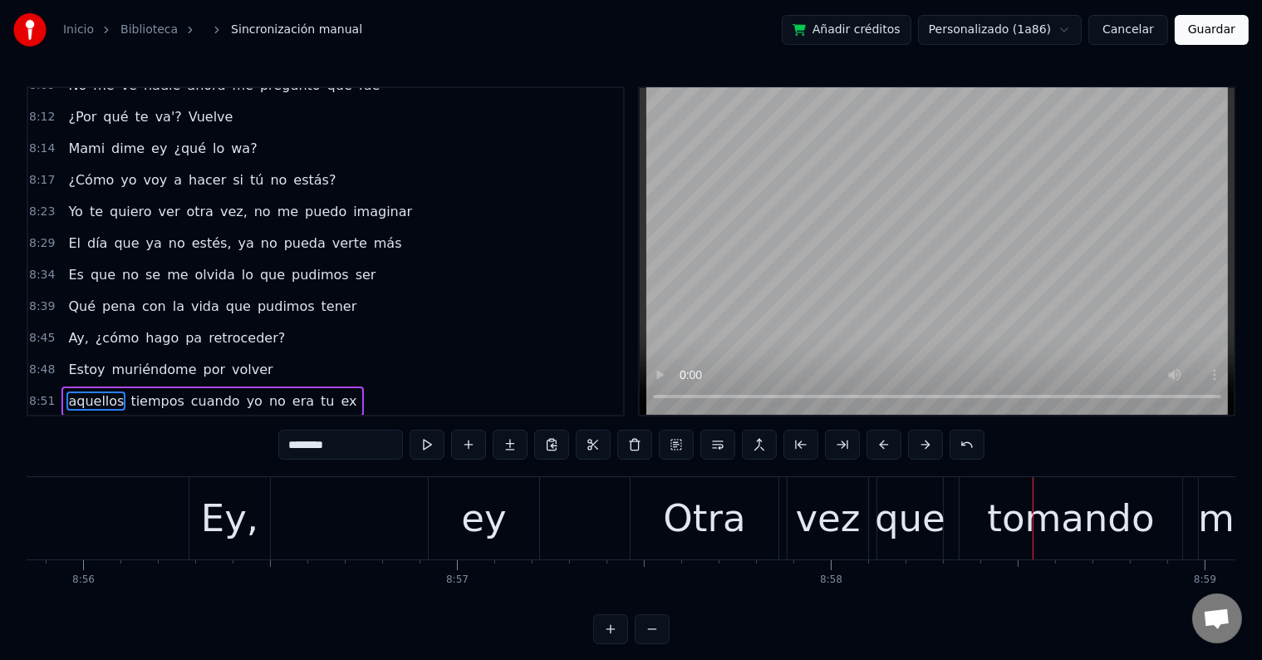
click at [258, 528] on div "Ey," at bounding box center [229, 518] width 81 height 82
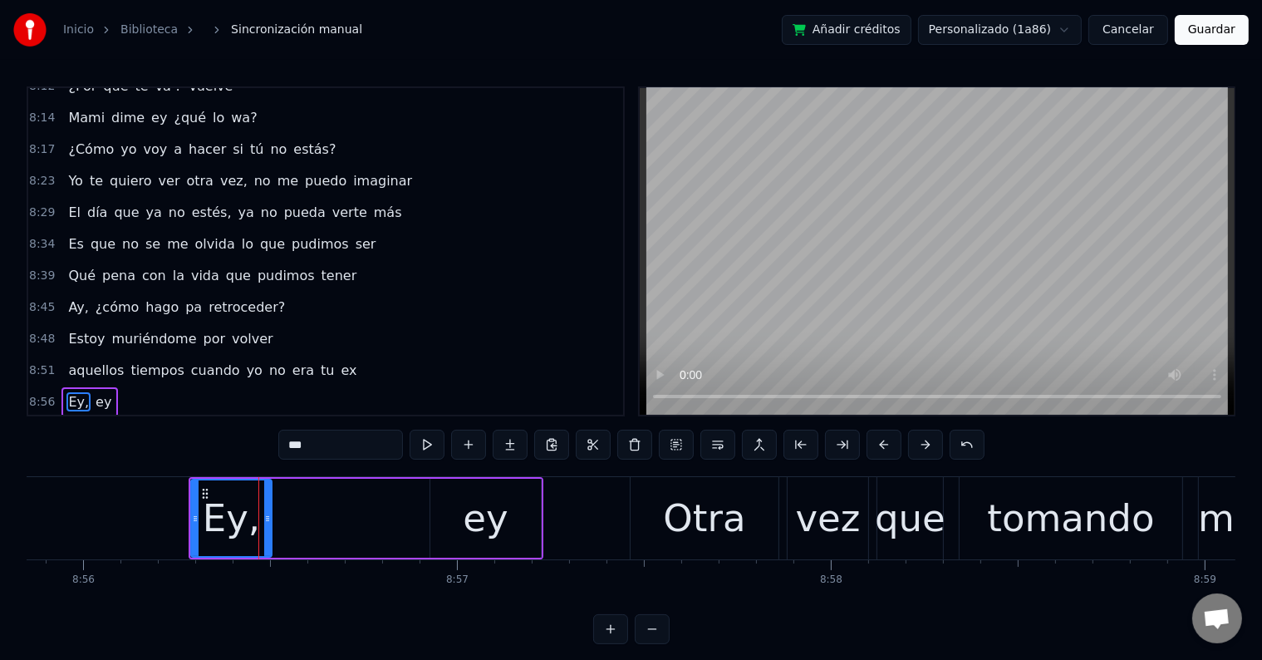
click at [363, 440] on input "***" at bounding box center [340, 445] width 125 height 30
click at [230, 525] on div "Ey-" at bounding box center [231, 518] width 59 height 57
click at [463, 532] on div "ey" at bounding box center [485, 518] width 111 height 79
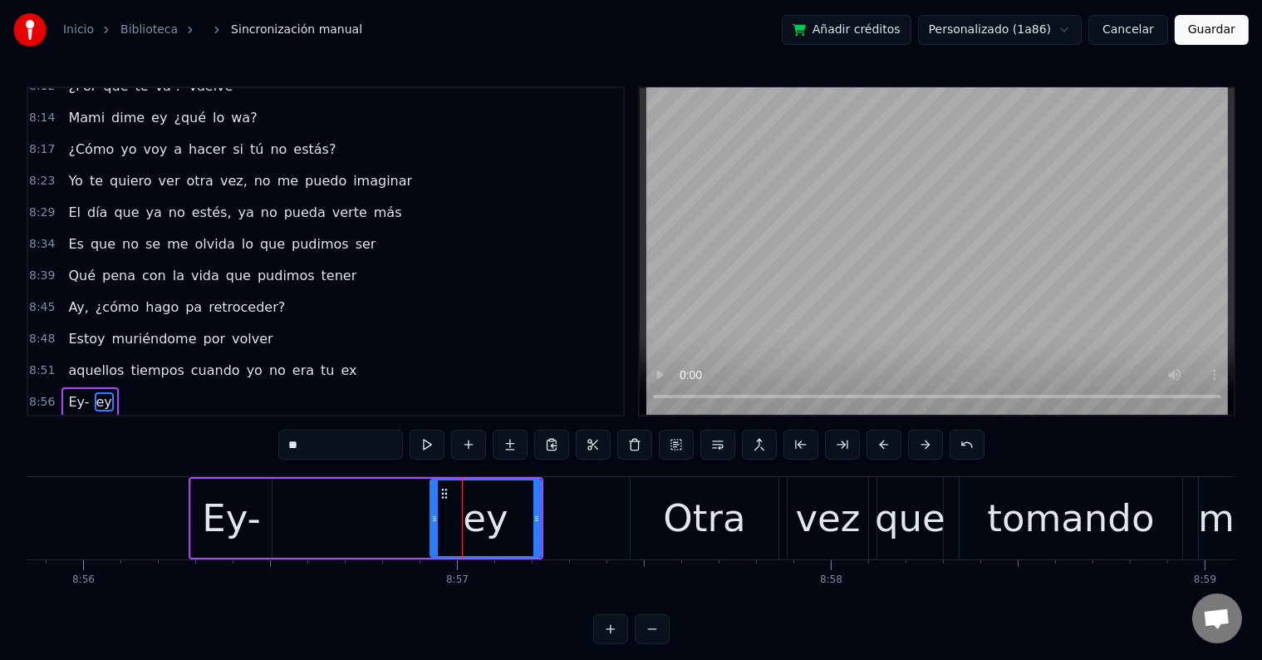
click at [341, 445] on input "**" at bounding box center [340, 445] width 125 height 30
click at [236, 504] on div "Ey-" at bounding box center [231, 518] width 59 height 57
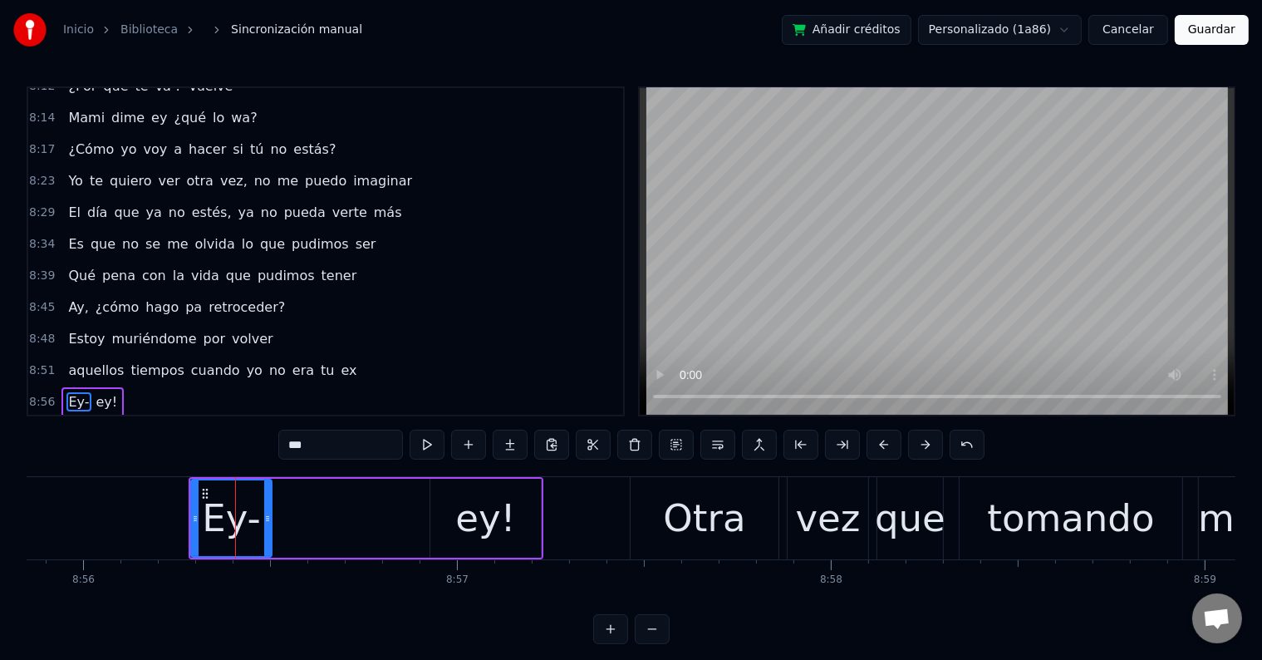
click at [292, 445] on input "***" at bounding box center [340, 445] width 125 height 30
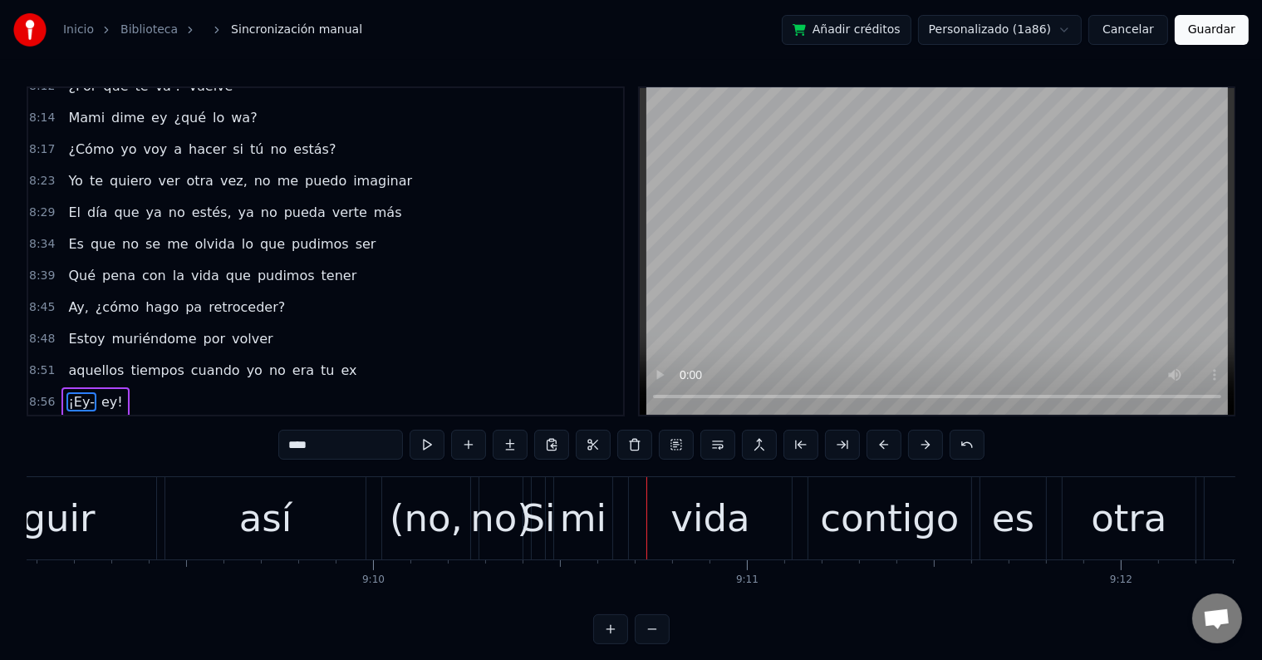
scroll to position [0, 205298]
click at [396, 518] on div "(no," at bounding box center [427, 518] width 73 height 57
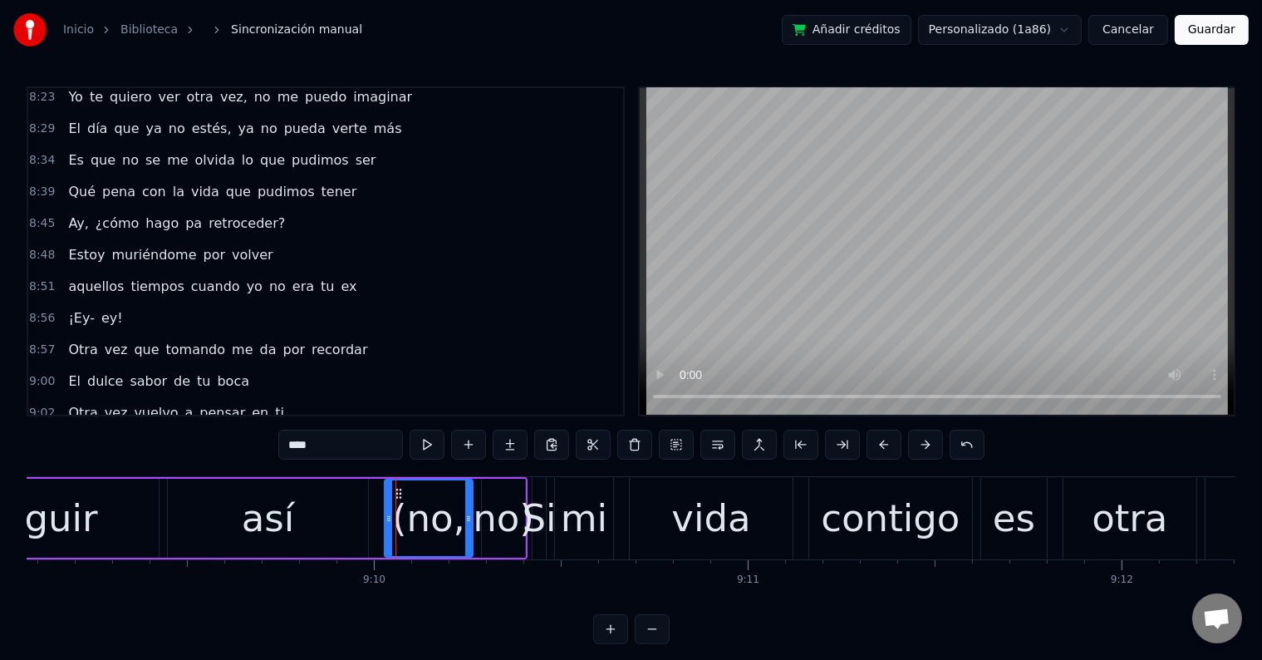
scroll to position [4591, 0]
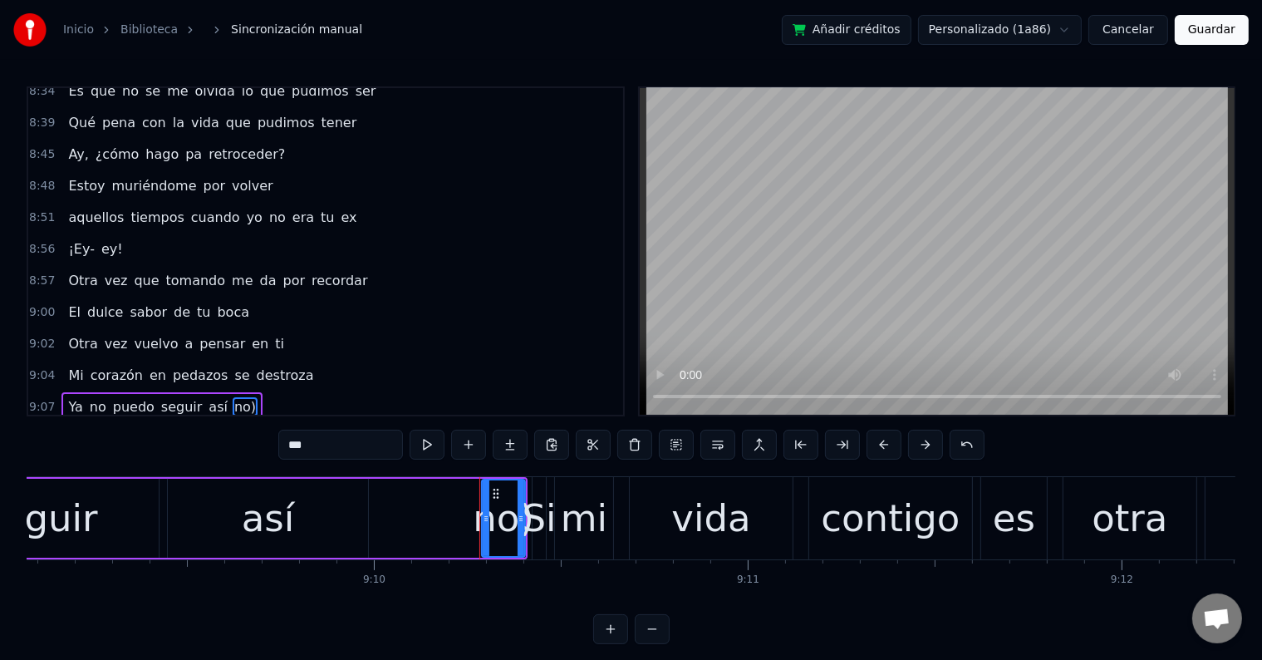
click at [501, 515] on div "no)" at bounding box center [503, 518] width 61 height 57
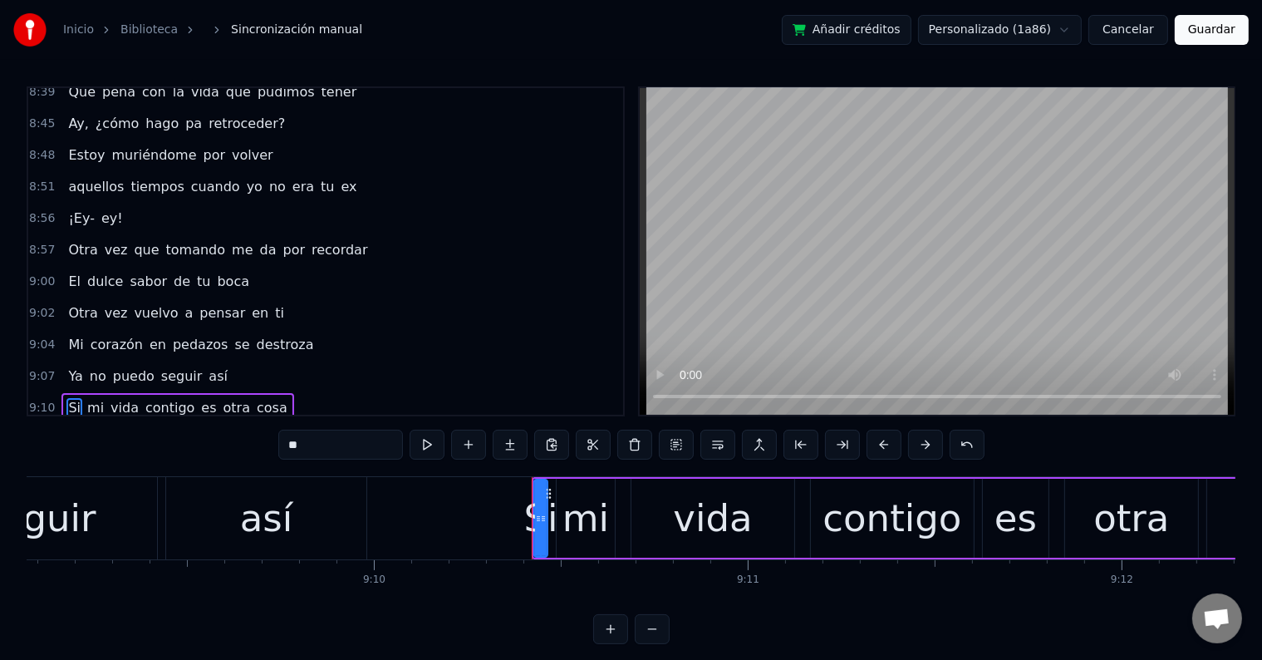
click at [302, 501] on div "así" at bounding box center [266, 518] width 200 height 82
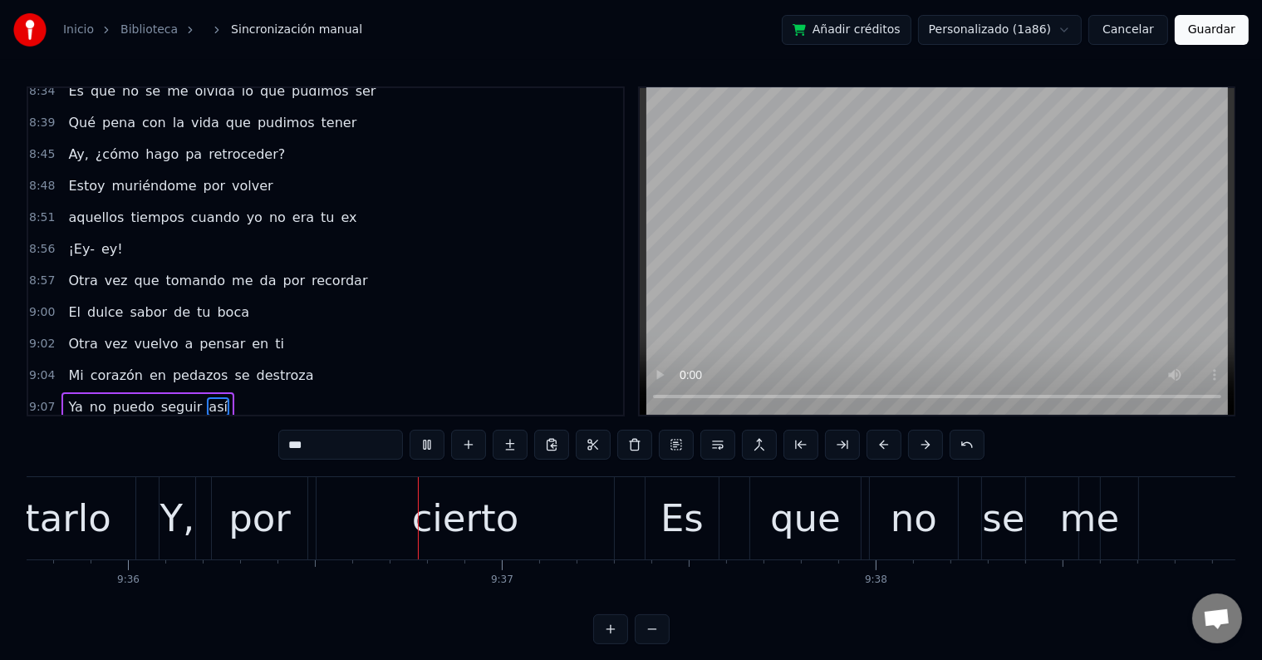
scroll to position [0, 215266]
click at [179, 534] on div "Y," at bounding box center [177, 518] width 35 height 57
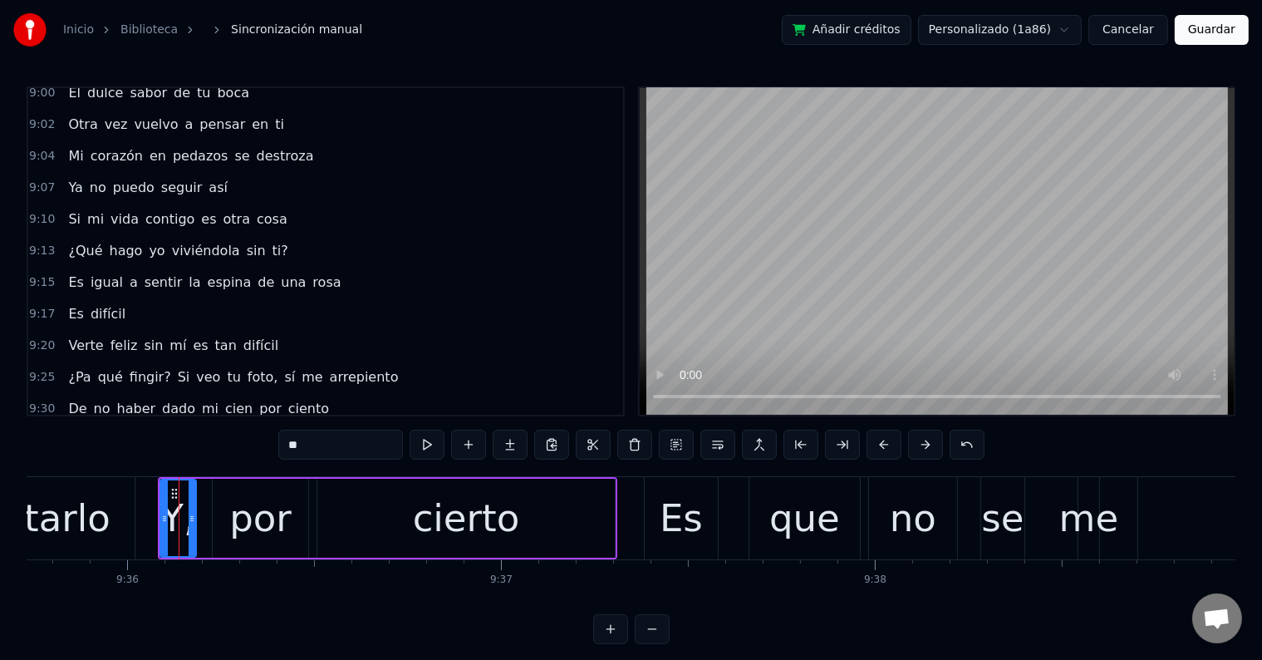
scroll to position [4866, 0]
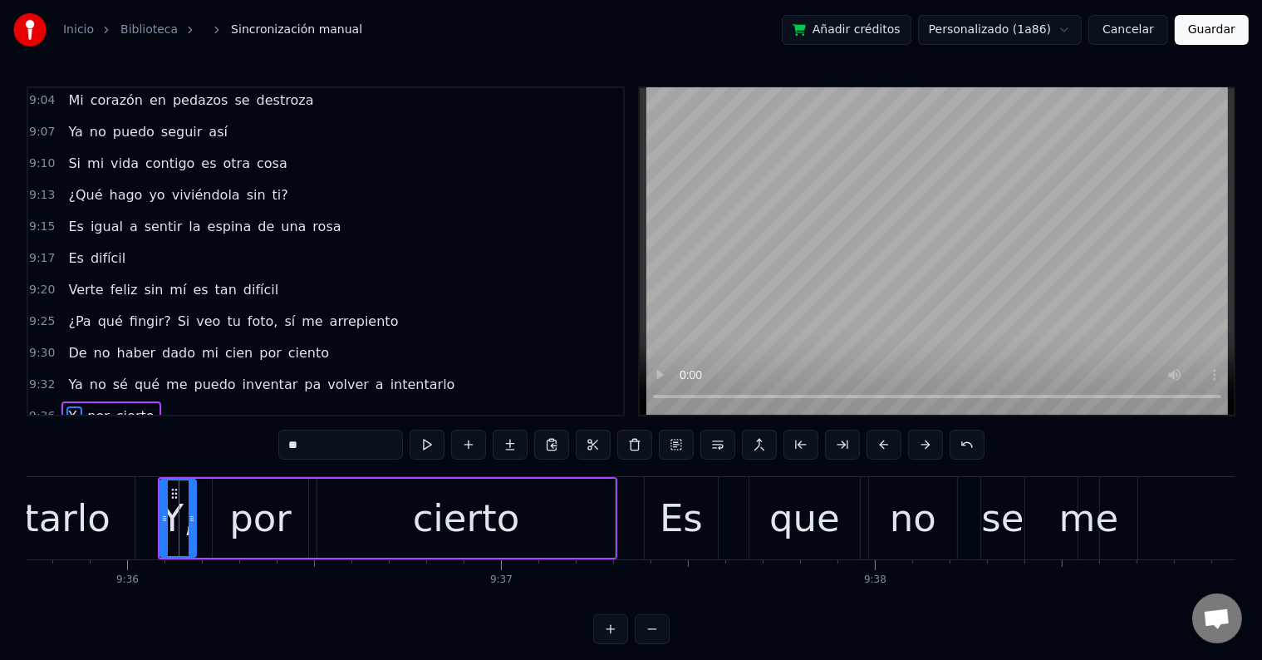
click at [339, 438] on input "**" at bounding box center [340, 445] width 125 height 30
click at [547, 518] on div "cierto" at bounding box center [465, 518] width 297 height 79
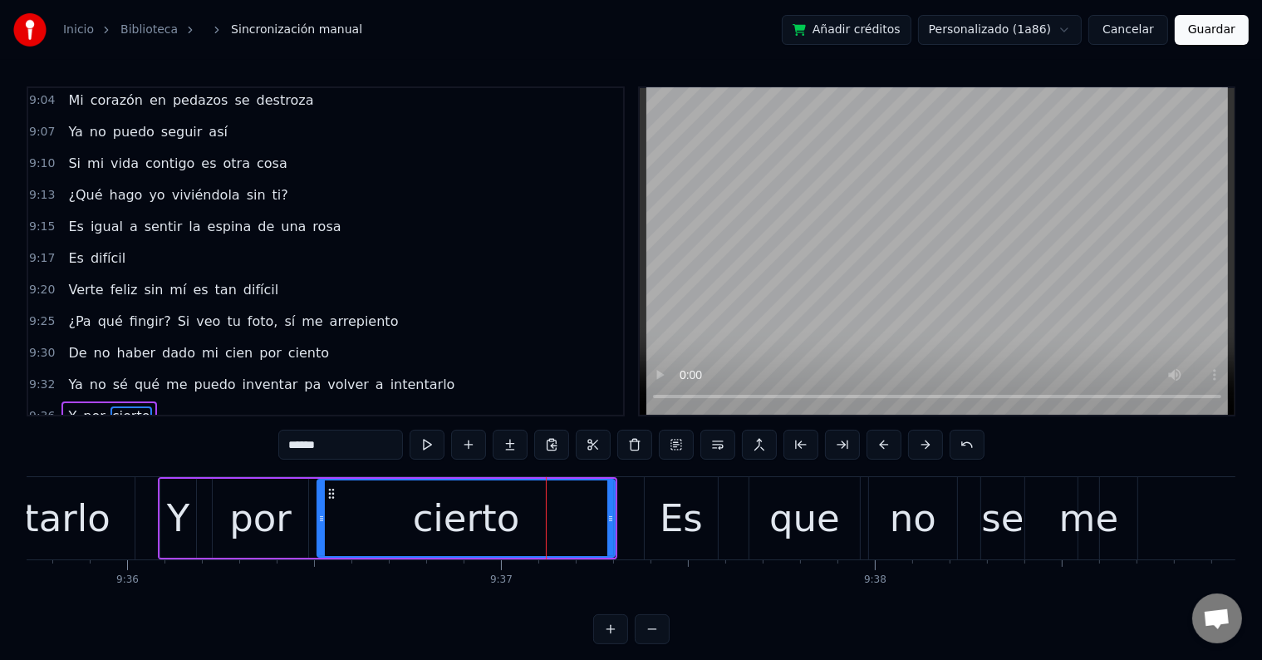
click at [361, 455] on input "******" at bounding box center [340, 445] width 125 height 30
type input "*******"
click at [206, 542] on div "Y por cierto," at bounding box center [387, 518] width 459 height 82
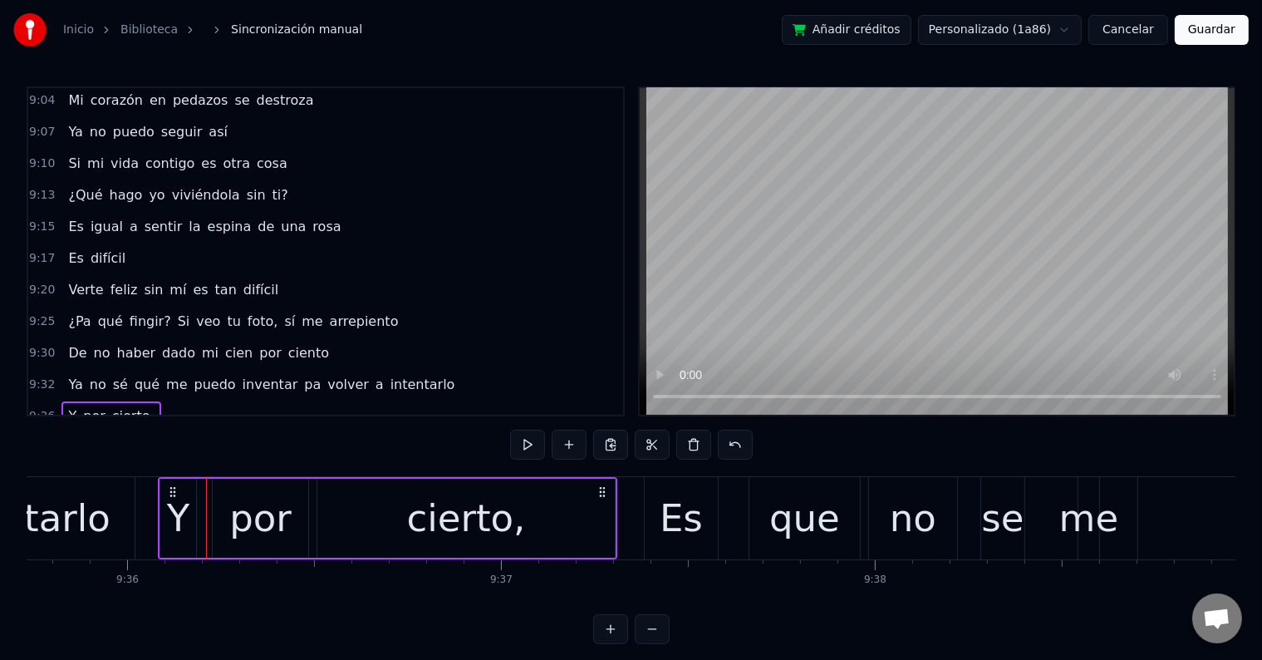
click at [263, 522] on div "por" at bounding box center [260, 518] width 62 height 57
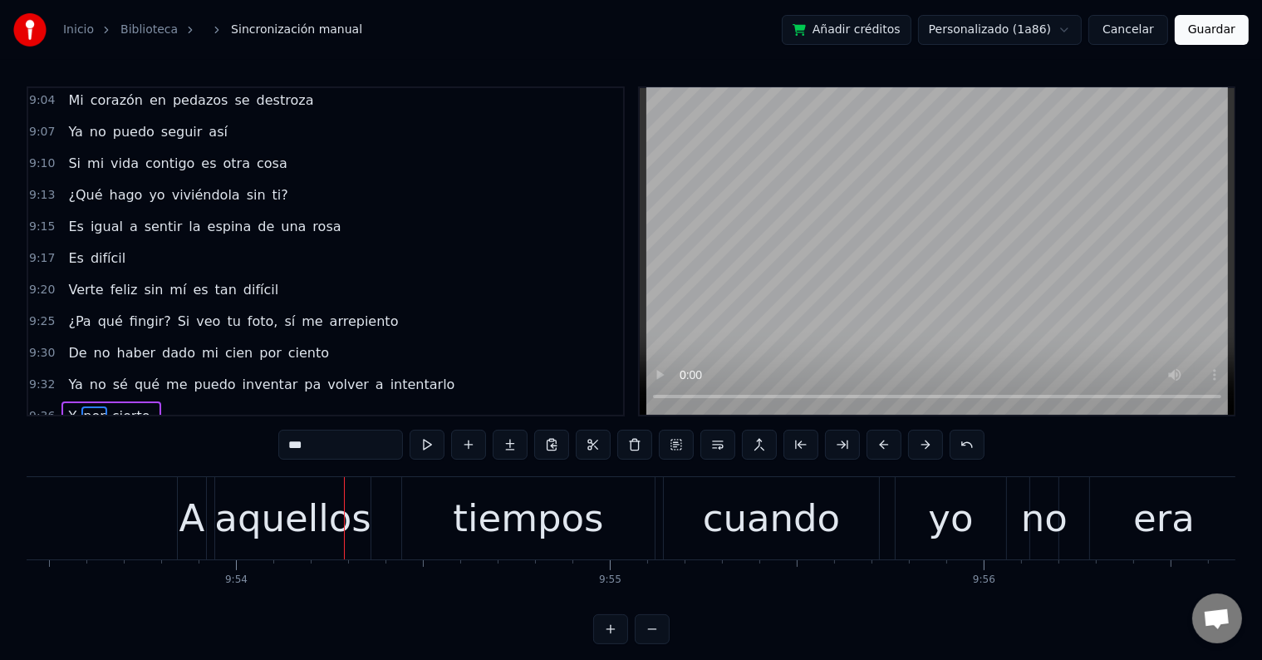
scroll to position [0, 221947]
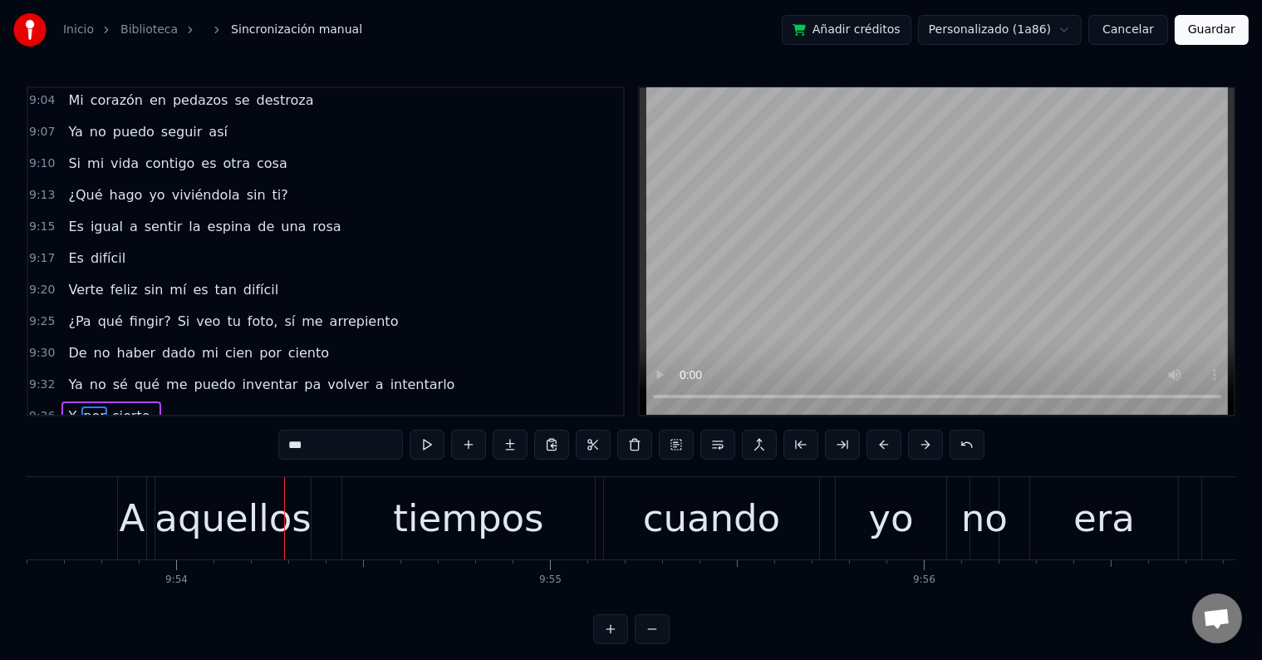
click at [138, 538] on div "A" at bounding box center [133, 518] width 26 height 57
type input "*"
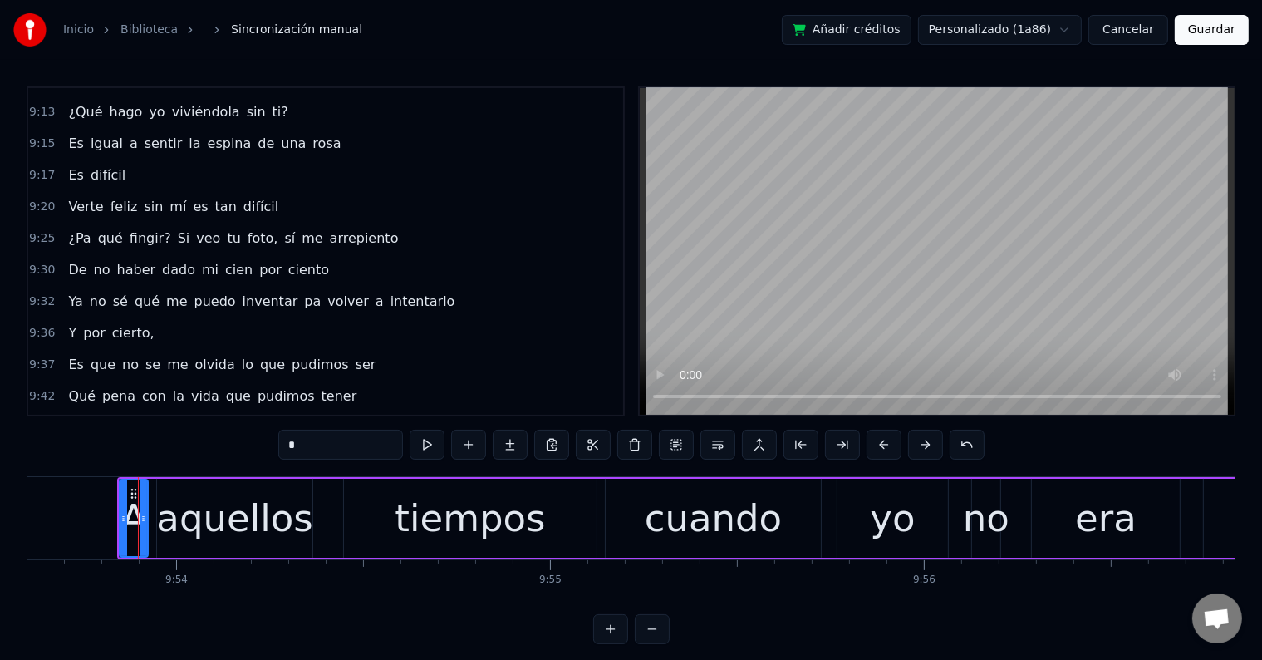
scroll to position [5019, 0]
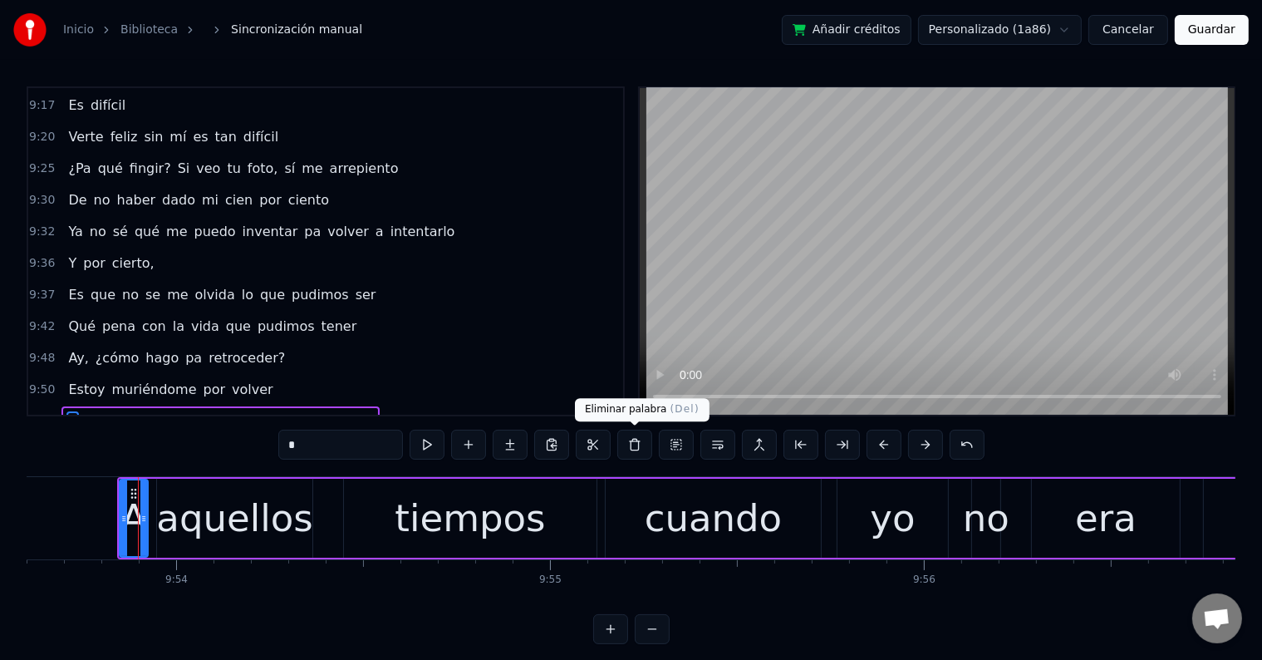
drag, startPoint x: 640, startPoint y: 439, endPoint x: 312, endPoint y: 525, distance: 338.6
click at [641, 439] on button at bounding box center [634, 445] width 35 height 30
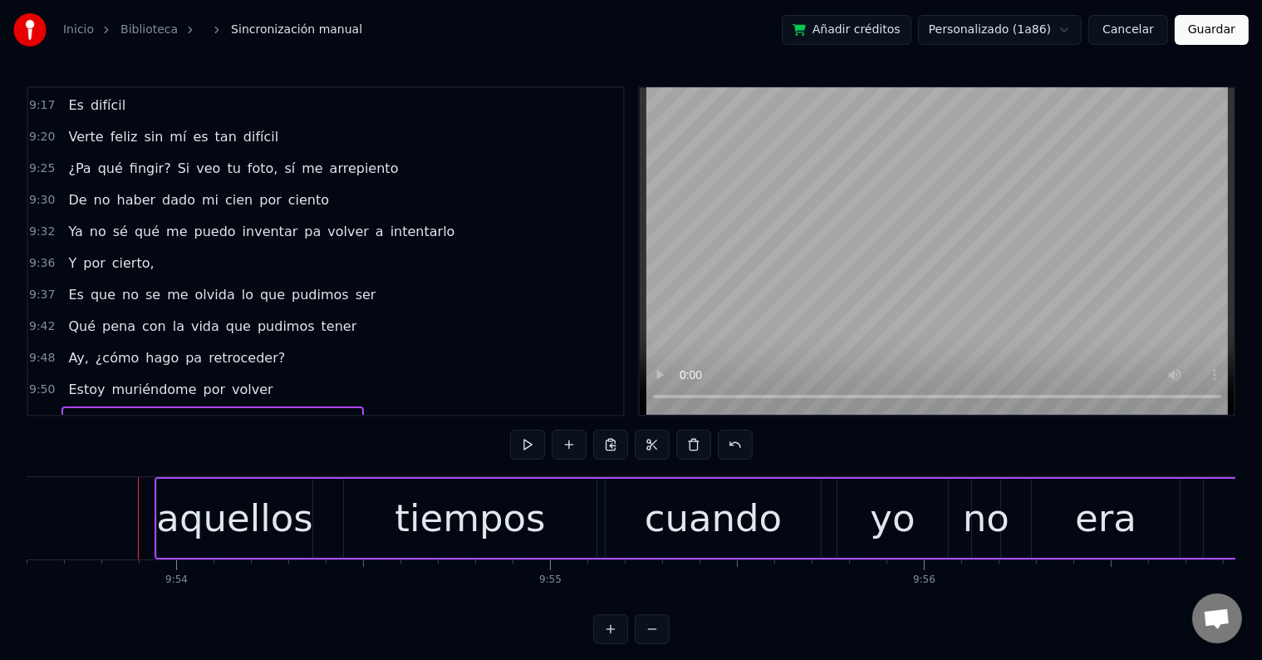
click at [253, 524] on div "aquellos" at bounding box center [234, 518] width 156 height 57
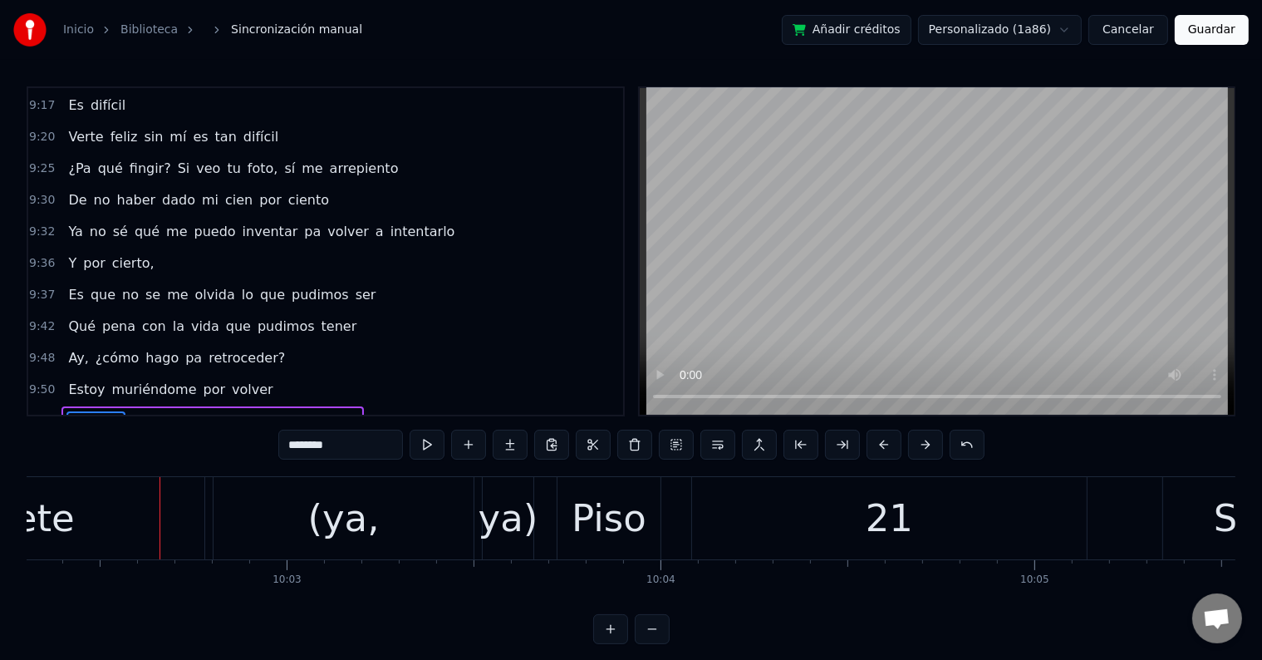
scroll to position [0, 225251]
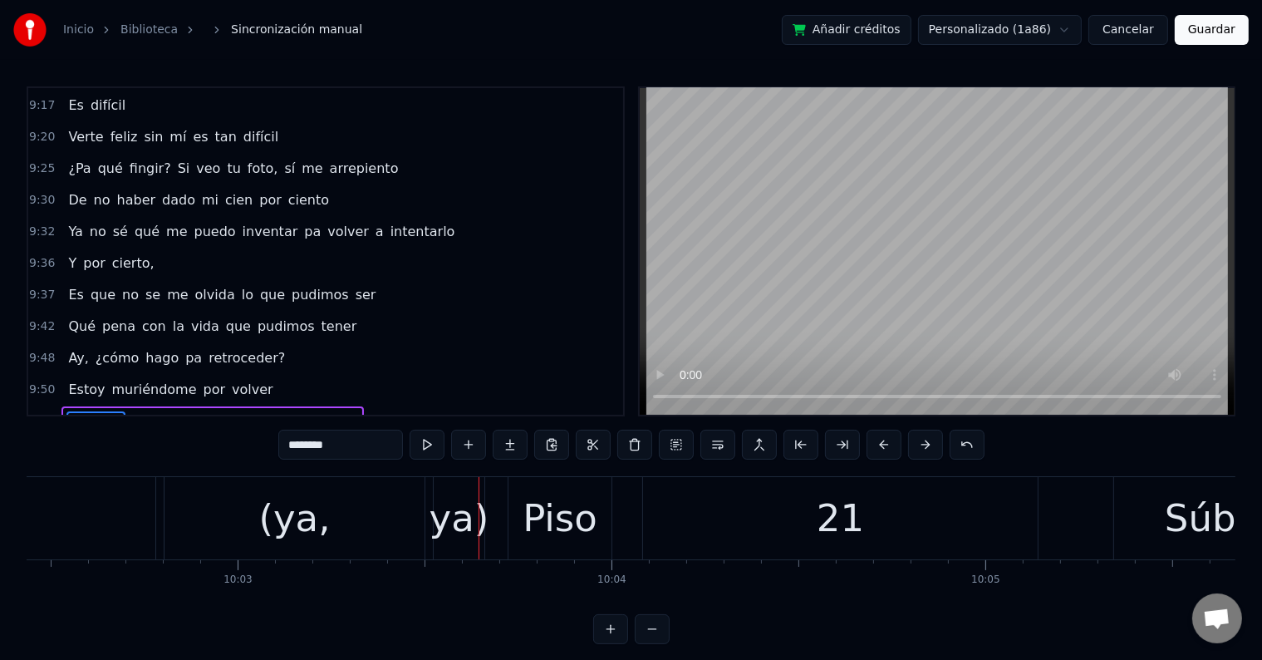
click at [473, 525] on div "ya)" at bounding box center [460, 518] width 60 height 57
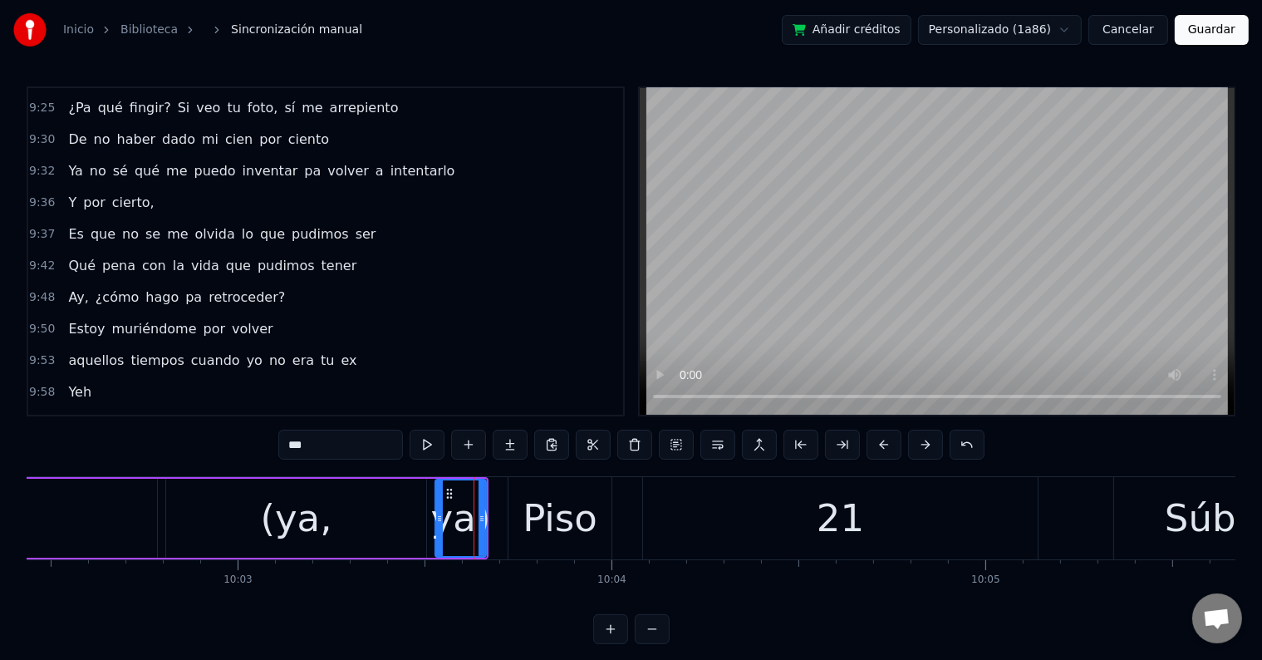
scroll to position [5111, 0]
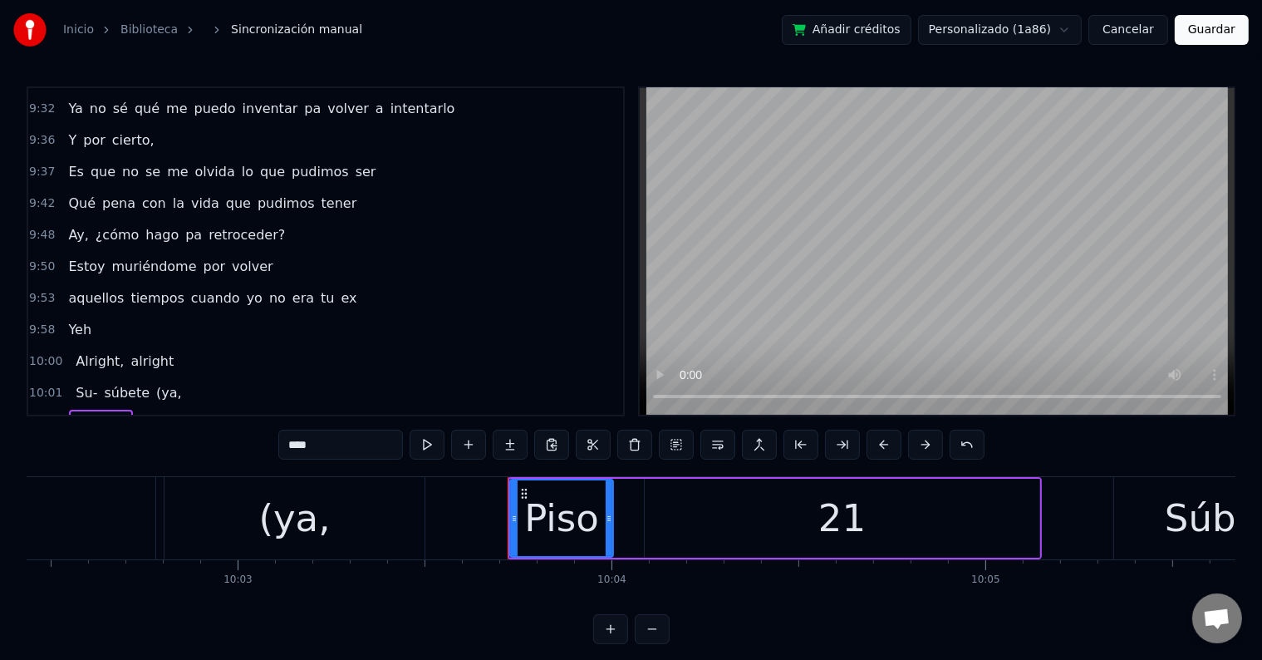
click at [317, 528] on div "(ya," at bounding box center [293, 518] width 71 height 57
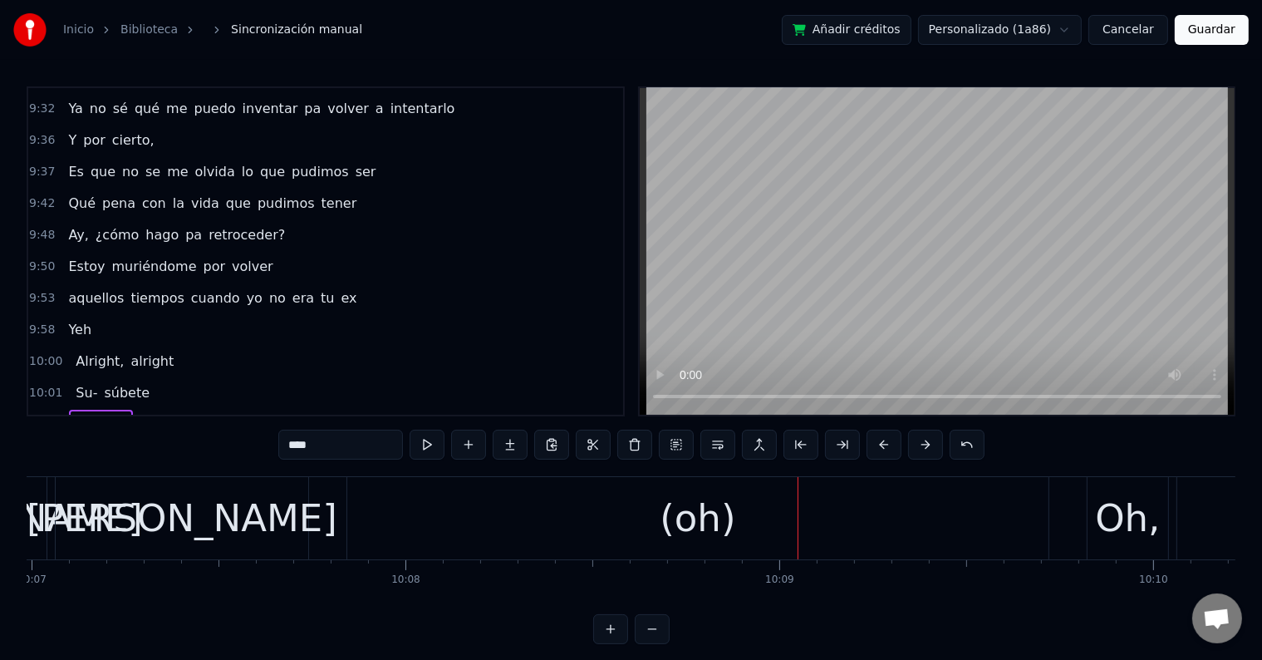
scroll to position [0, 227424]
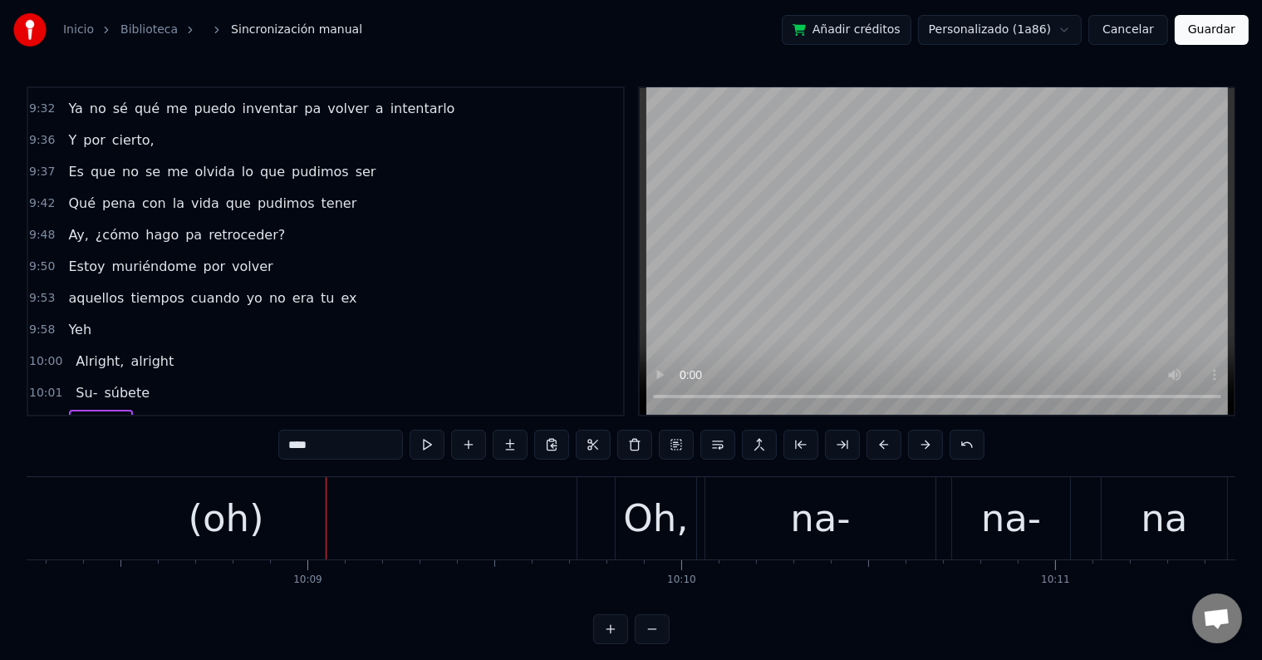
click at [216, 518] on div "(oh)" at bounding box center [226, 518] width 76 height 57
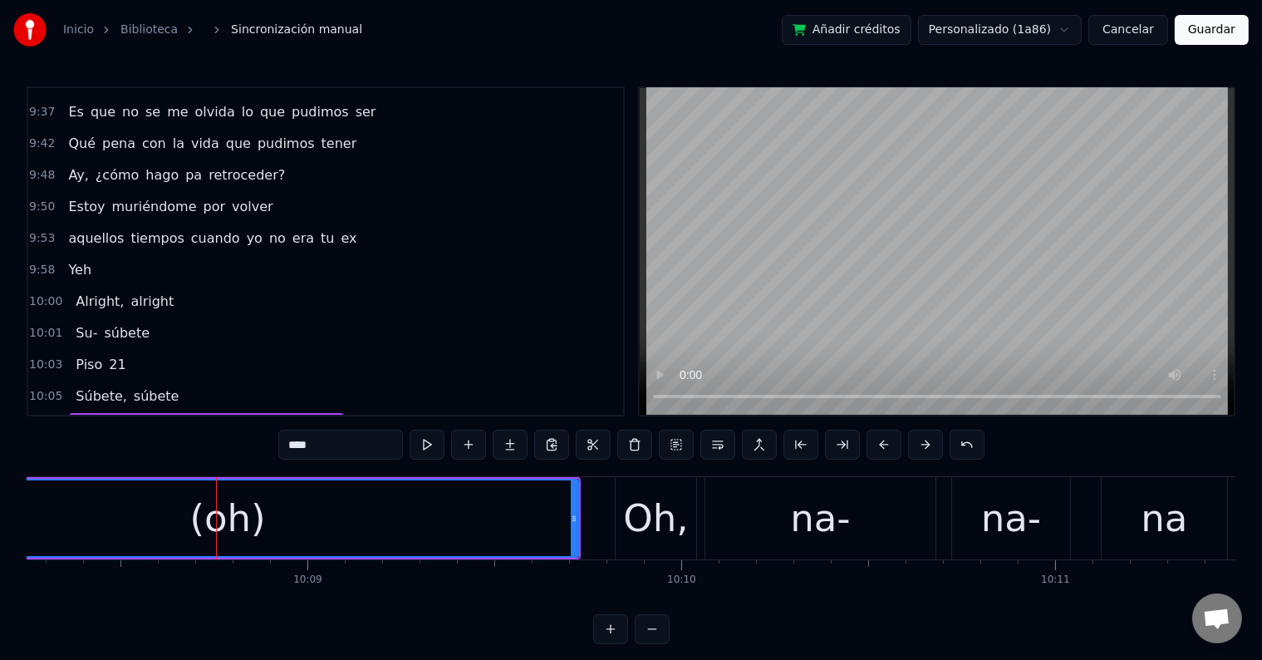
scroll to position [5202, 0]
click at [311, 444] on input "****" at bounding box center [340, 445] width 125 height 30
click at [301, 449] on input "****" at bounding box center [340, 445] width 125 height 30
type input "******"
click at [631, 440] on button at bounding box center [634, 445] width 35 height 30
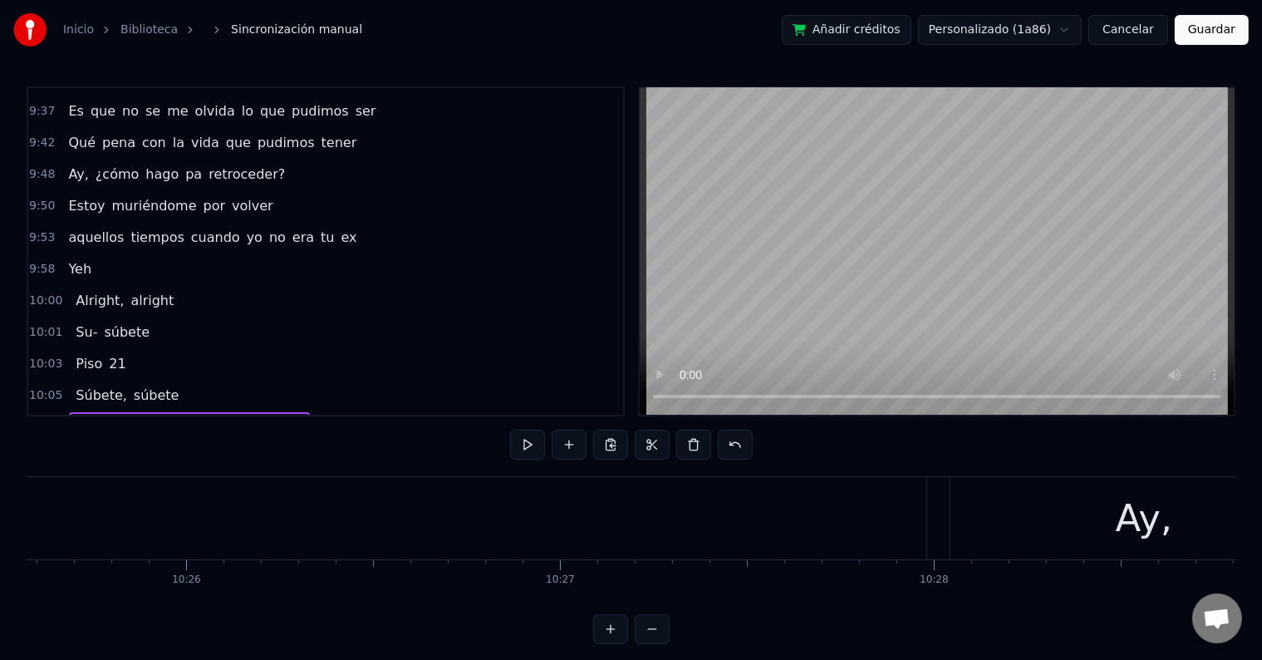
scroll to position [0, 233902]
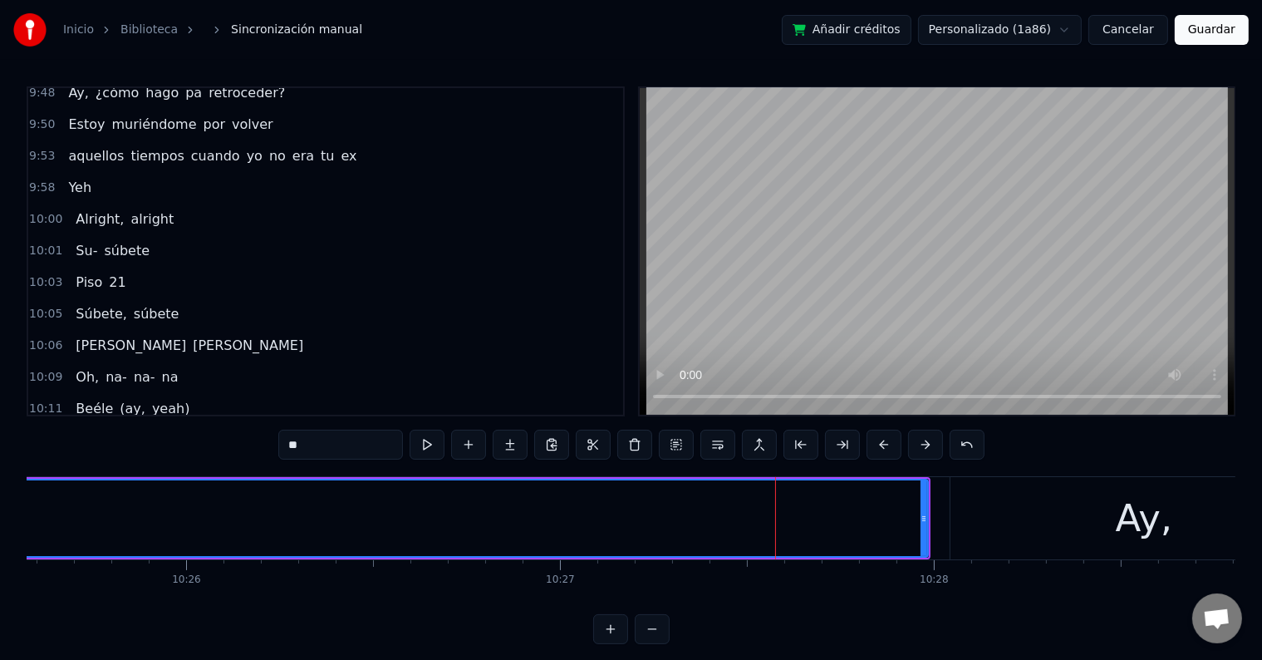
scroll to position [5294, 0]
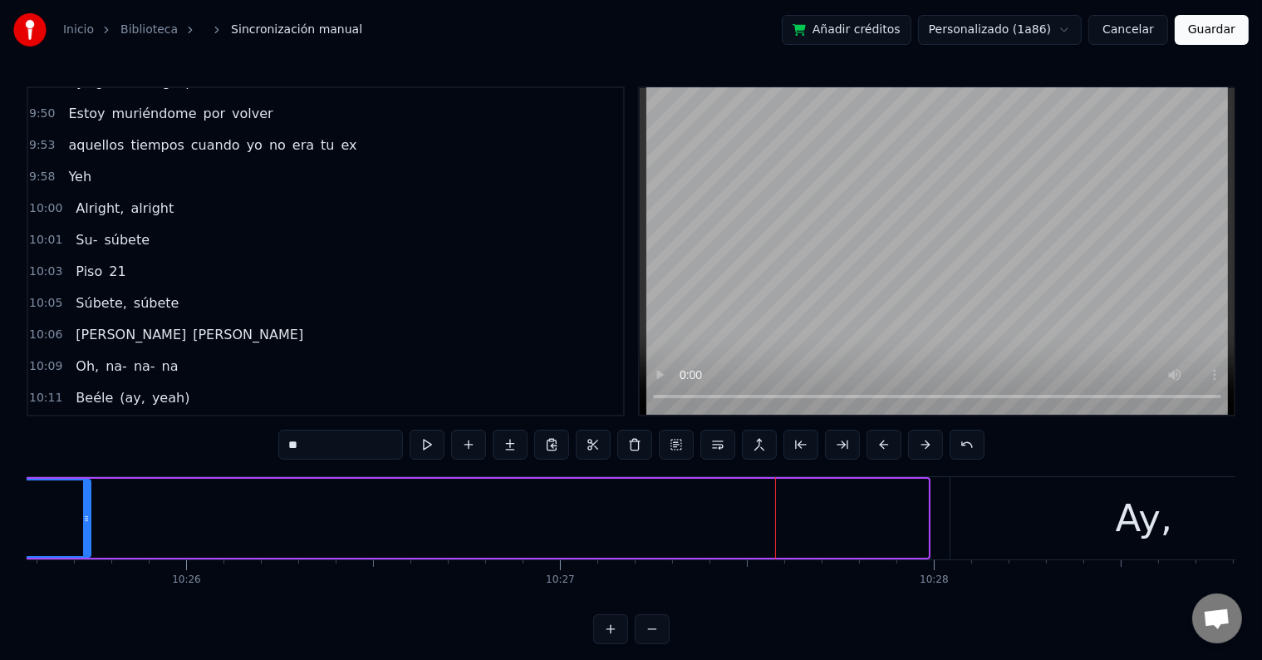
drag, startPoint x: 926, startPoint y: 517, endPoint x: 50, endPoint y: 489, distance: 876.2
click at [83, 489] on div at bounding box center [86, 518] width 7 height 76
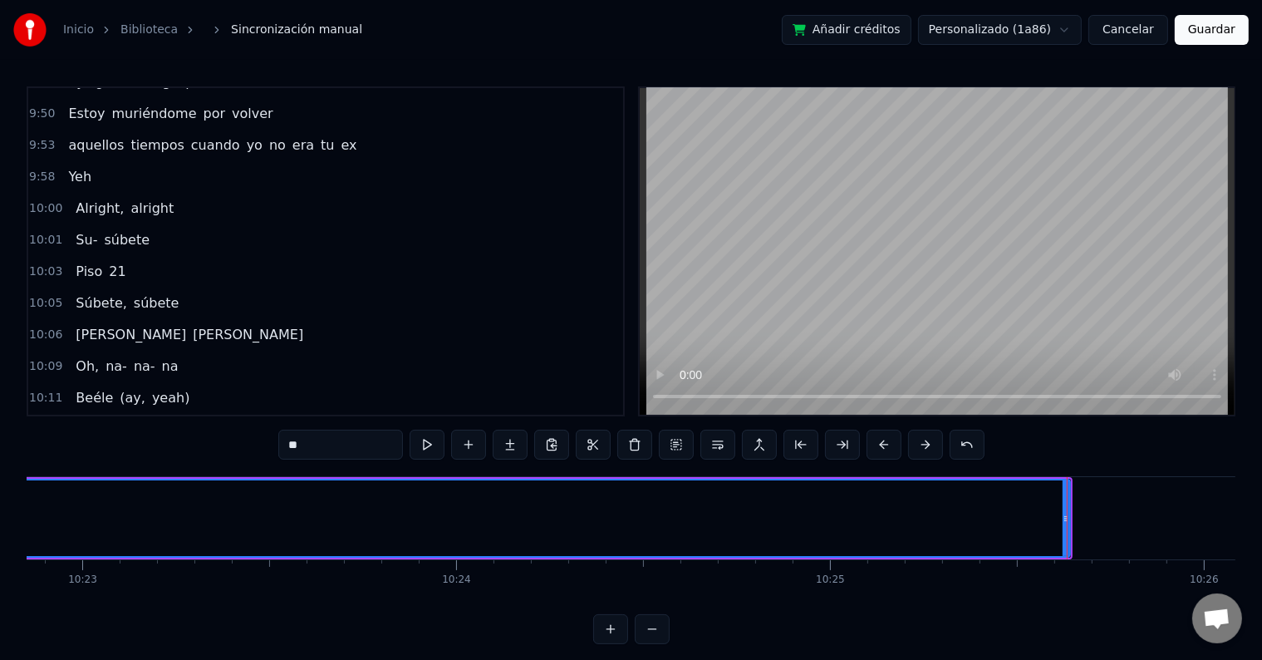
scroll to position [0, 232885]
click at [1067, 519] on div at bounding box center [1066, 518] width 1 height 82
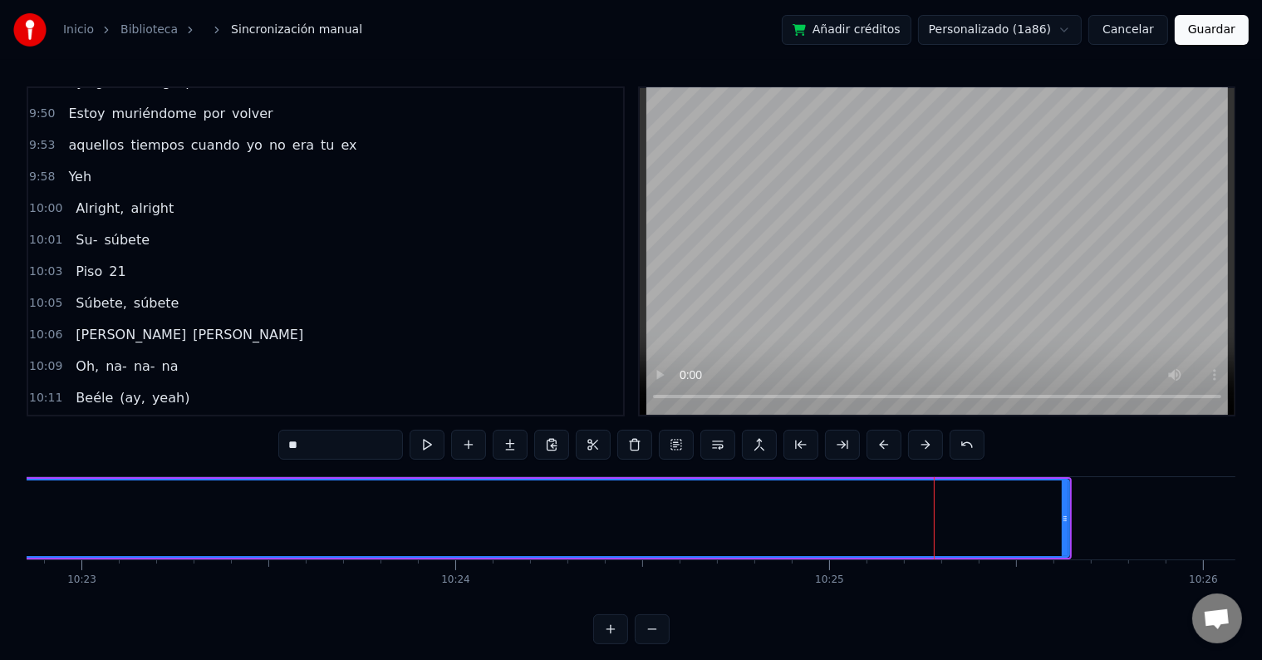
drag, startPoint x: 980, startPoint y: 528, endPoint x: 181, endPoint y: 514, distance: 799.4
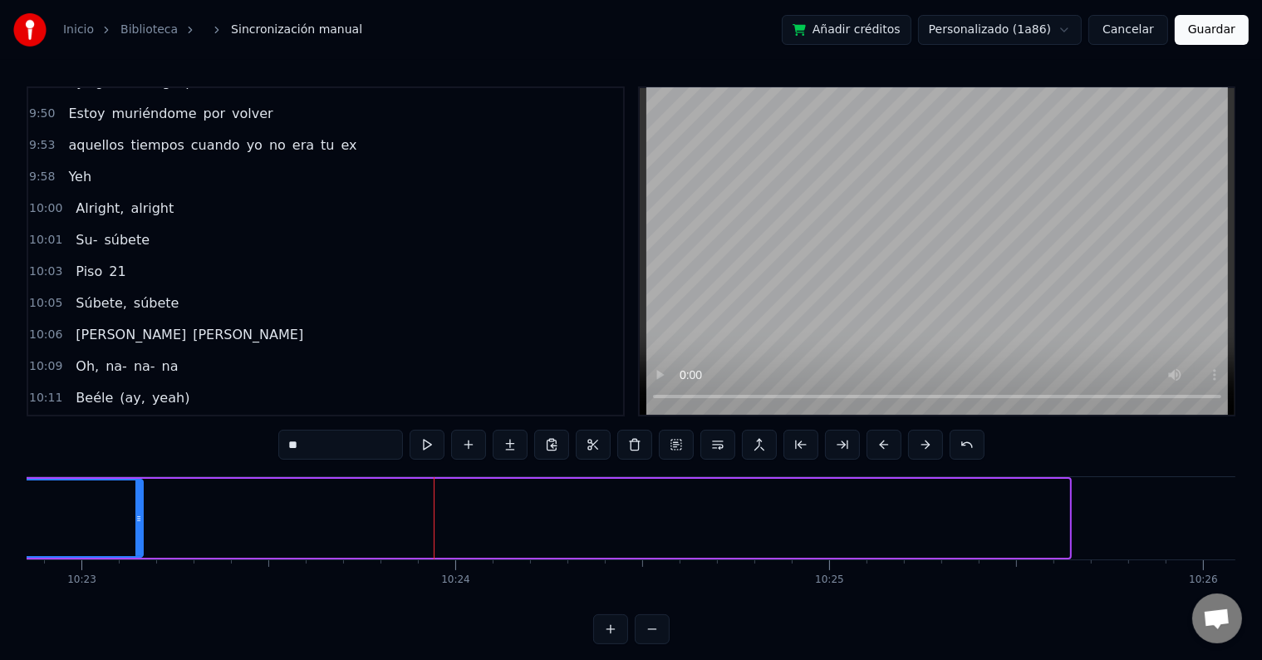
drag, startPoint x: 1065, startPoint y: 518, endPoint x: 139, endPoint y: 523, distance: 926.5
click at [139, 523] on icon at bounding box center [138, 518] width 7 height 13
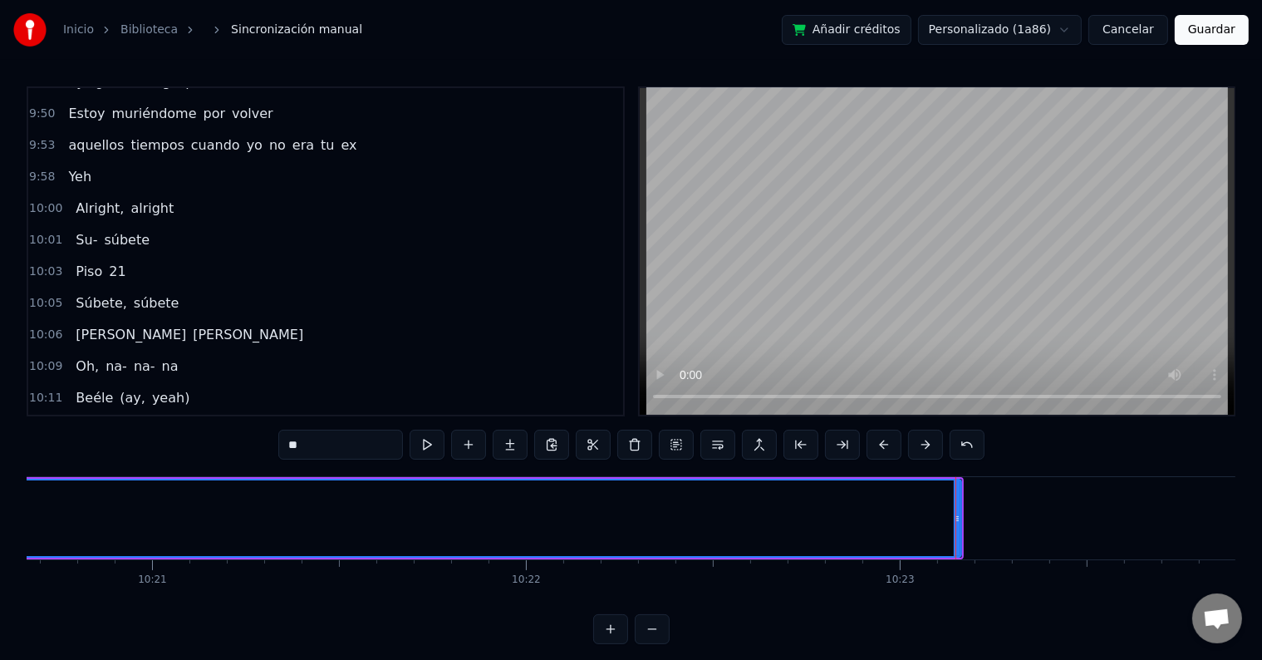
scroll to position [0, 232067]
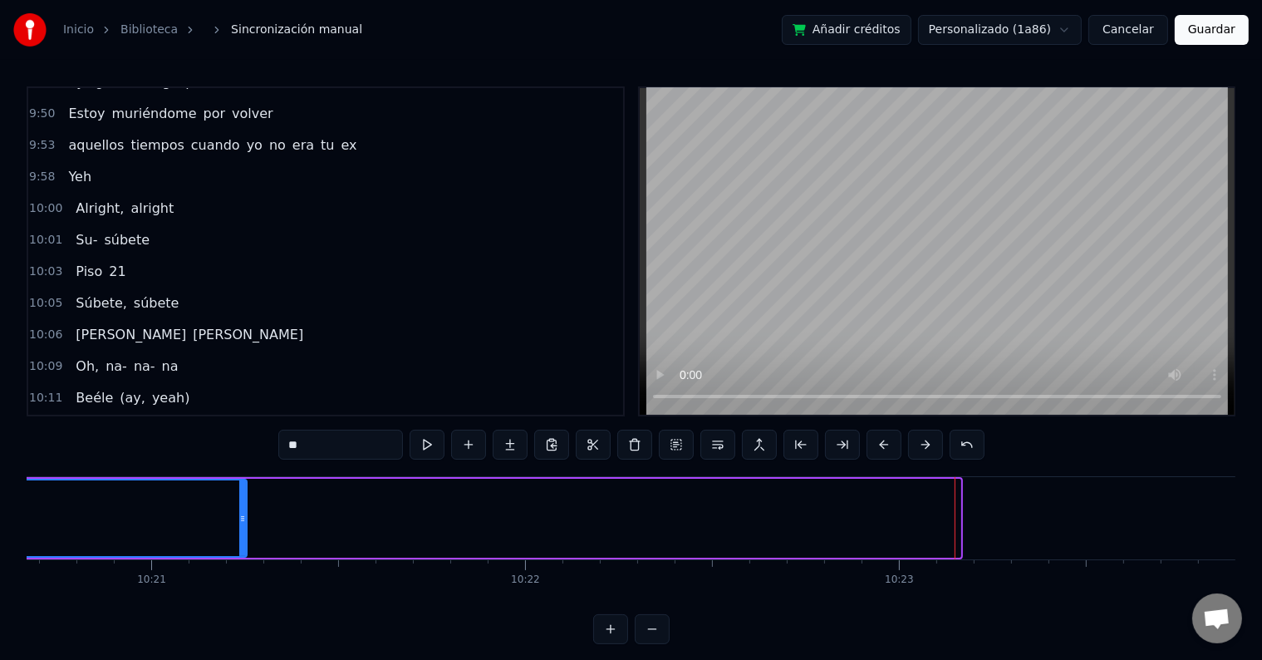
drag, startPoint x: 959, startPoint y: 512, endPoint x: 193, endPoint y: 543, distance: 766.7
click at [239, 543] on div at bounding box center [242, 518] width 7 height 76
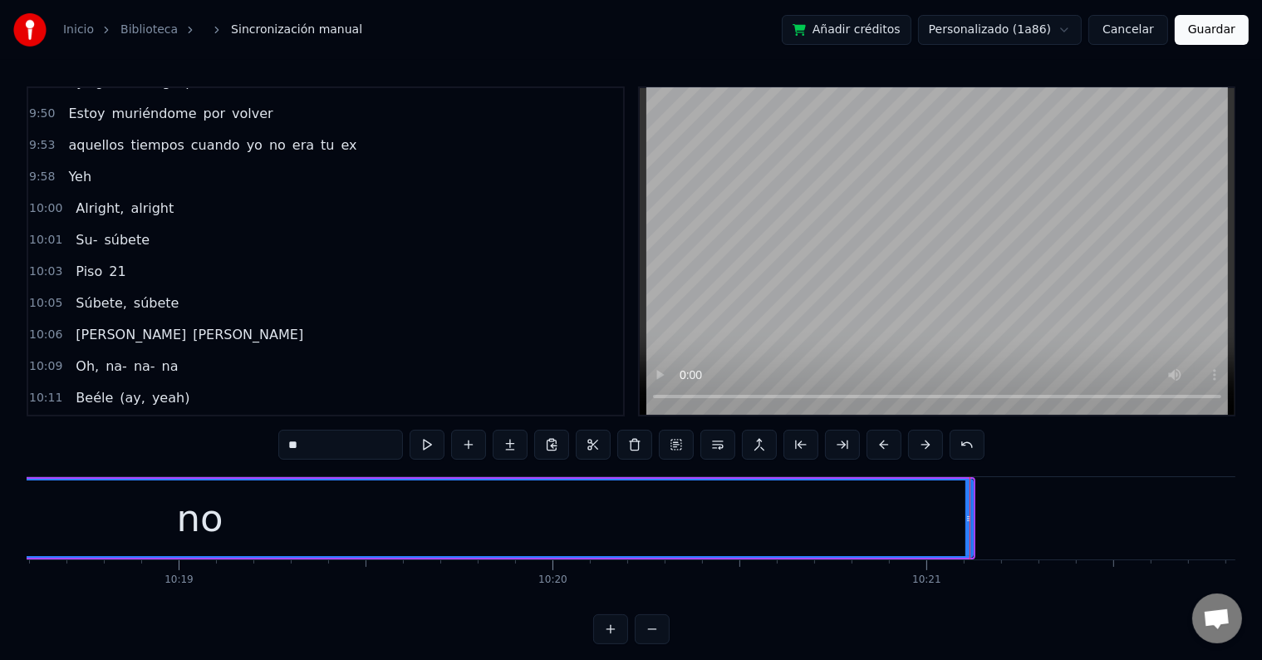
scroll to position [0, 231292]
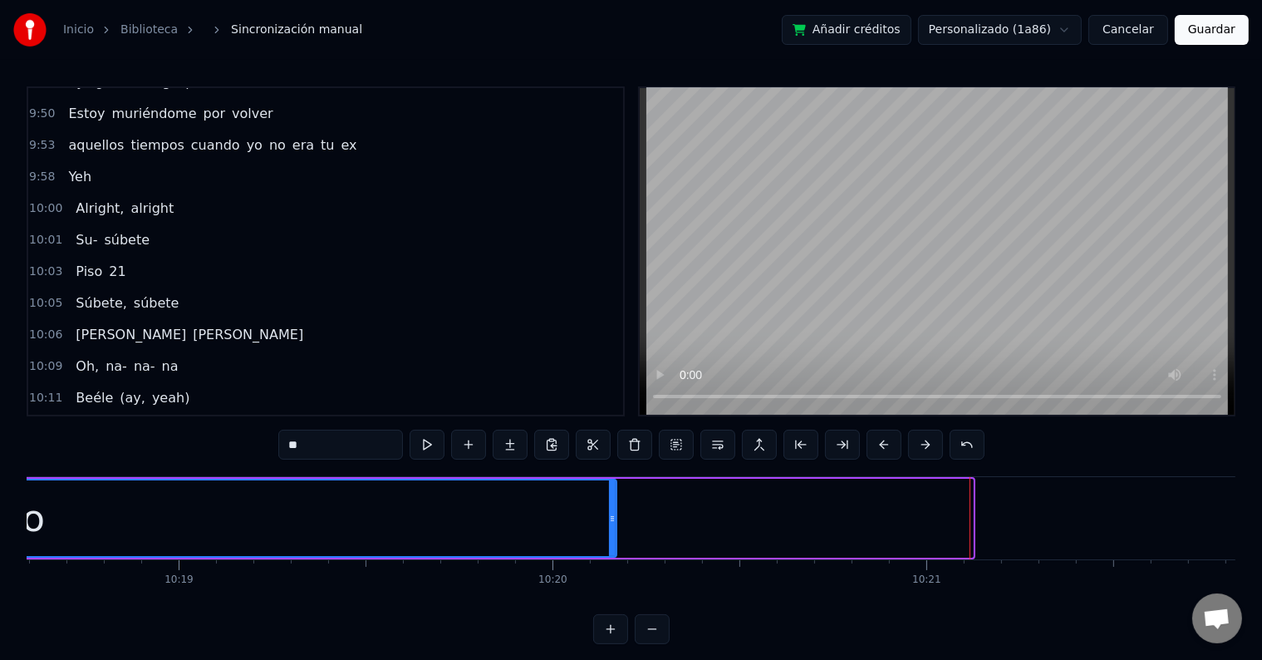
drag, startPoint x: 967, startPoint y: 511, endPoint x: 615, endPoint y: 517, distance: 352.3
click at [615, 517] on icon at bounding box center [612, 518] width 7 height 13
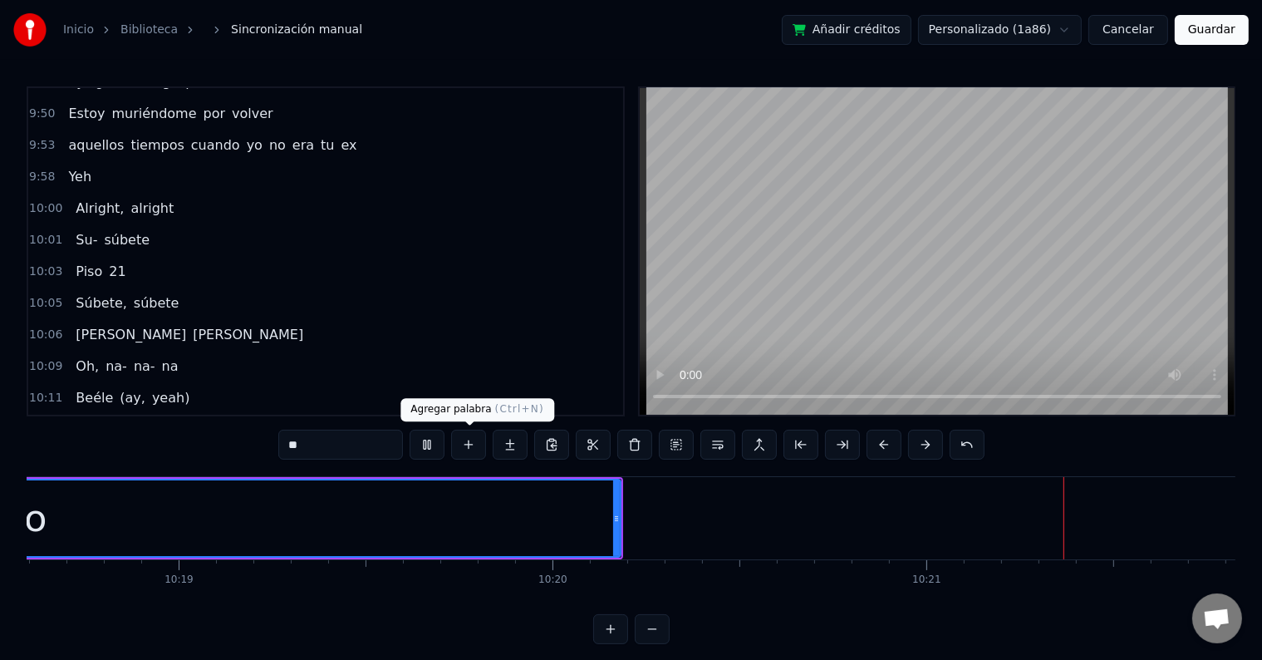
click at [324, 509] on div "no" at bounding box center [24, 518] width 1192 height 76
click at [437, 445] on button at bounding box center [427, 445] width 35 height 30
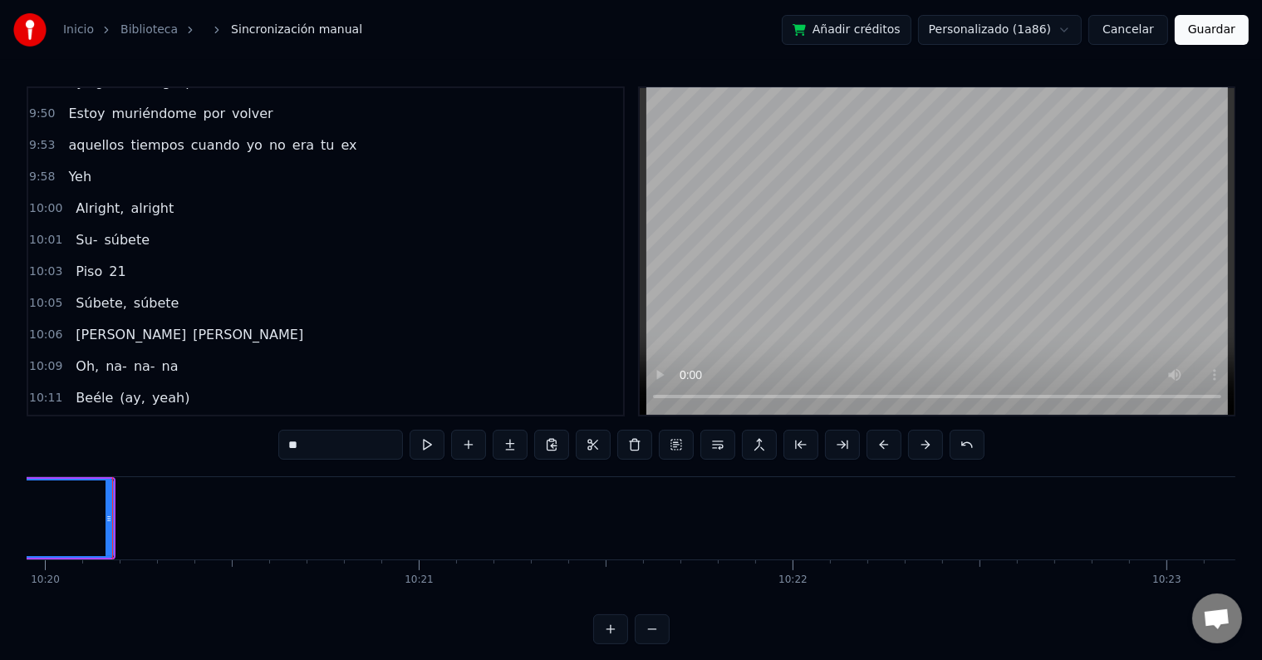
scroll to position [0, 231802]
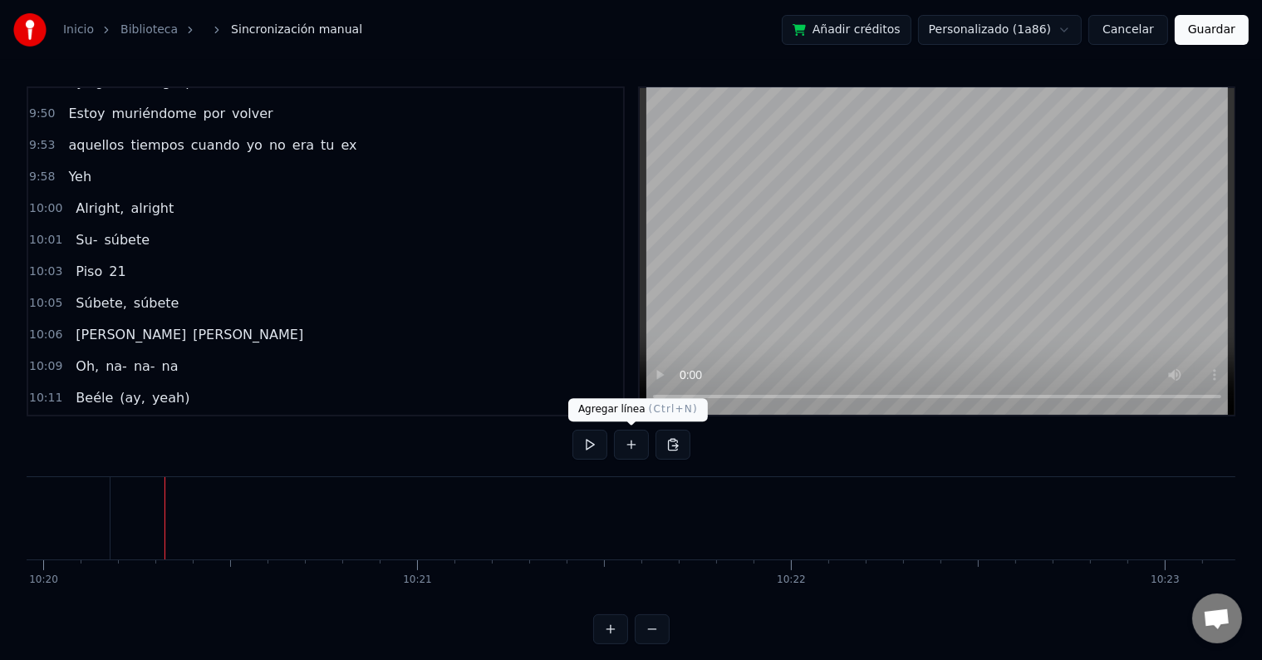
click at [633, 447] on button at bounding box center [631, 445] width 35 height 30
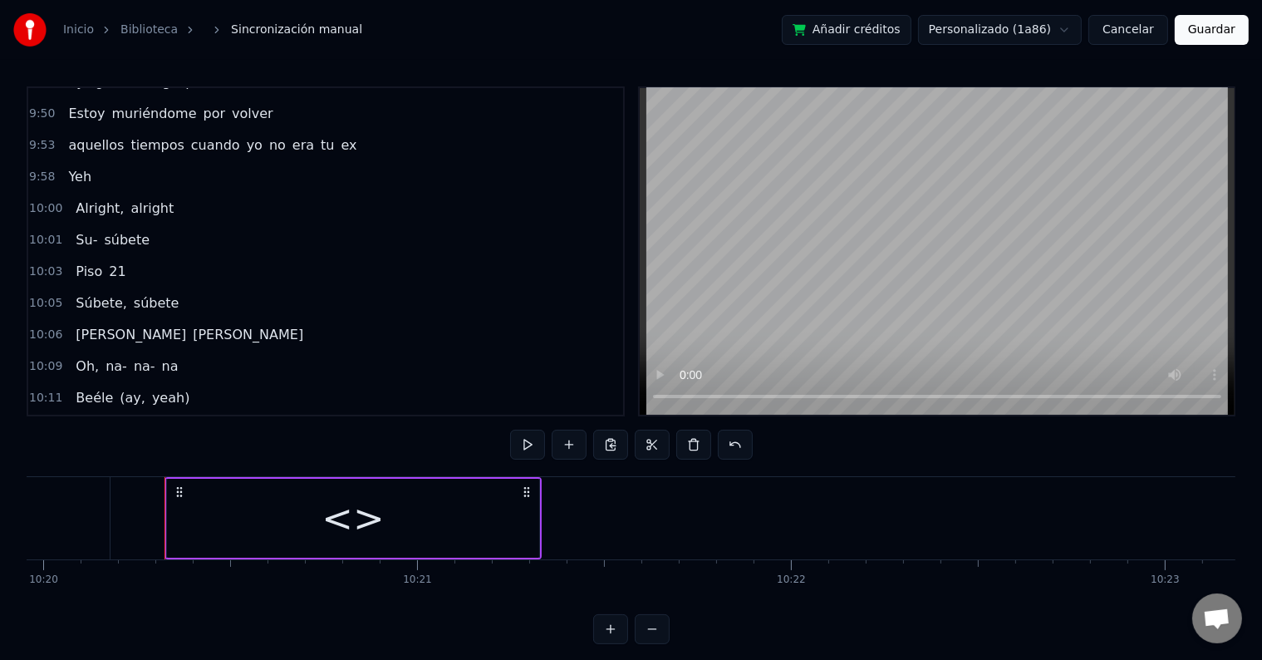
click at [292, 520] on div "<>" at bounding box center [353, 518] width 372 height 79
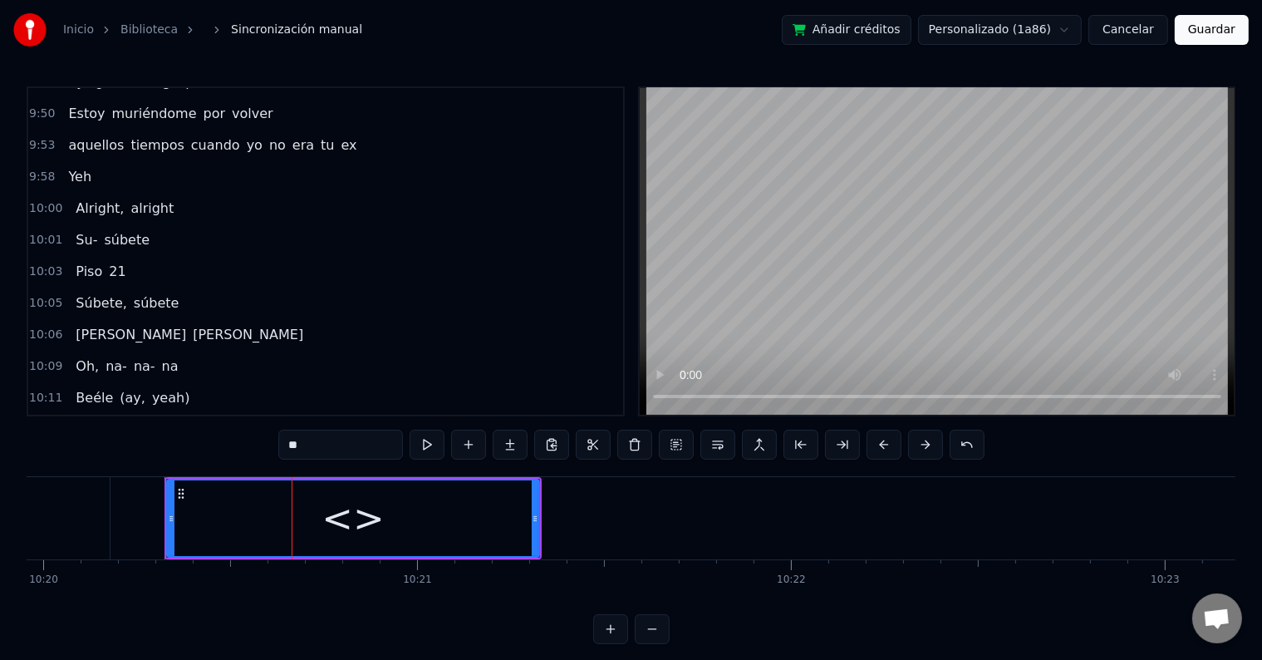
scroll to position [5324, 0]
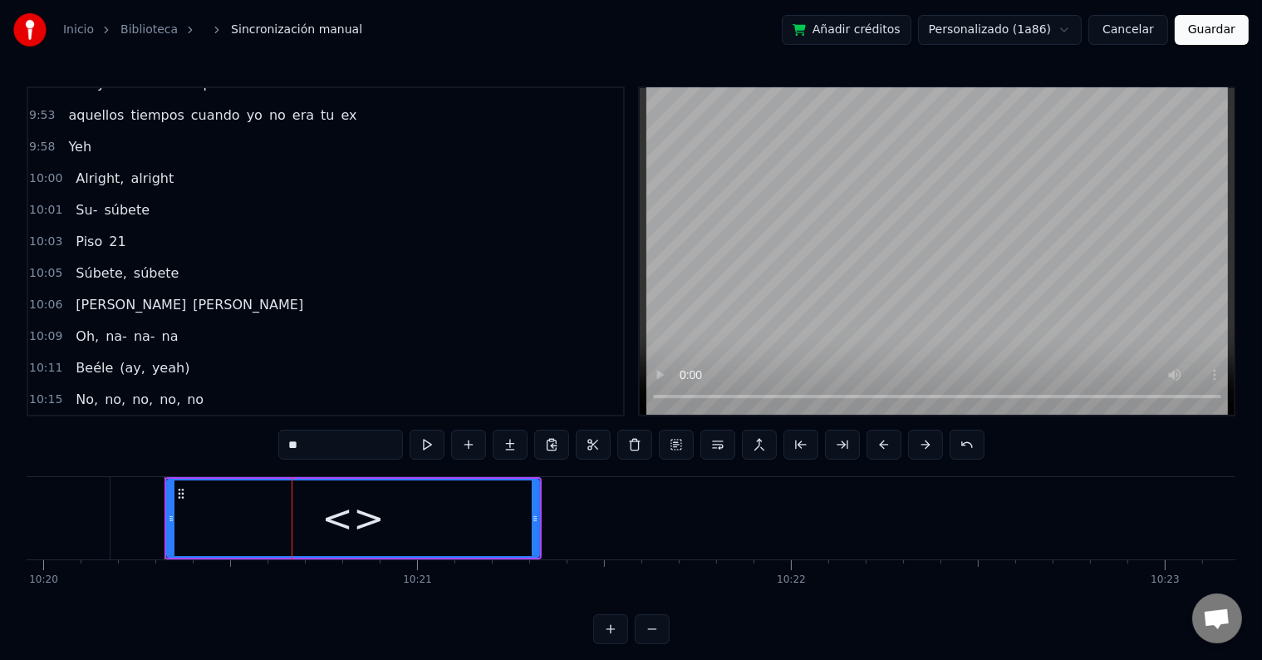
click at [236, 428] on div "0:00 Uh- uh- uh 0:03 Pa' tipos como tú 0:04 uh- uh- uh- uh 0:11 Pa' tipos como …" at bounding box center [631, 365] width 1209 height 558
type input "***"
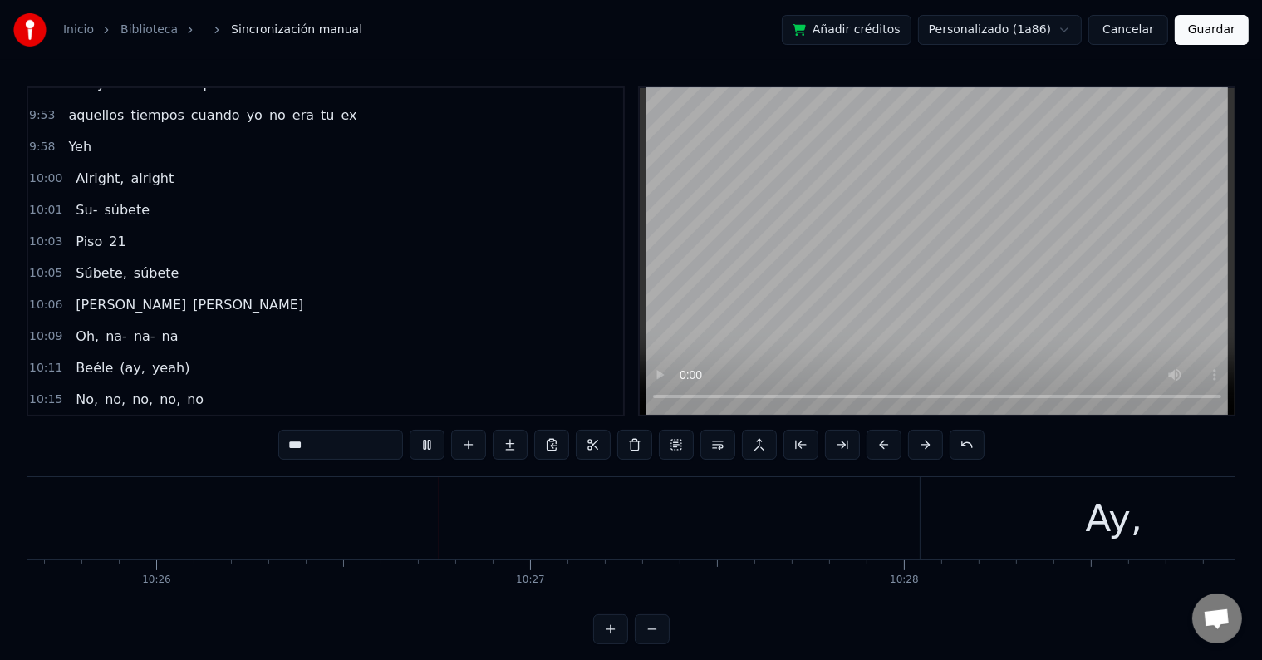
scroll to position [0, 234023]
click at [1226, 32] on button "Guardar" at bounding box center [1212, 30] width 74 height 30
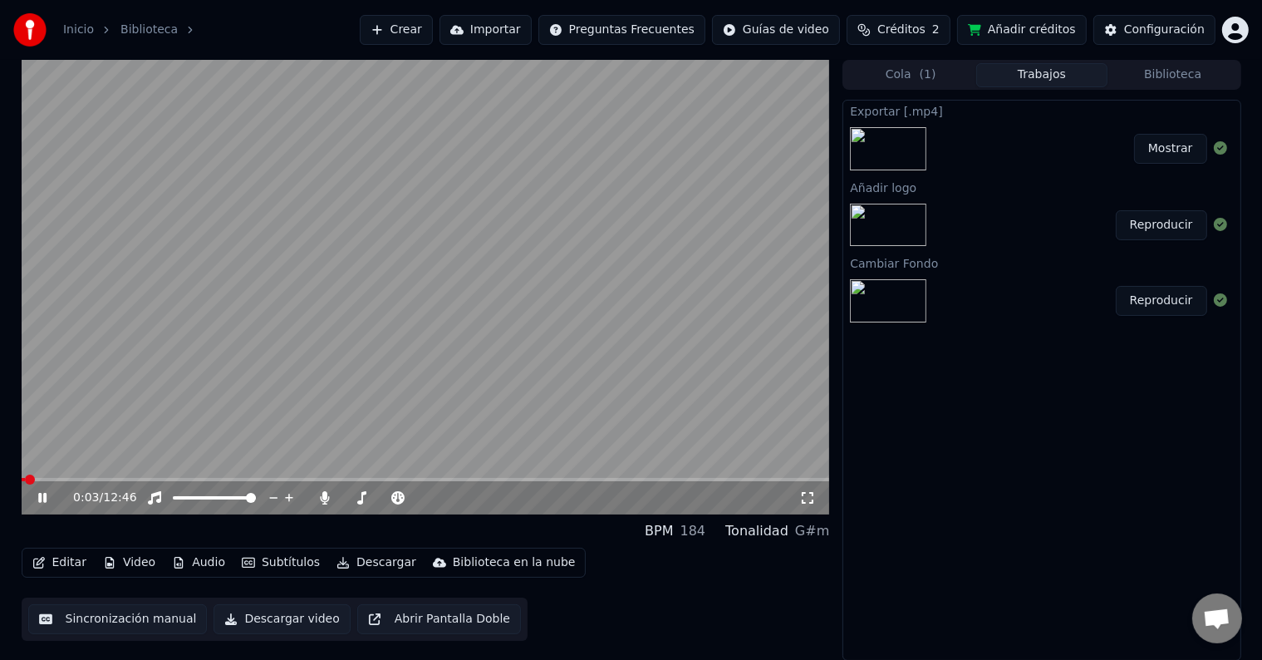
click at [41, 480] on span at bounding box center [426, 479] width 808 height 3
click at [42, 502] on icon at bounding box center [54, 497] width 39 height 13
